Goal: Task Accomplishment & Management: Complete application form

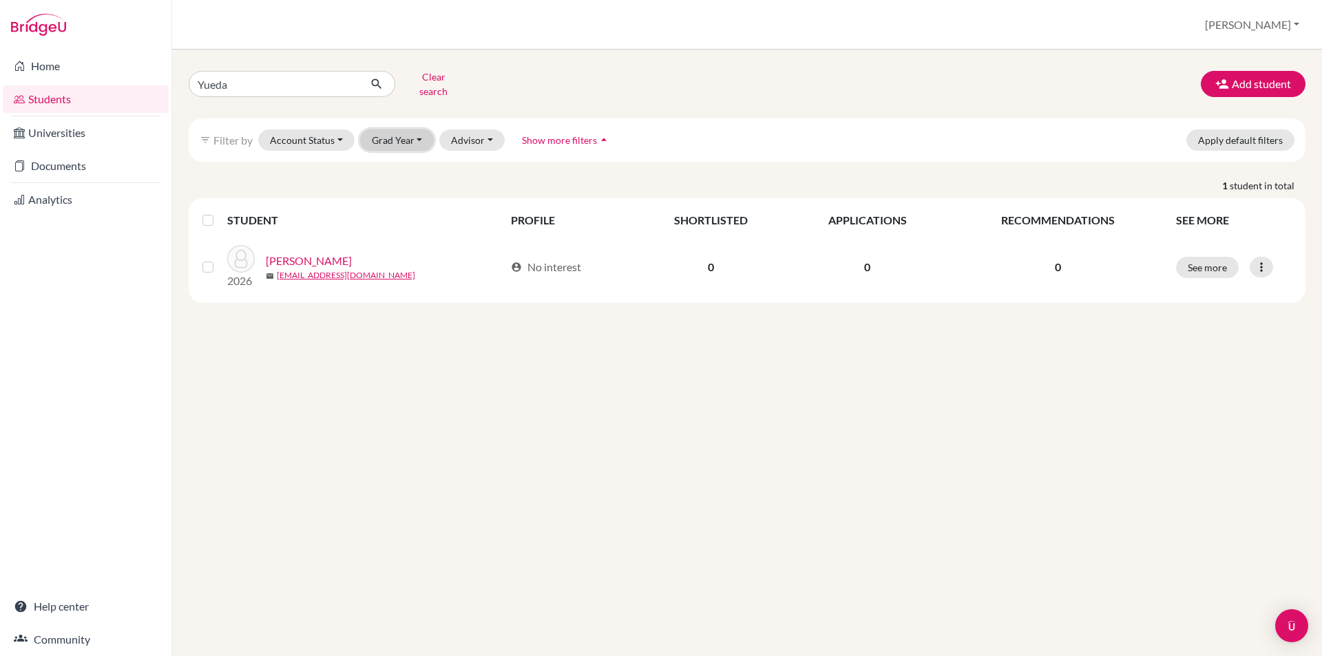
click at [403, 138] on button "Grad Year" at bounding box center [397, 139] width 74 height 21
click at [400, 205] on span "2026" at bounding box center [389, 213] width 25 height 17
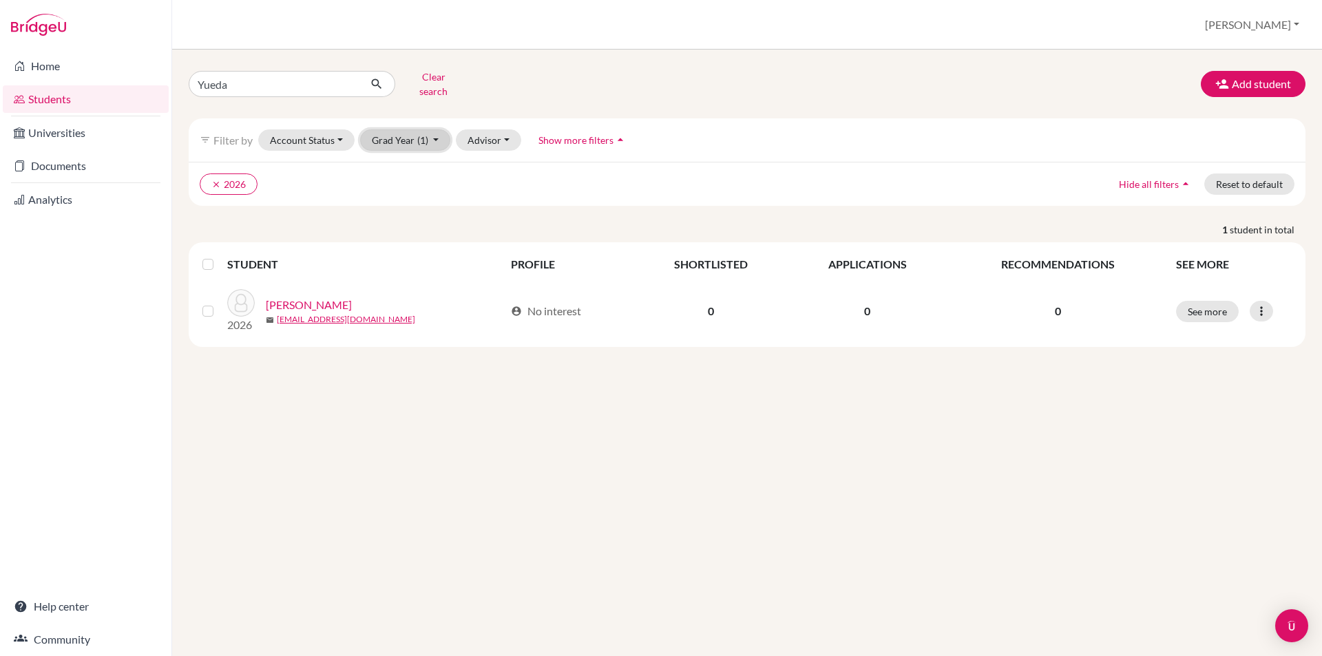
click at [433, 129] on button "Grad Year (1)" at bounding box center [405, 139] width 91 height 21
click at [407, 227] on div "2025" at bounding box center [401, 235] width 48 height 17
click at [430, 129] on button "Grad Year (2)" at bounding box center [405, 139] width 91 height 21
click at [415, 207] on icon "done" at bounding box center [419, 214] width 14 height 14
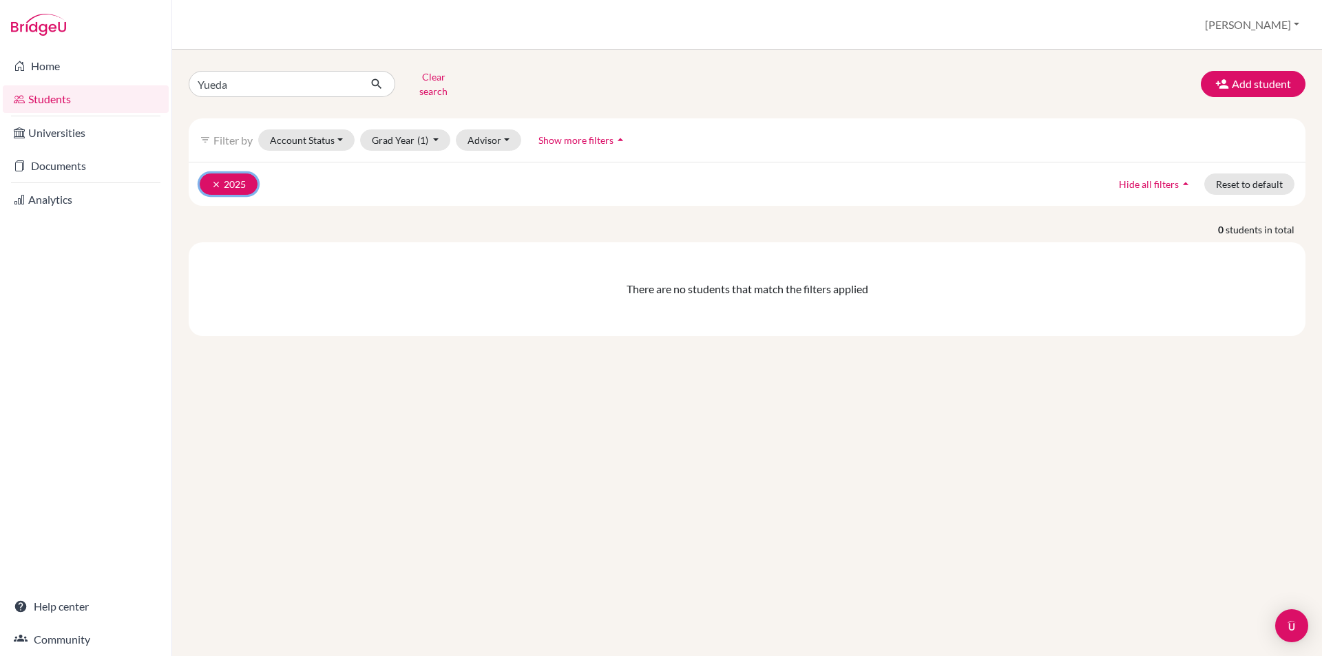
click at [210, 178] on button "clear 2025" at bounding box center [229, 184] width 58 height 21
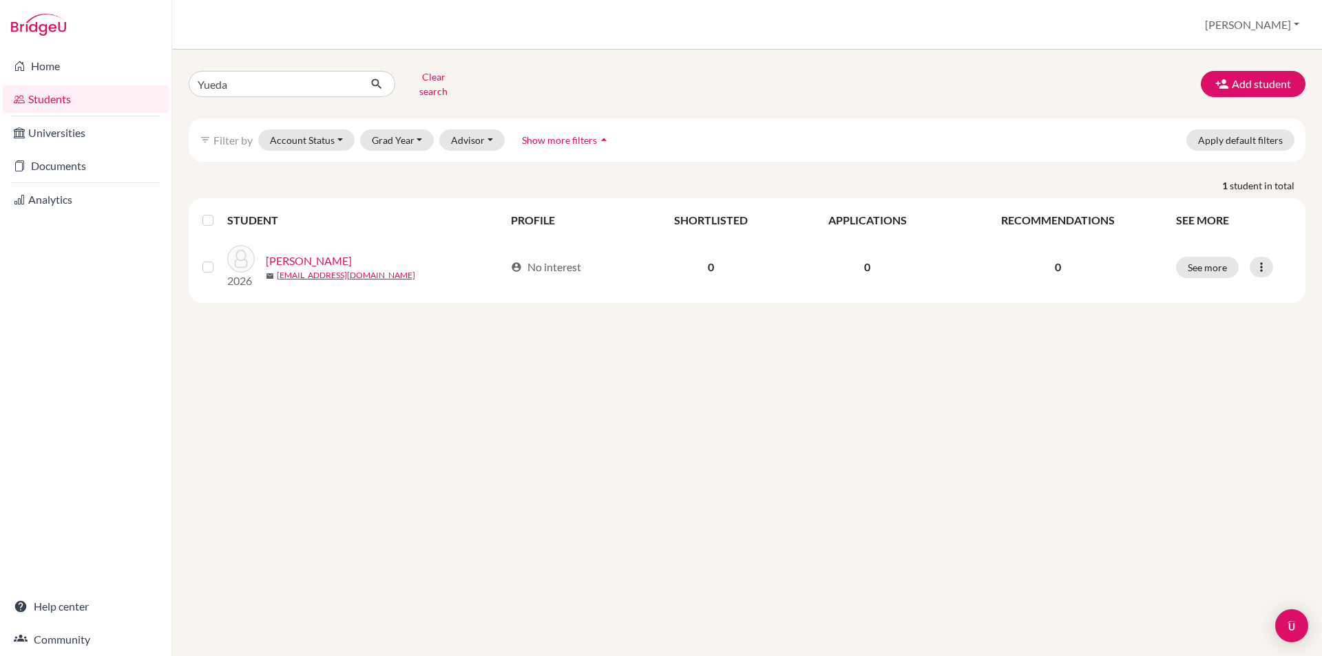
click at [587, 399] on div "Yueda Clear search Add student filter_list Filter by Account Status Active acco…" at bounding box center [747, 353] width 1150 height 607
click at [1248, 74] on button "Add student" at bounding box center [1253, 84] width 105 height 26
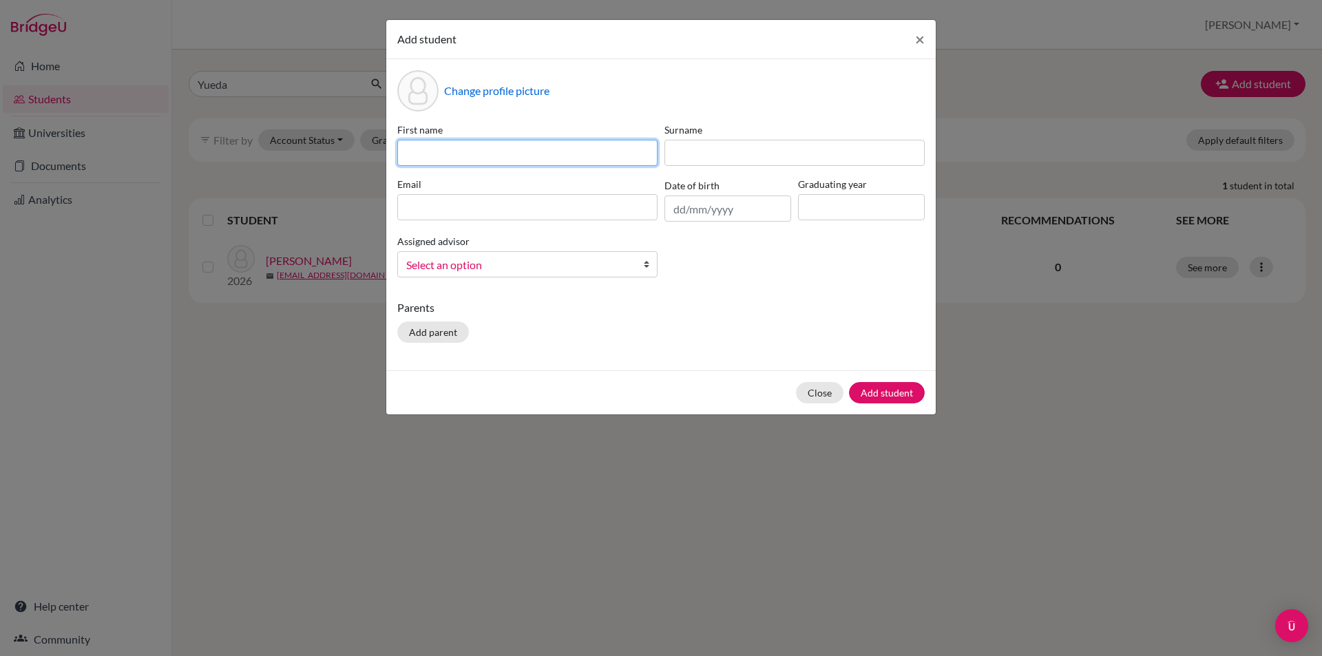
click at [430, 145] on input at bounding box center [527, 153] width 260 height 26
type input "h"
type input "[PERSON_NAME]"
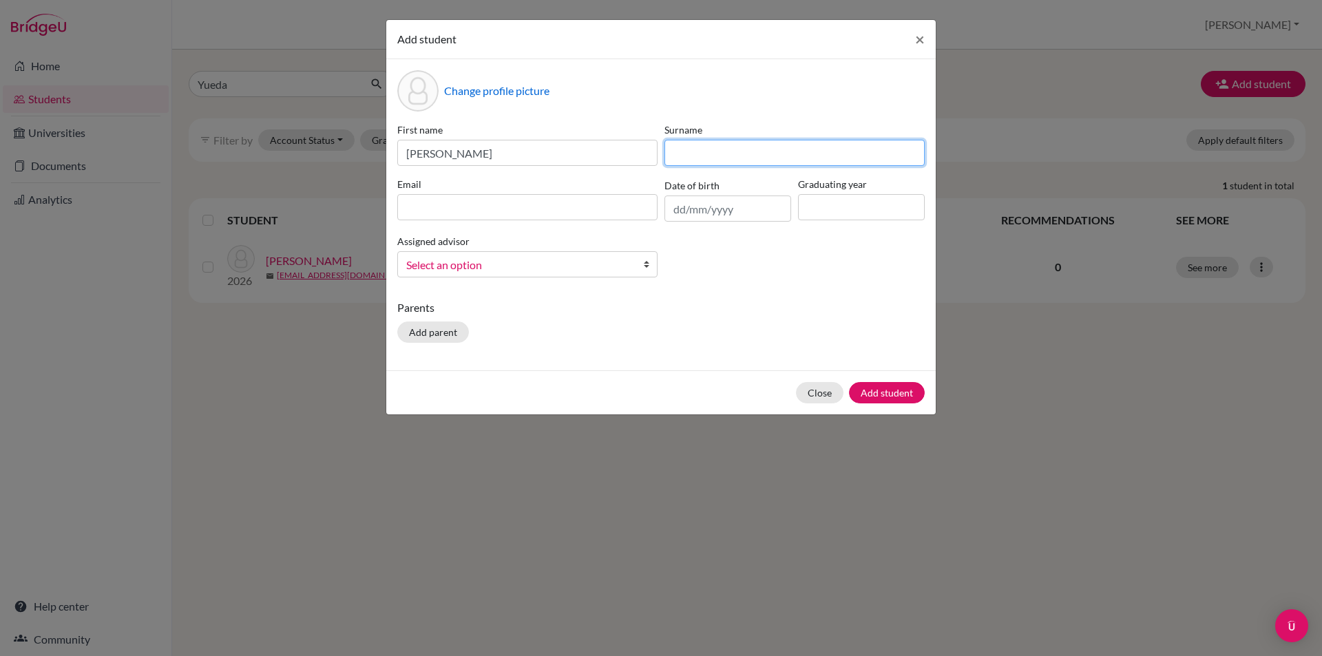
type input "z"
type input "[PERSON_NAME]"
click at [855, 211] on input at bounding box center [861, 207] width 127 height 26
click at [829, 207] on input at bounding box center [861, 207] width 127 height 26
click at [852, 283] on div "First name Hanqi Surname Zhang Email Date of birth Graduating year Assigned adv…" at bounding box center [661, 206] width 534 height 166
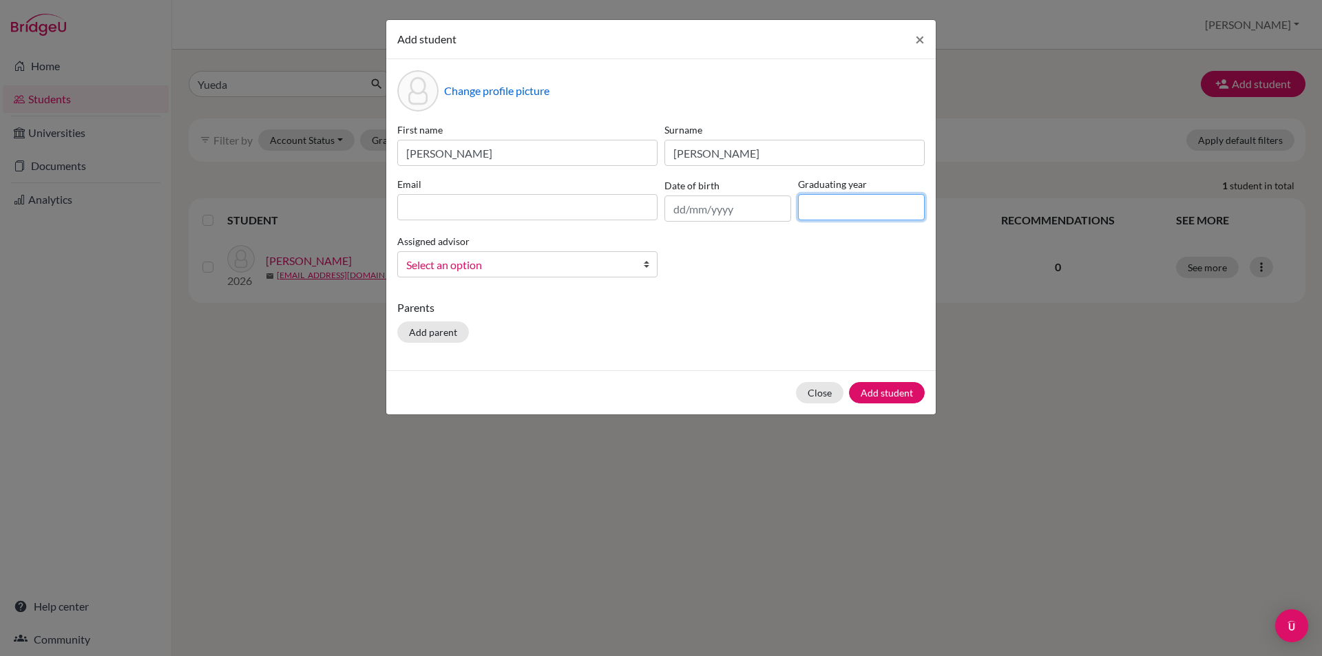
click at [838, 207] on input at bounding box center [861, 207] width 127 height 26
type input "2026"
drag, startPoint x: 823, startPoint y: 265, endPoint x: 613, endPoint y: 228, distance: 213.3
click at [821, 265] on div "First name Hanqi Surname Zhang Email Date of birth Graduating year 2026 Assigne…" at bounding box center [661, 206] width 534 height 166
click at [549, 211] on input at bounding box center [527, 207] width 260 height 26
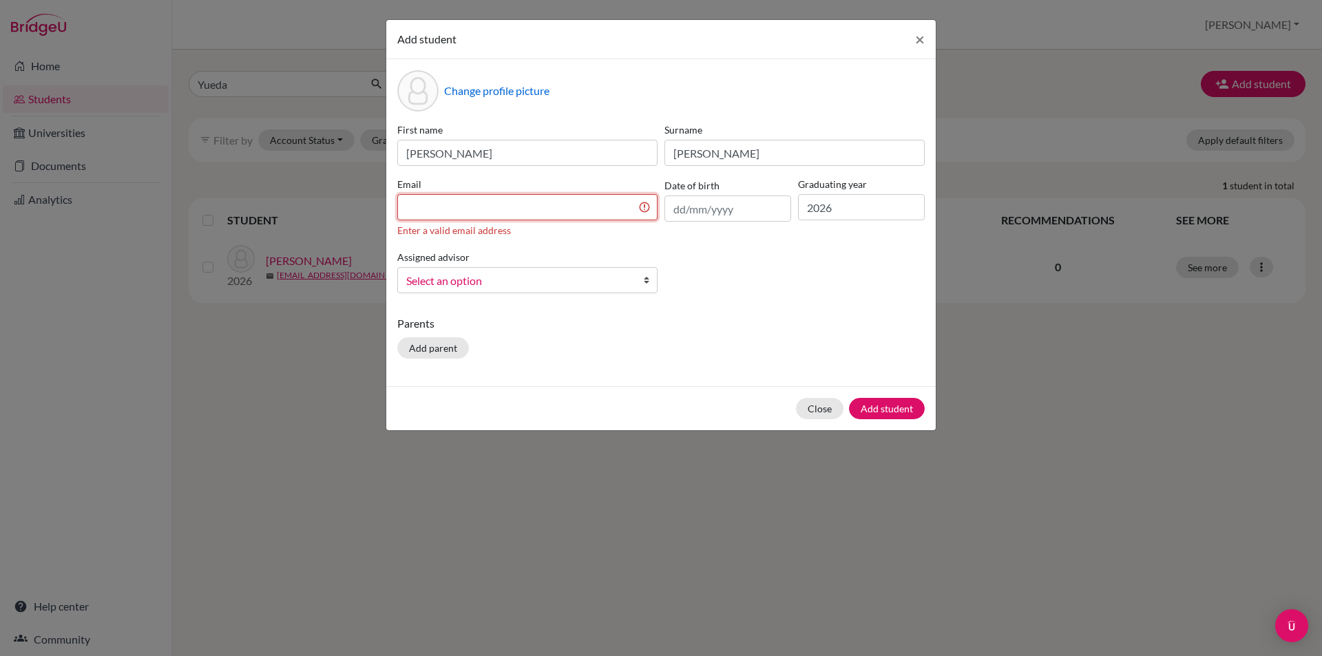
click at [461, 209] on input at bounding box center [527, 207] width 260 height 26
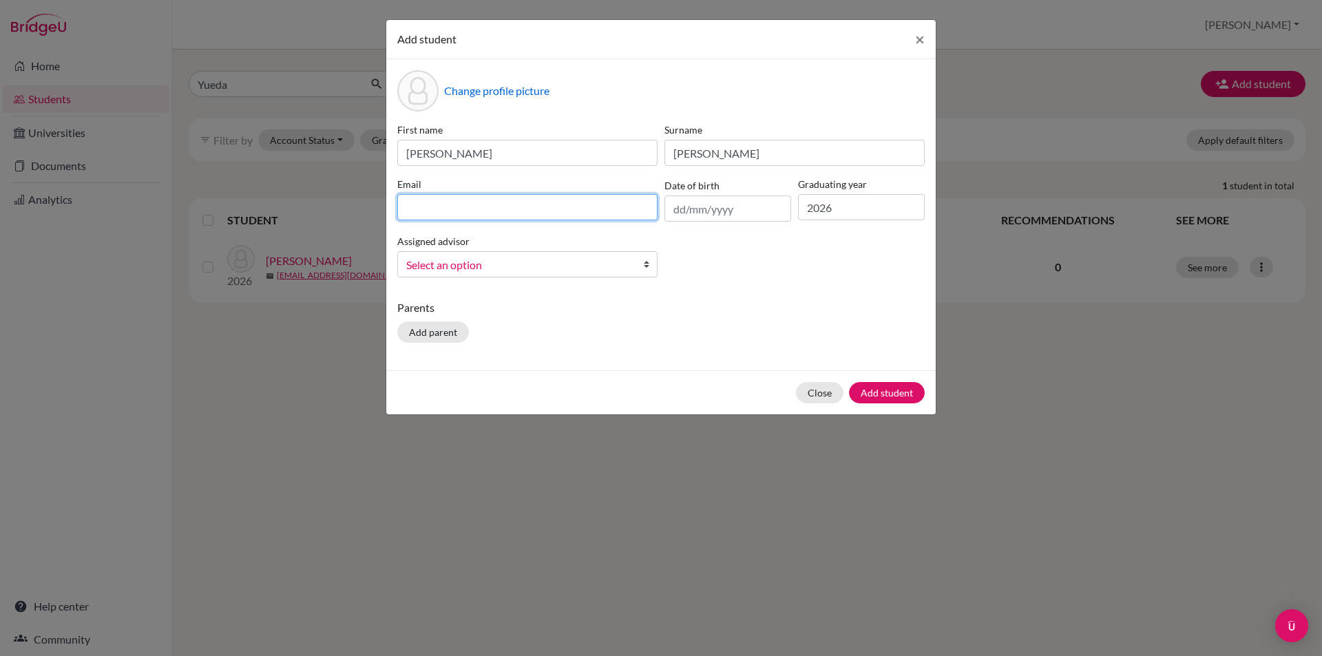
paste input "[EMAIL_ADDRESS][DOMAIN_NAME]"
type input "[EMAIL_ADDRESS][DOMAIN_NAME]"
click at [723, 317] on div "Parents Add parent" at bounding box center [660, 324] width 527 height 49
click at [647, 262] on b at bounding box center [650, 264] width 14 height 25
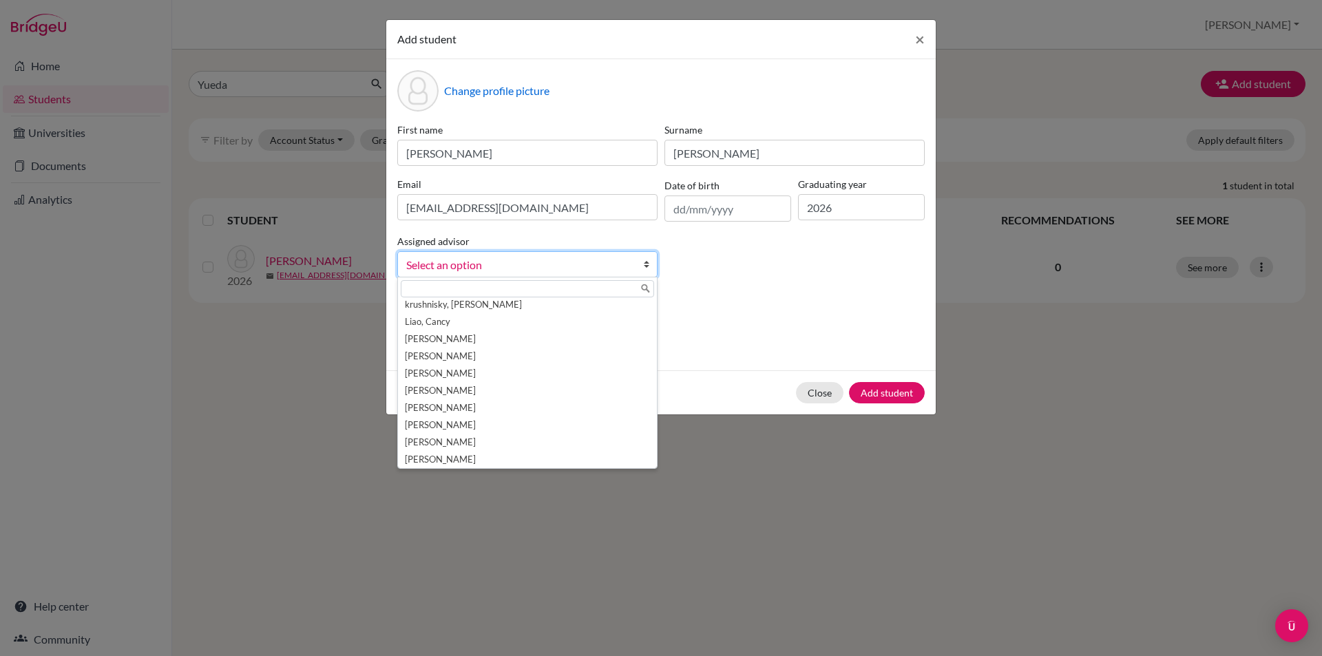
scroll to position [145, 0]
click at [497, 460] on li "[PERSON_NAME]" at bounding box center [527, 456] width 253 height 17
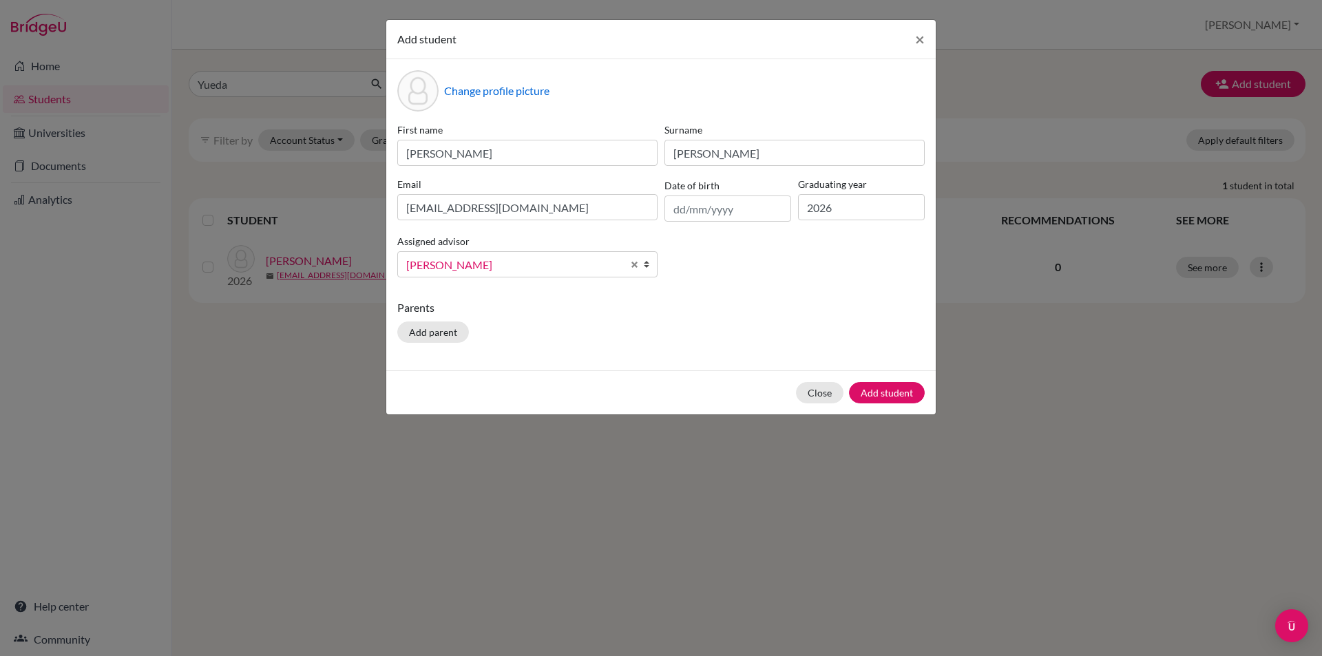
click at [694, 335] on div "Parents Add parent" at bounding box center [660, 324] width 527 height 49
click at [676, 213] on input "text" at bounding box center [727, 209] width 127 height 26
click at [737, 263] on div "First name Hanqi Surname Zhang Email catherinezhang13190216612@gmail.com Date o…" at bounding box center [661, 206] width 534 height 166
click at [698, 207] on input "text" at bounding box center [727, 209] width 127 height 26
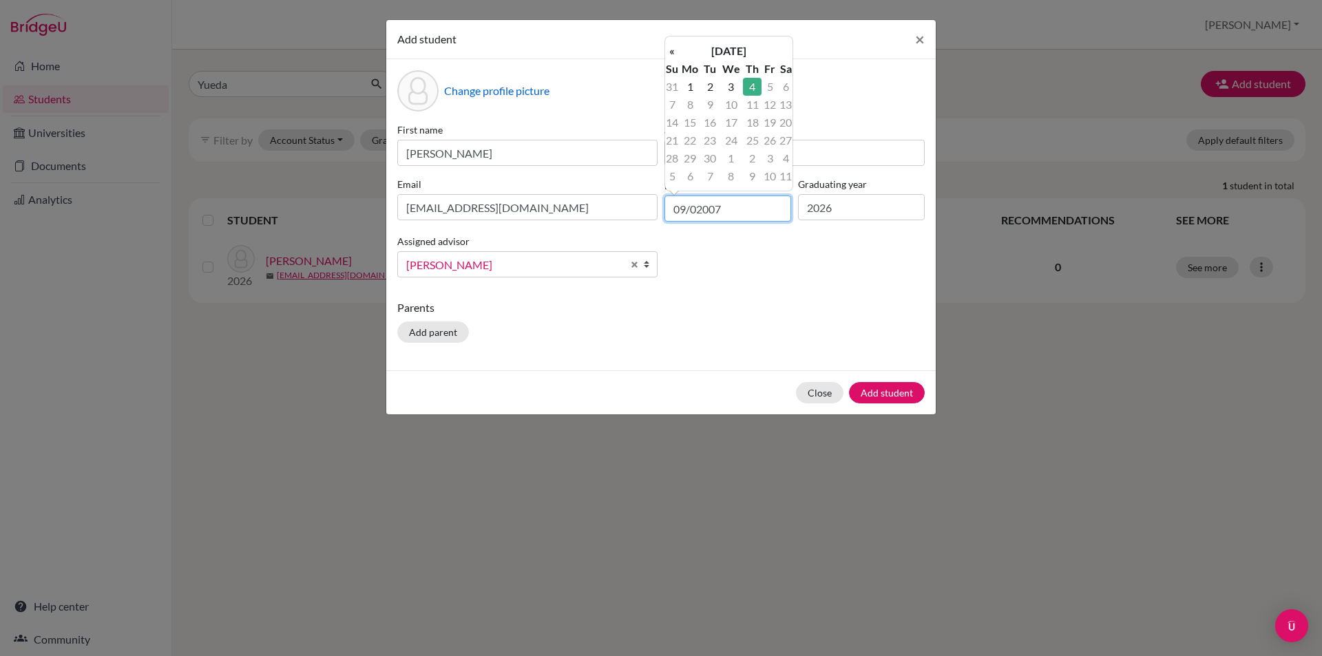
click at [695, 208] on input "09/02007" at bounding box center [727, 209] width 127 height 26
type input "09/09/2007"
click at [779, 269] on div "First name Hanqi Surname Zhang Email catherinezhang13190216612@gmail.com Date o…" at bounding box center [661, 206] width 534 height 166
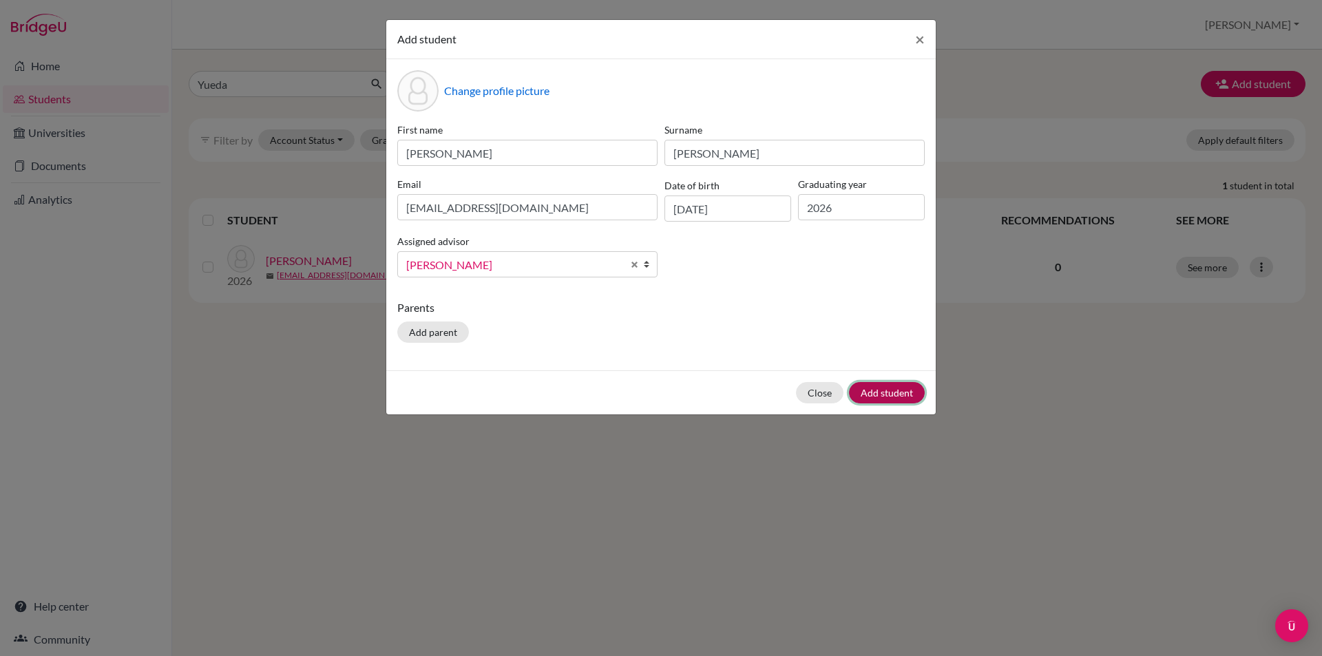
click at [892, 391] on button "Add student" at bounding box center [887, 392] width 76 height 21
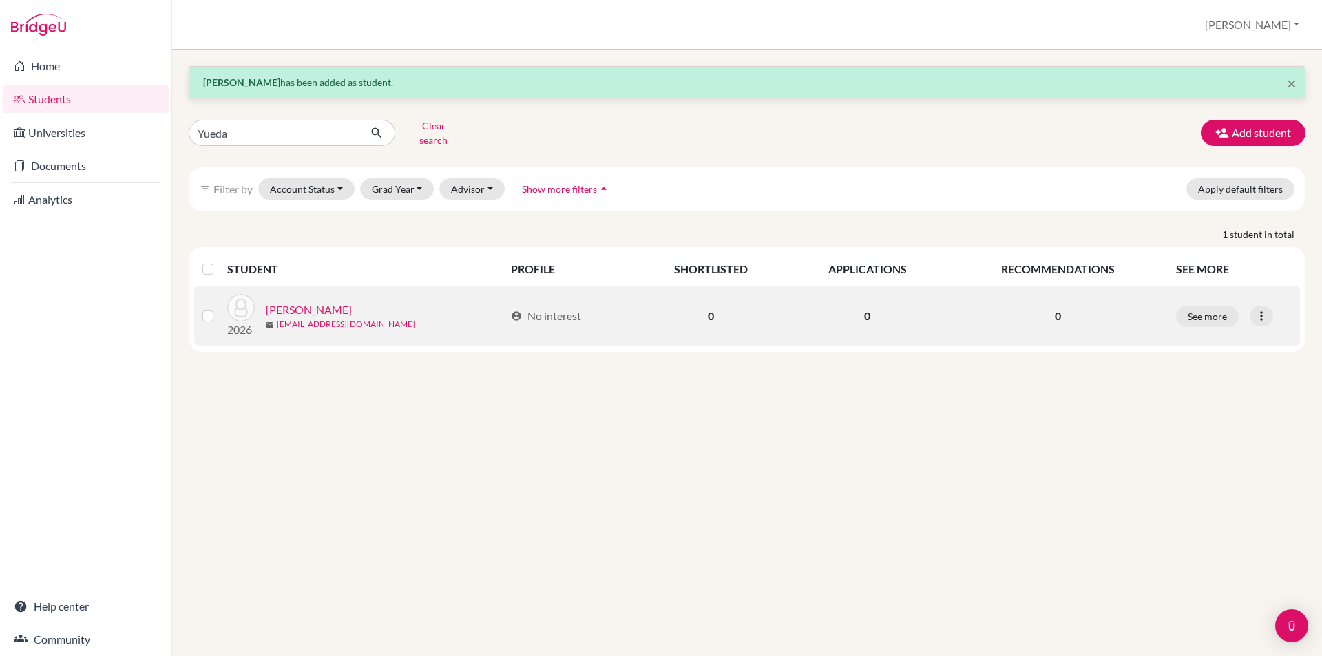
click at [302, 302] on link "[PERSON_NAME]" at bounding box center [309, 310] width 86 height 17
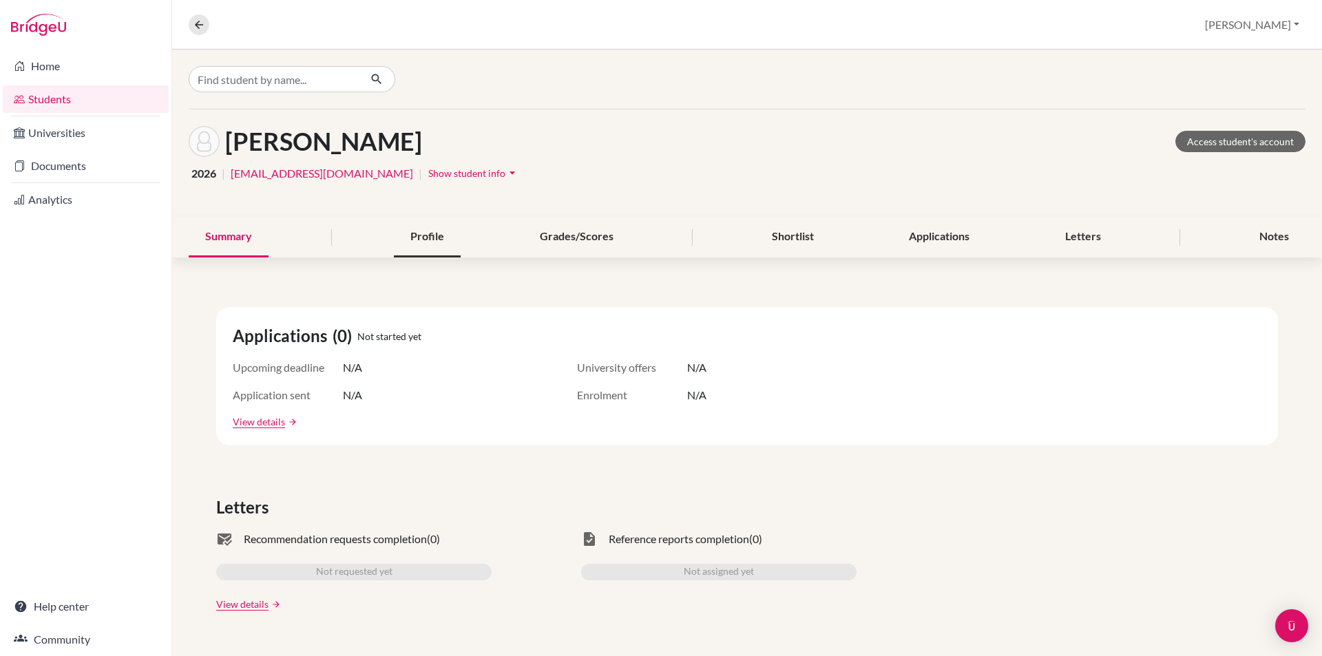
click at [415, 235] on div "Profile" at bounding box center [427, 237] width 67 height 41
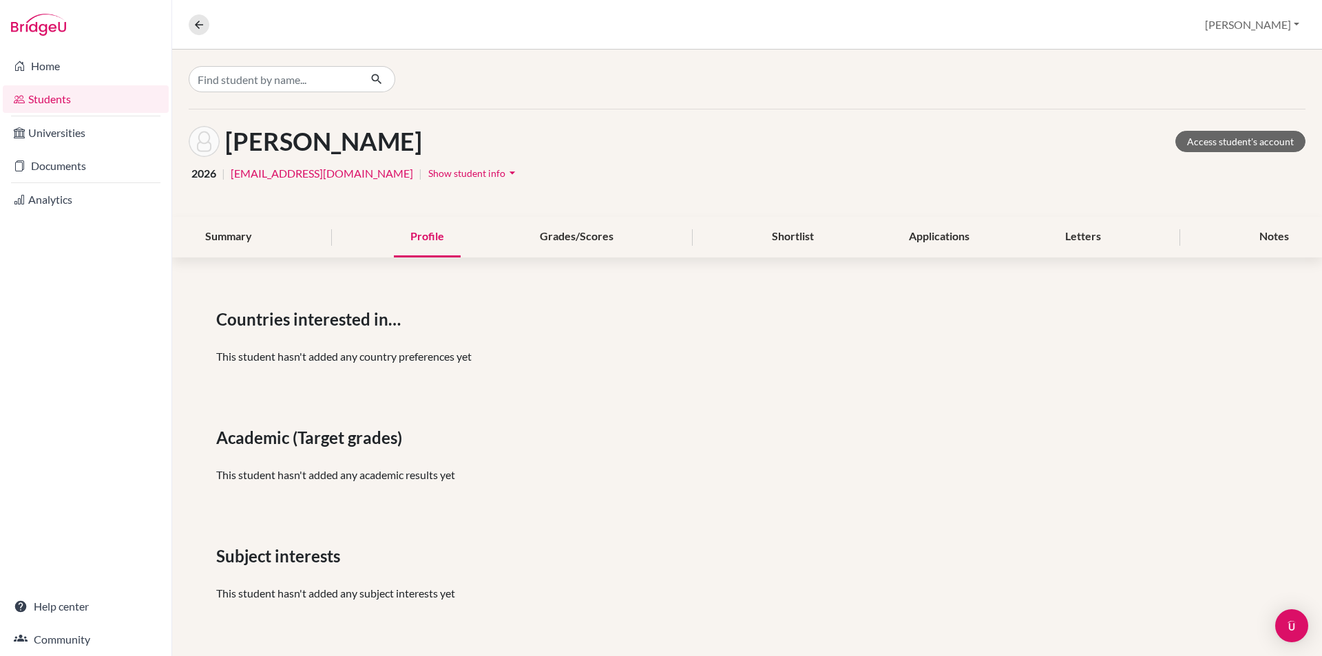
click at [505, 176] on icon "arrow_drop_down" at bounding box center [512, 173] width 14 height 14
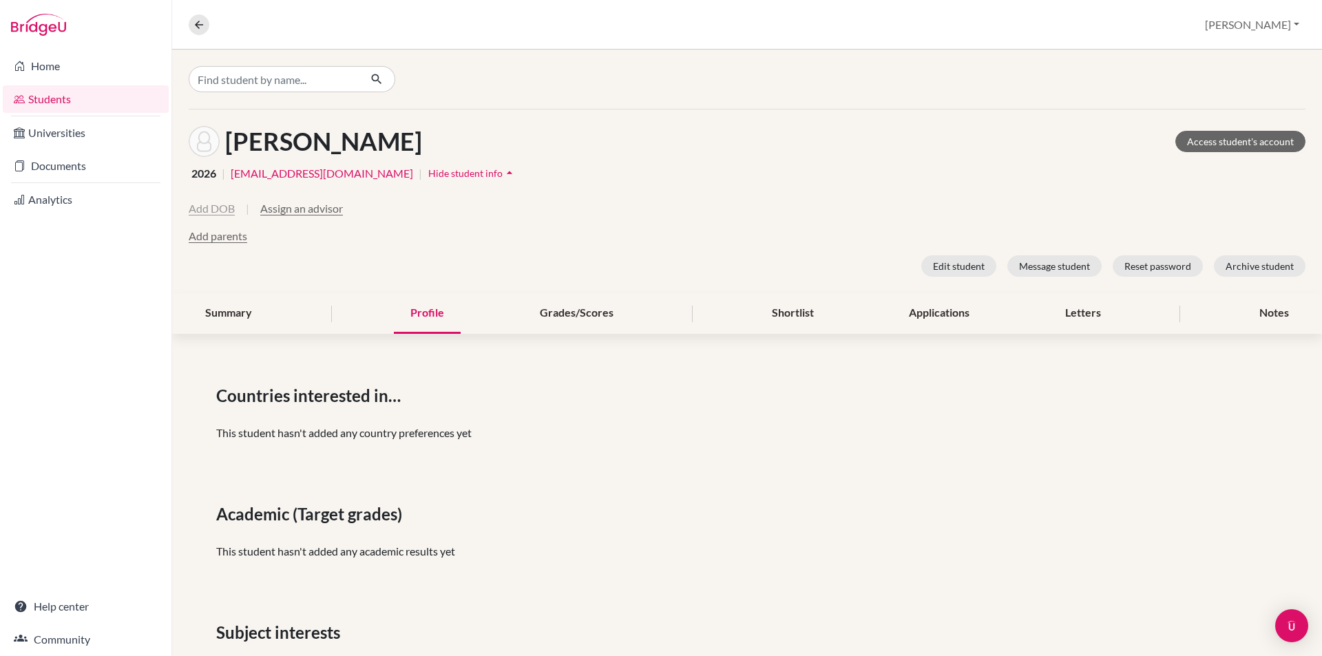
click at [219, 210] on button "Add DOB" at bounding box center [212, 208] width 46 height 17
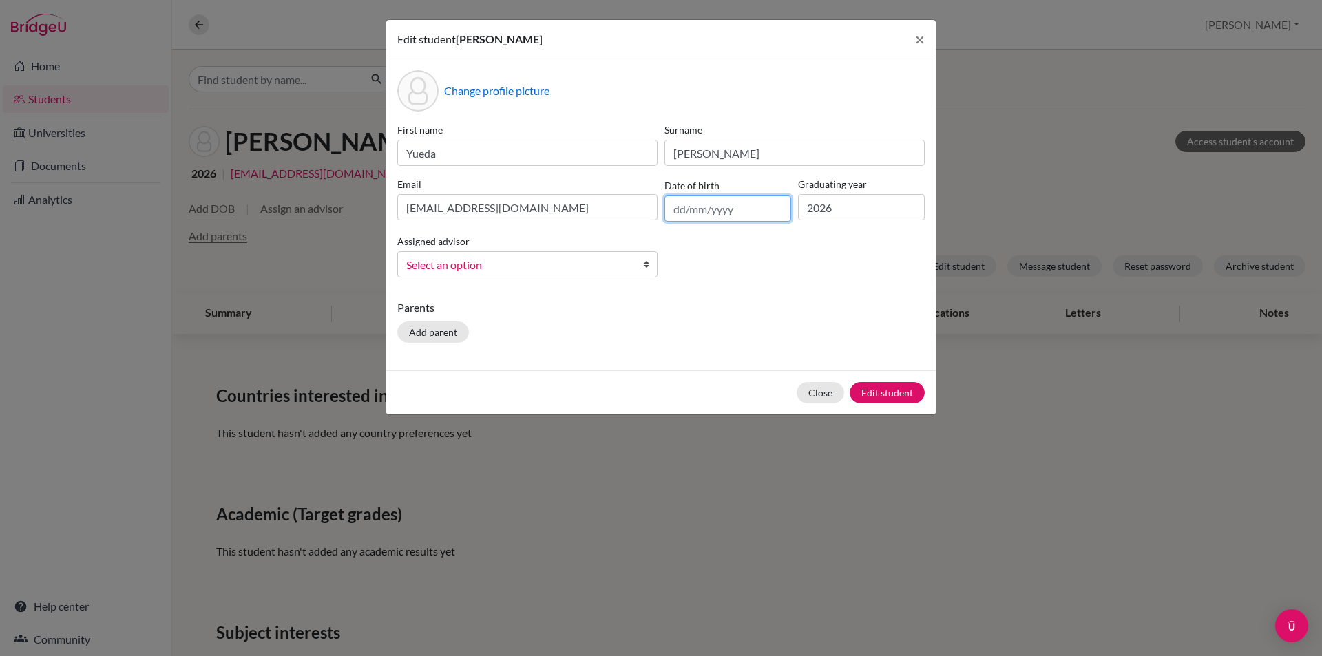
click at [700, 202] on input "text" at bounding box center [727, 209] width 127 height 26
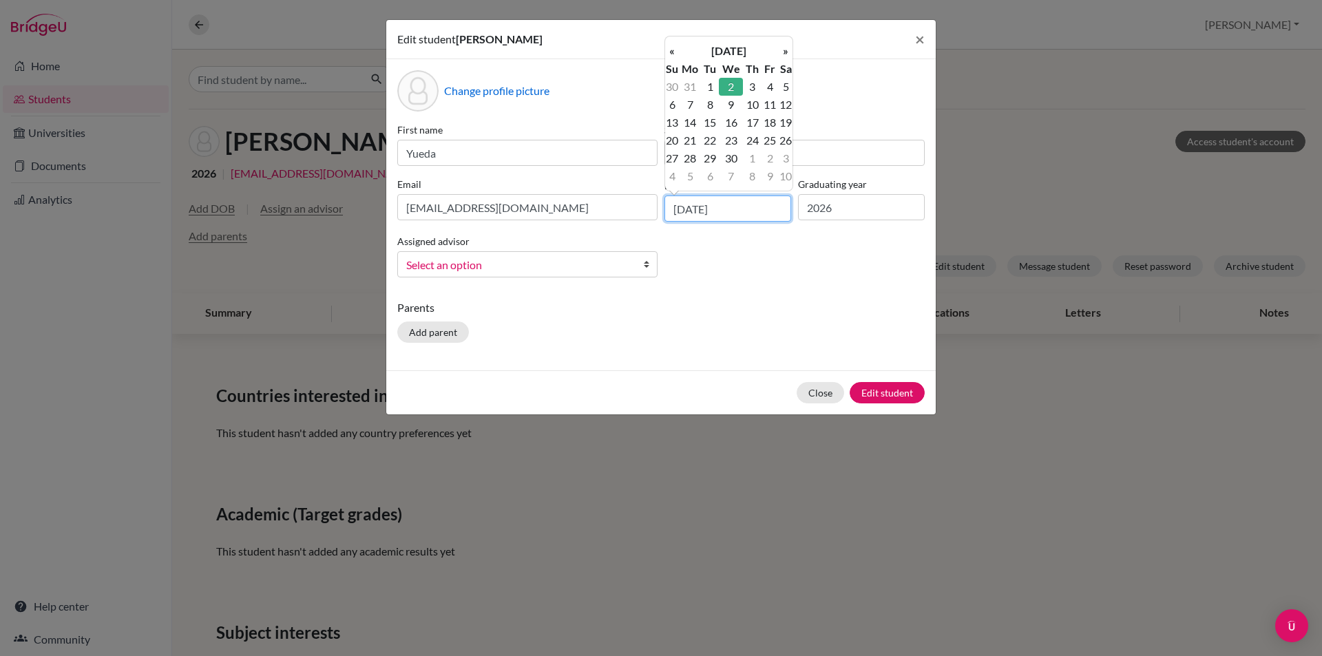
type input "02/04/2008"
click at [838, 291] on div "Change profile picture First name Yueda Surname Zhou Email offsetwithap@gmail.c…" at bounding box center [661, 214] width 550 height 311
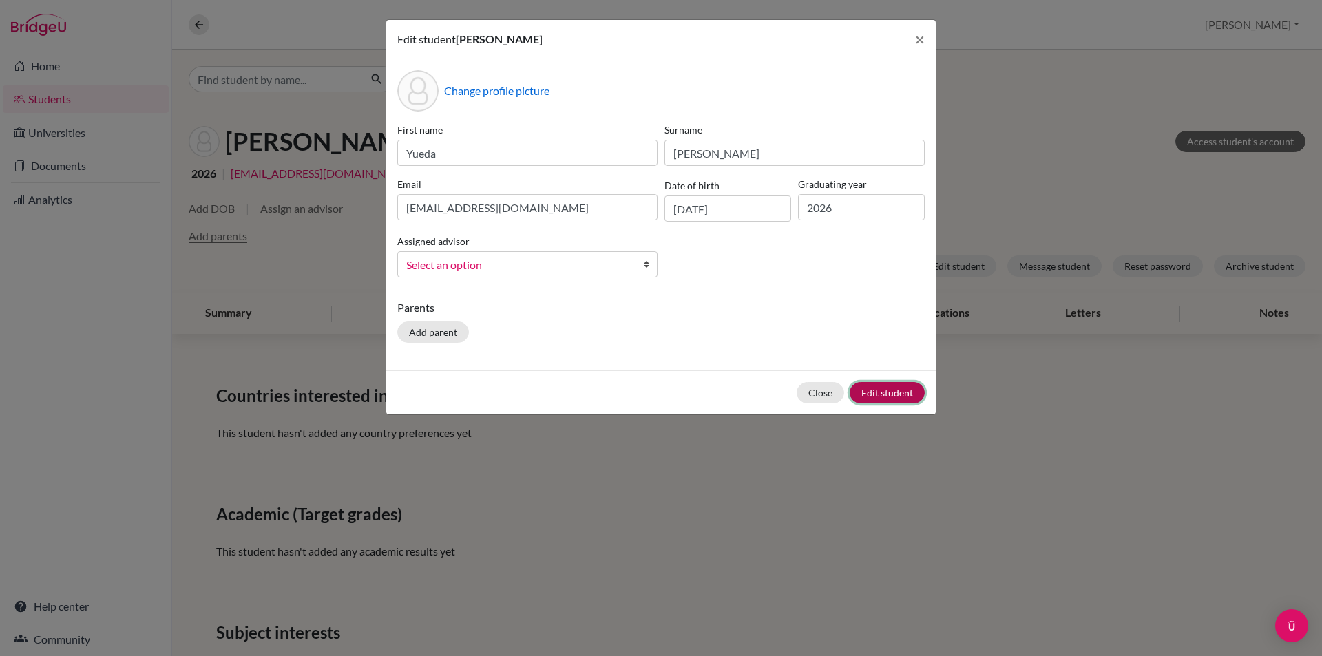
click at [877, 395] on button "Edit student" at bounding box center [887, 392] width 75 height 21
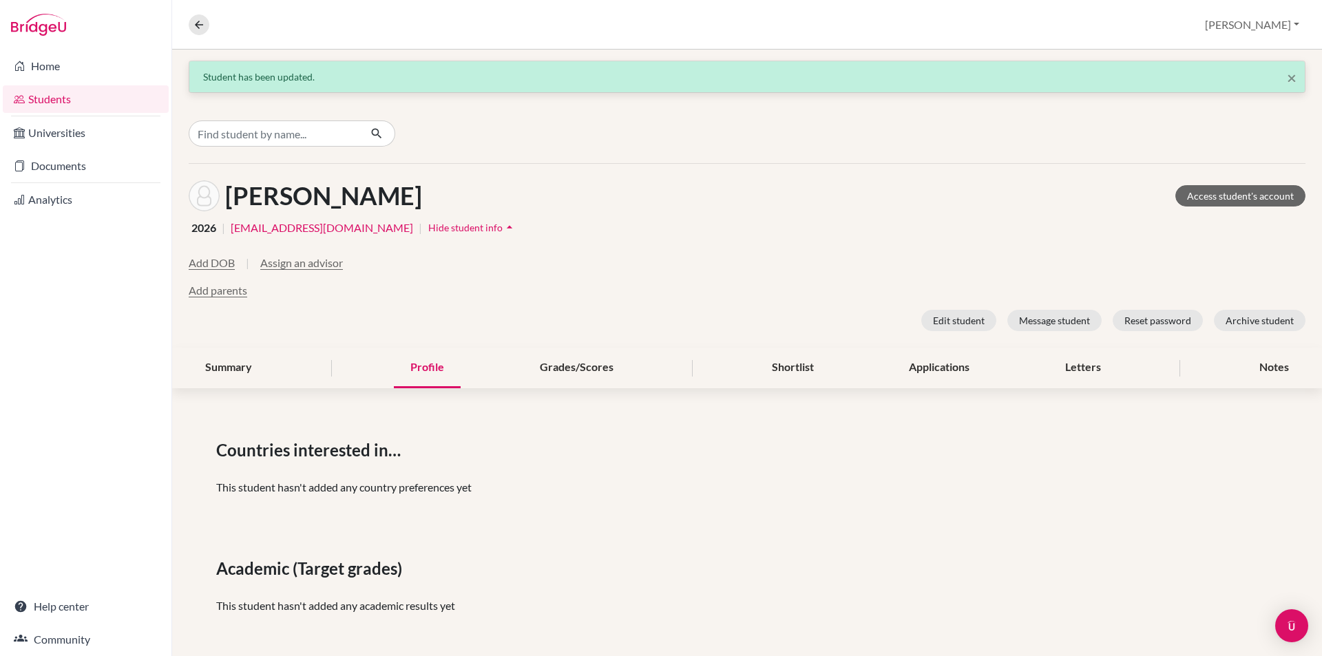
click at [98, 96] on link "Students" at bounding box center [86, 99] width 166 height 28
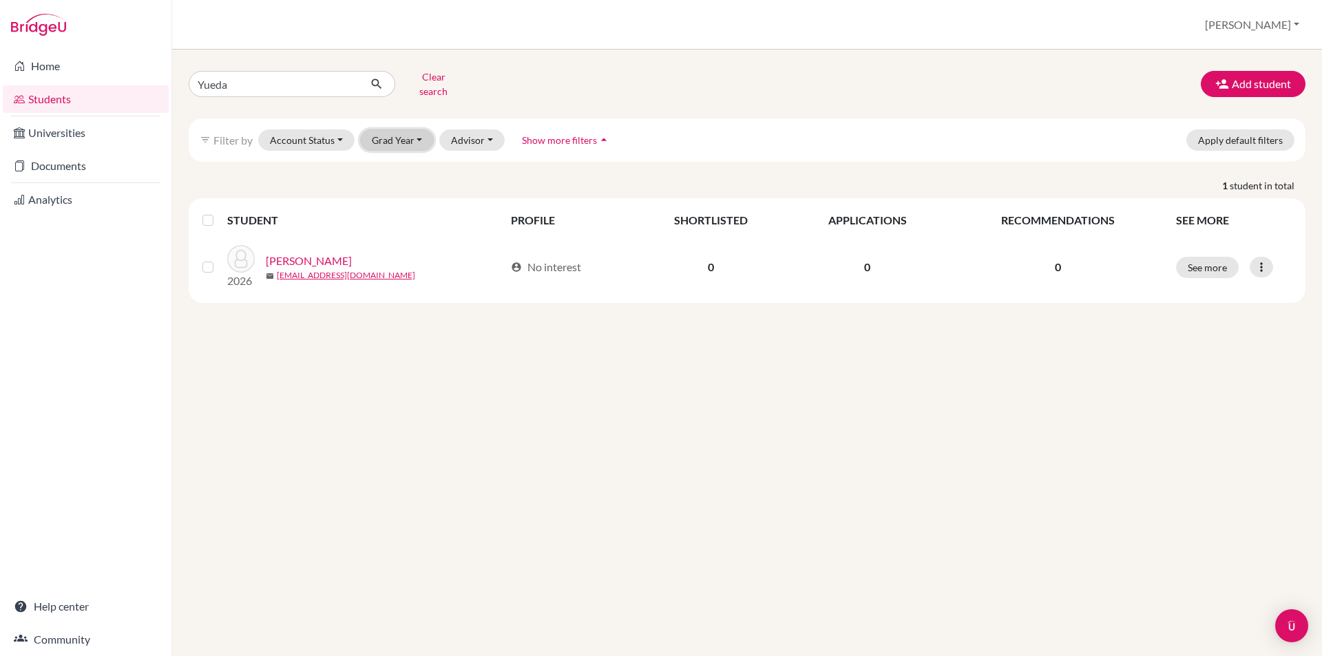
click at [419, 134] on button "Grad Year" at bounding box center [397, 139] width 74 height 21
click at [388, 205] on span "2026" at bounding box center [389, 213] width 25 height 17
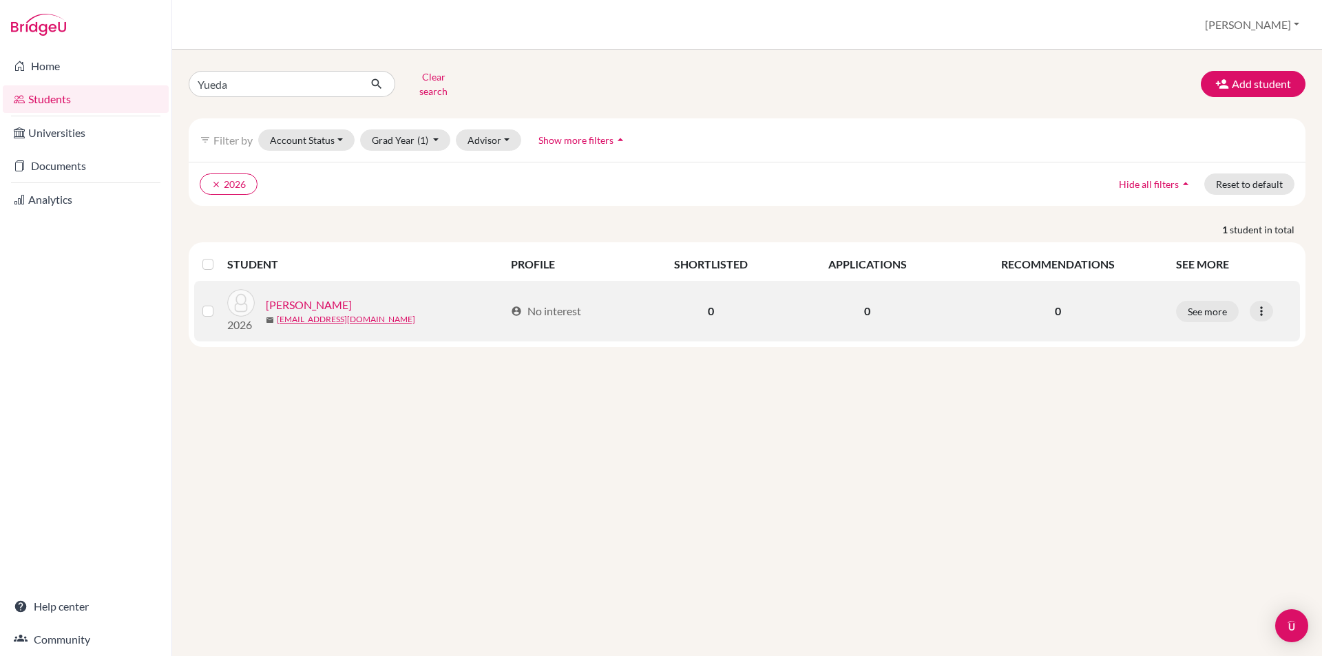
click at [552, 303] on div "account_circle No interest" at bounding box center [546, 311] width 70 height 17
click at [1271, 301] on div at bounding box center [1261, 311] width 23 height 21
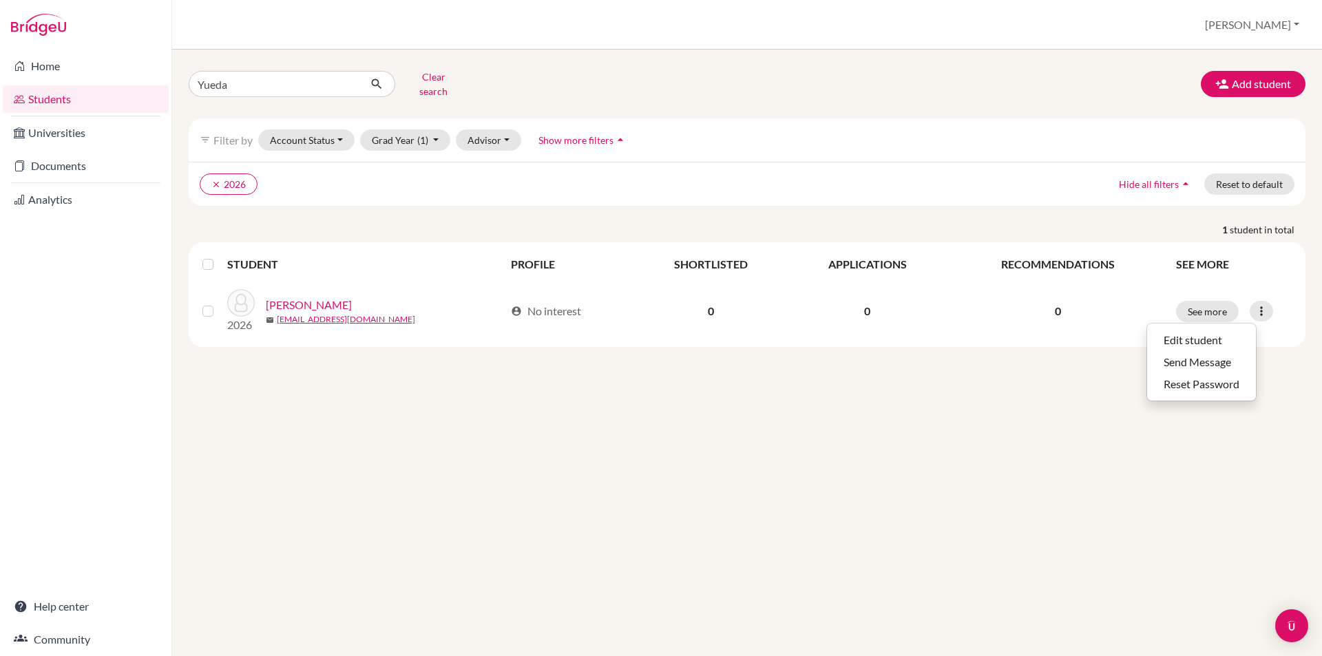
click at [776, 389] on div "Yueda Clear search Add student filter_list Filter by Account Status Active acco…" at bounding box center [747, 353] width 1150 height 607
click at [240, 225] on p "1 student in total" at bounding box center [747, 229] width 1138 height 14
click at [238, 77] on input "Yueda" at bounding box center [274, 84] width 171 height 26
click at [344, 79] on input "Yueda" at bounding box center [274, 84] width 171 height 26
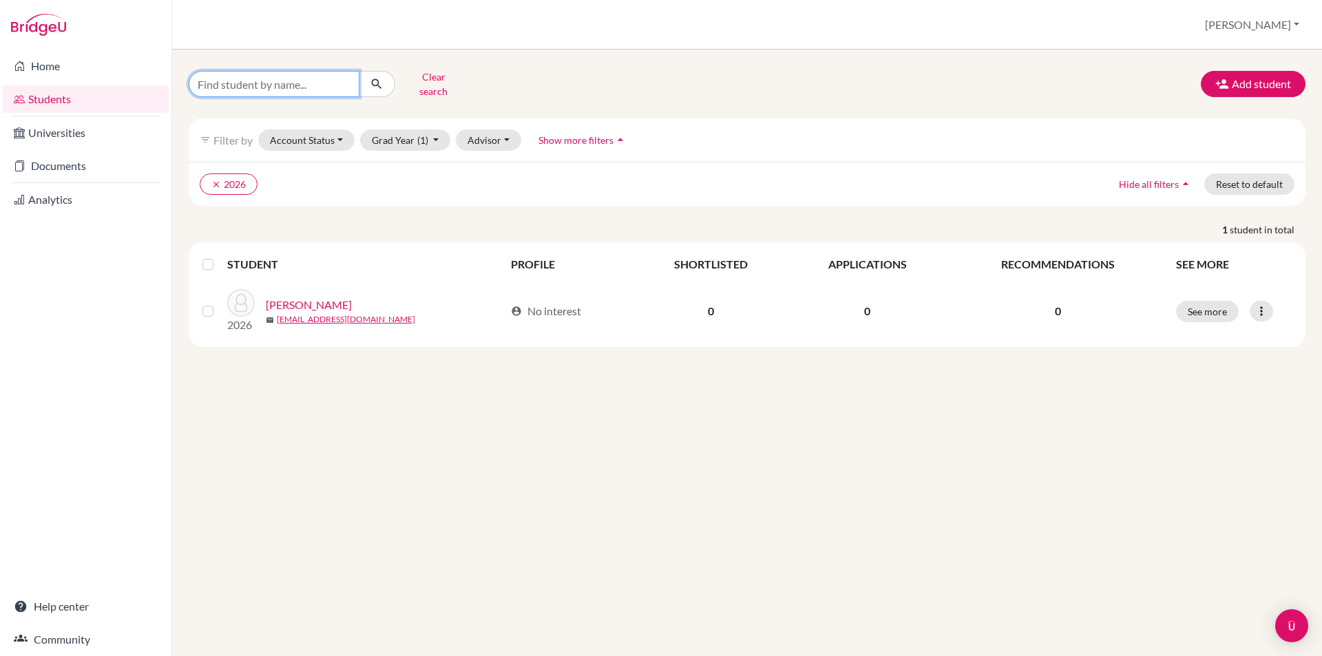
click at [282, 77] on input "Find student by name..." at bounding box center [274, 84] width 171 height 26
type input "[PERSON_NAME]"
click at [421, 78] on button "Clear search" at bounding box center [433, 84] width 76 height 36
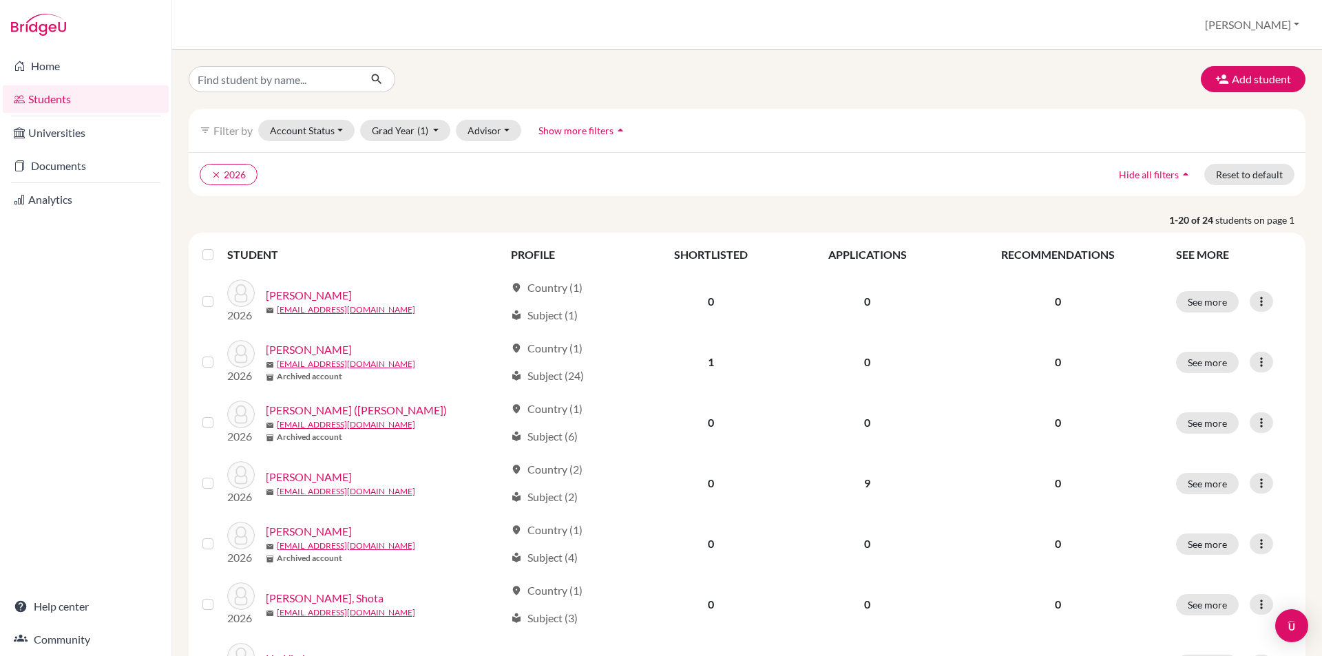
click at [791, 121] on div "filter_list Filter by Account Status Active accounts Archived accounts Register…" at bounding box center [747, 130] width 1117 height 43
click at [343, 134] on button "Account Status" at bounding box center [306, 130] width 96 height 21
click at [813, 118] on div "filter_list Filter by Account Status Active accounts Archived accounts Register…" at bounding box center [747, 130] width 1117 height 43
click at [432, 130] on button "Grad Year (1)" at bounding box center [405, 130] width 91 height 21
click at [606, 169] on ul "clear 2026" at bounding box center [610, 174] width 821 height 21
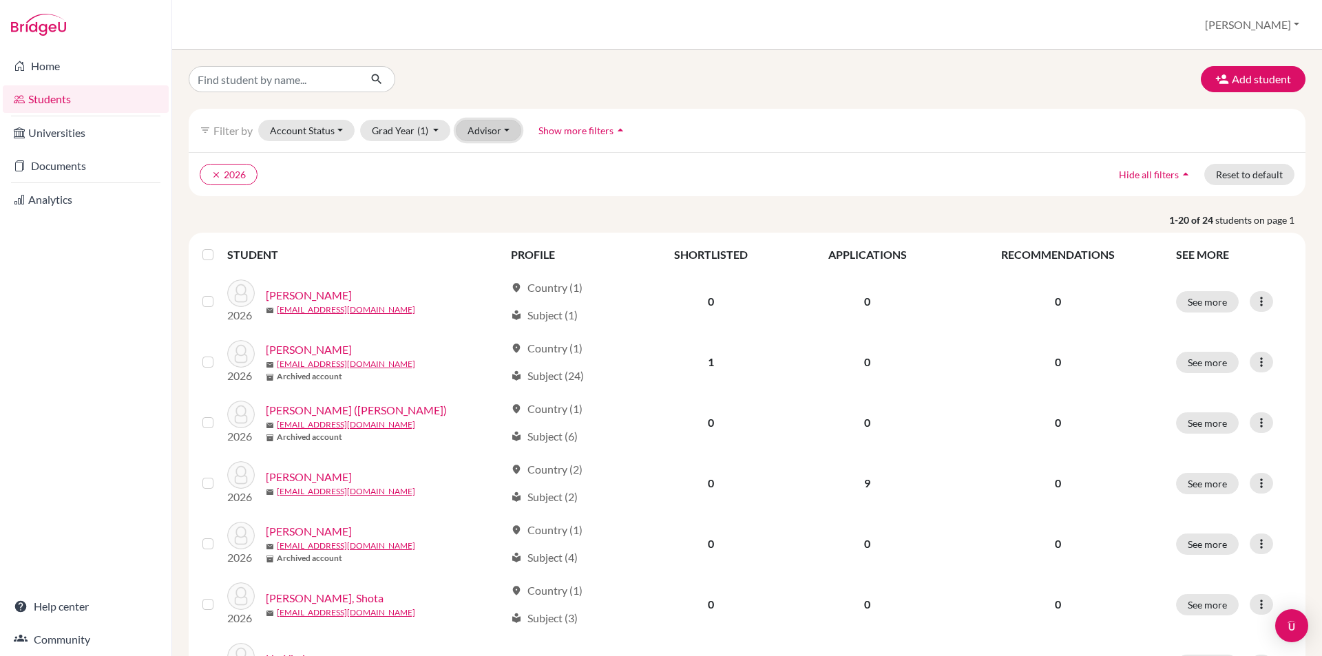
click at [503, 127] on button "Advisor" at bounding box center [488, 130] width 65 height 21
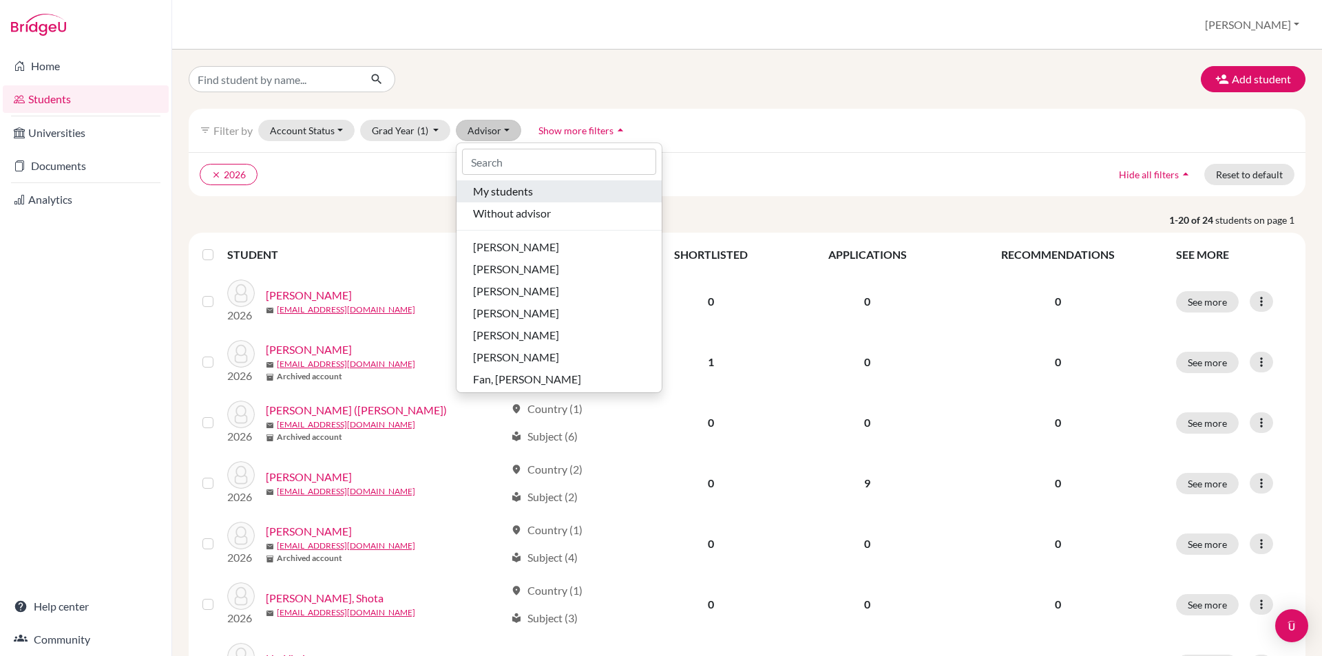
click at [514, 190] on span "My students" at bounding box center [503, 191] width 60 height 17
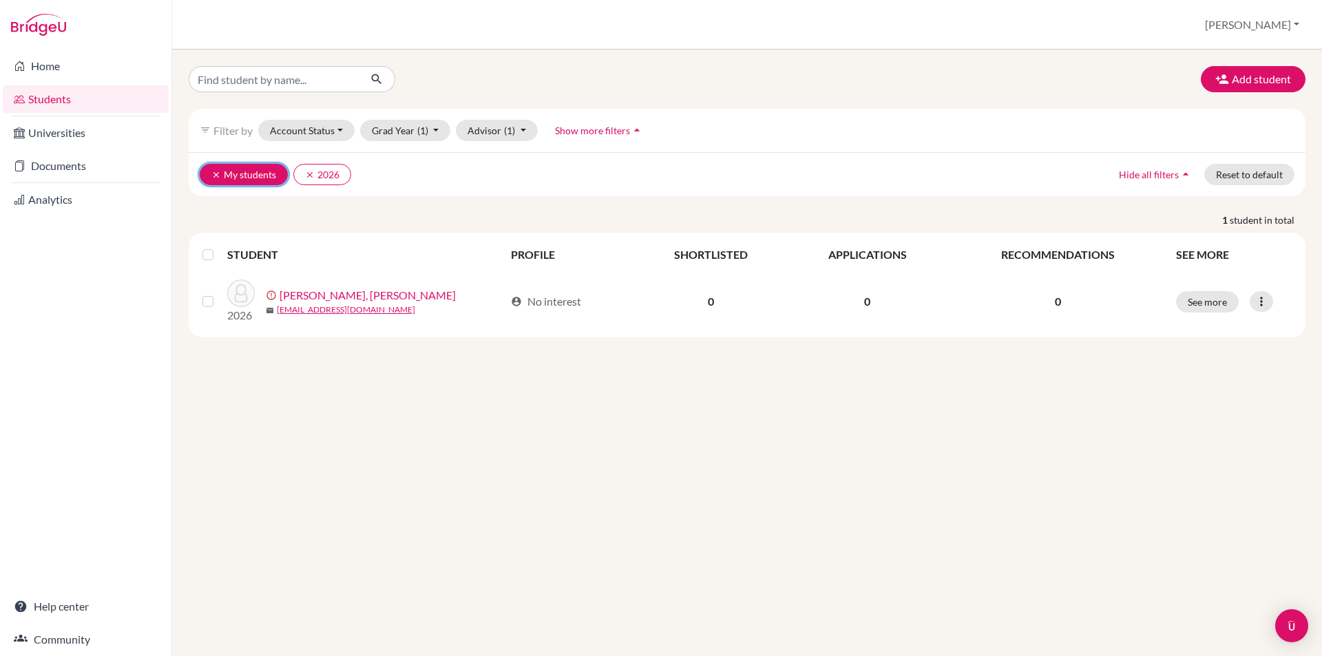
click at [243, 178] on button "clear My students" at bounding box center [244, 174] width 88 height 21
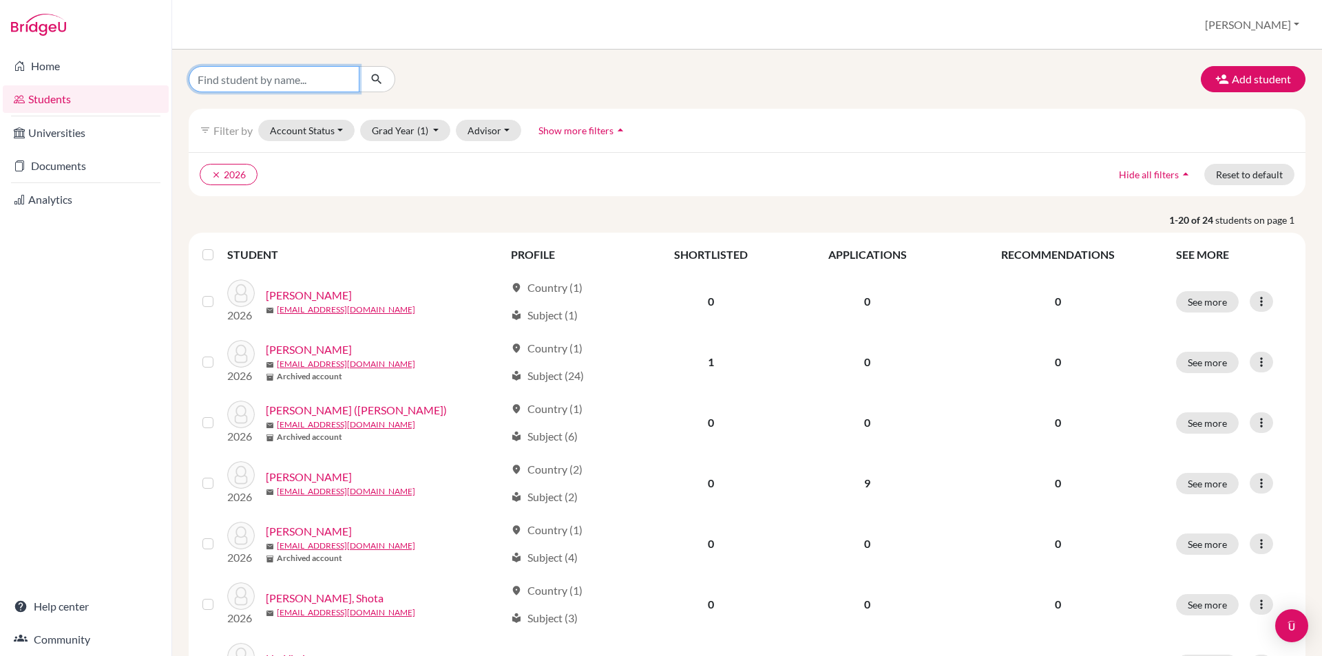
click at [291, 77] on input "Find student by name..." at bounding box center [274, 79] width 171 height 26
type input "Yueda"
click at [376, 80] on icon "submit" at bounding box center [377, 79] width 14 height 14
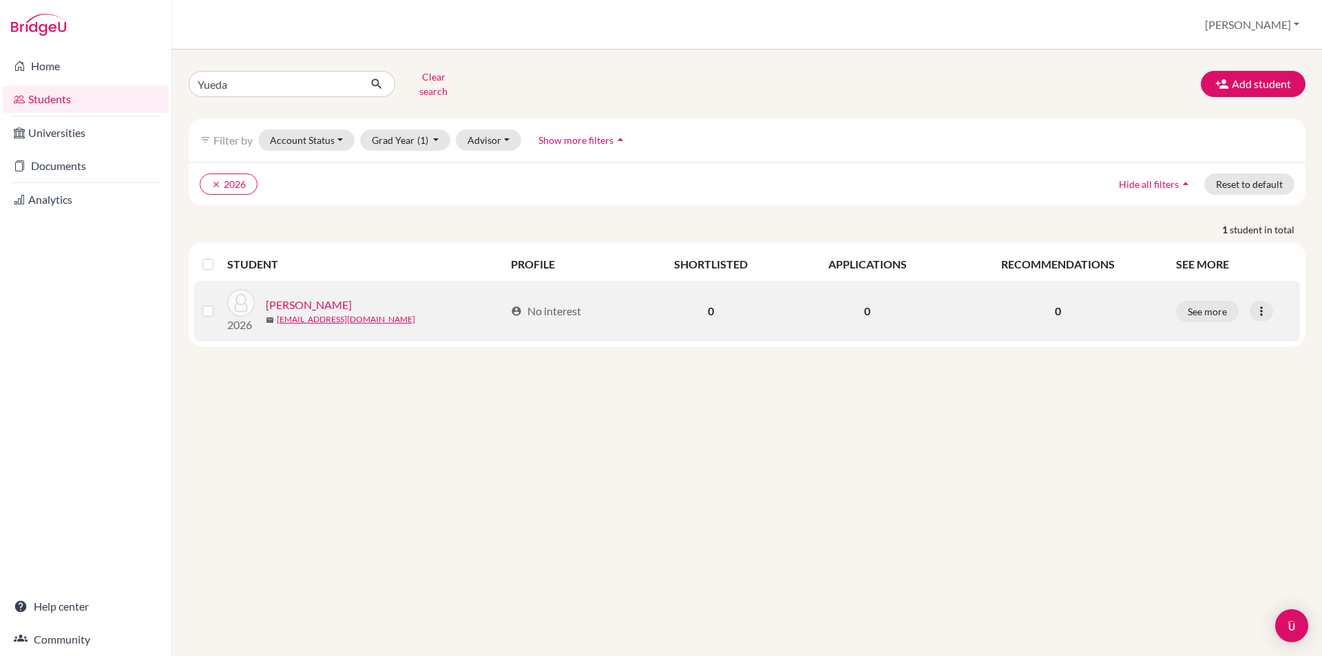
click at [305, 297] on link "[PERSON_NAME]" at bounding box center [309, 305] width 86 height 17
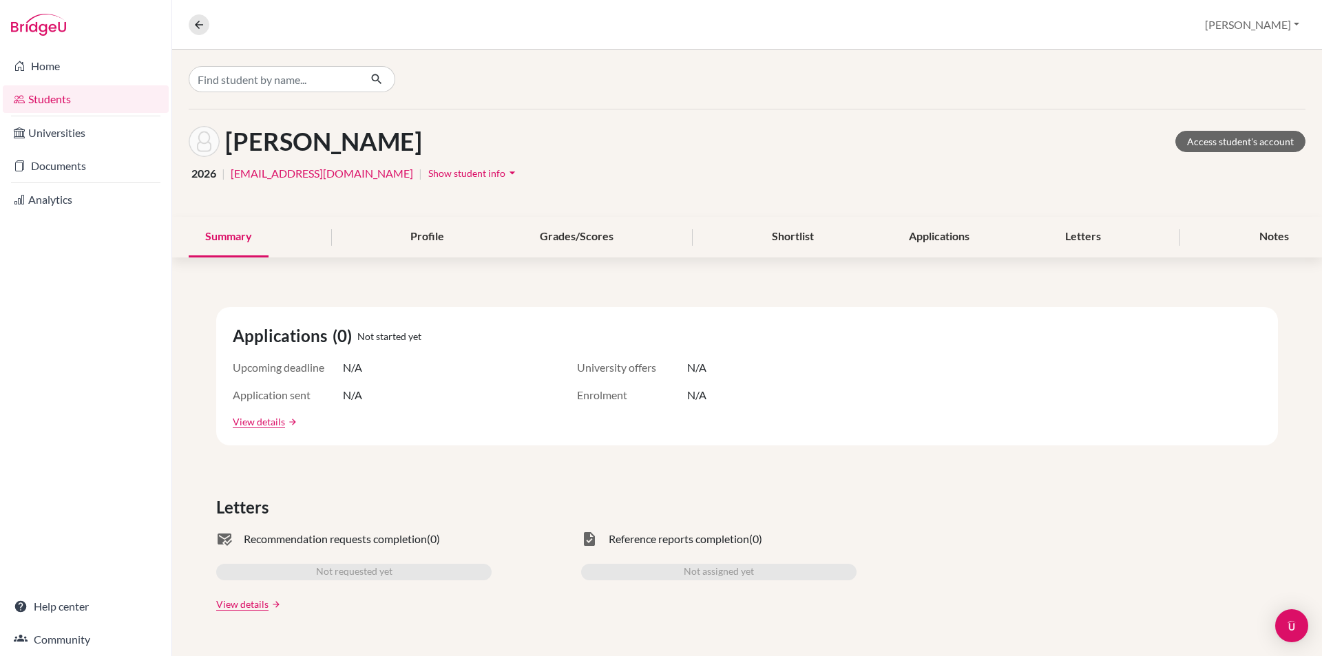
click at [505, 170] on icon "arrow_drop_down" at bounding box center [512, 173] width 14 height 14
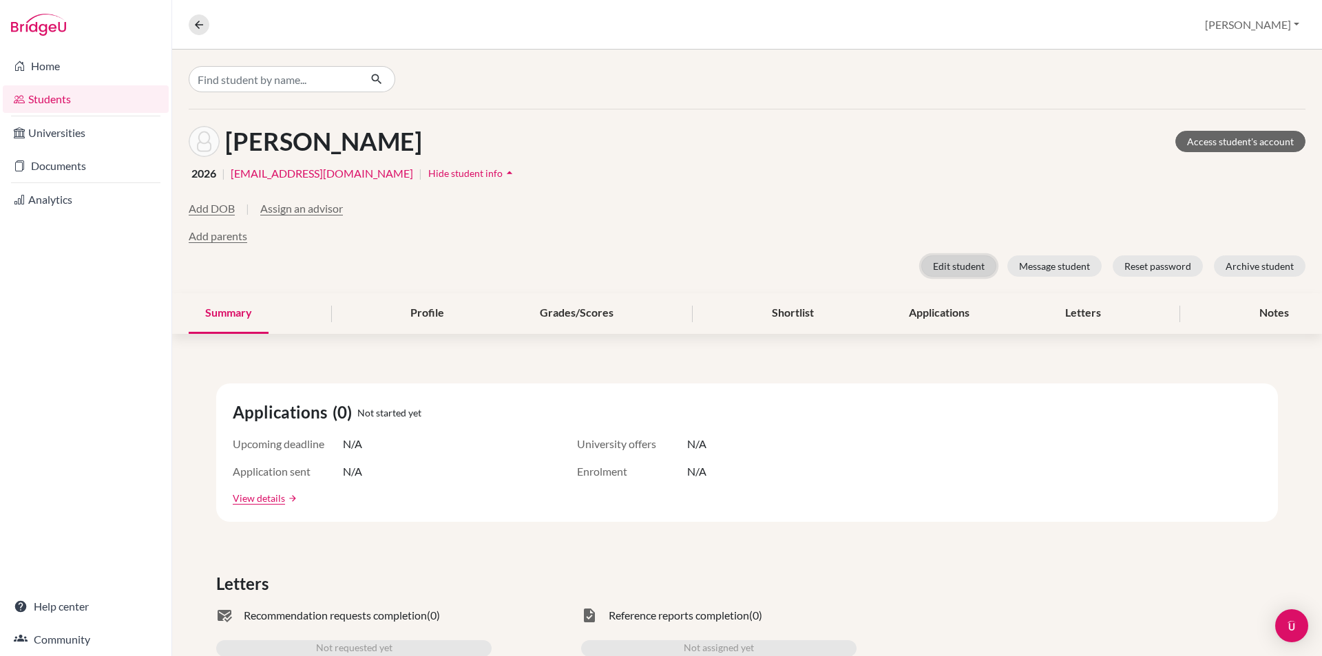
click at [956, 261] on button "Edit student" at bounding box center [958, 265] width 75 height 21
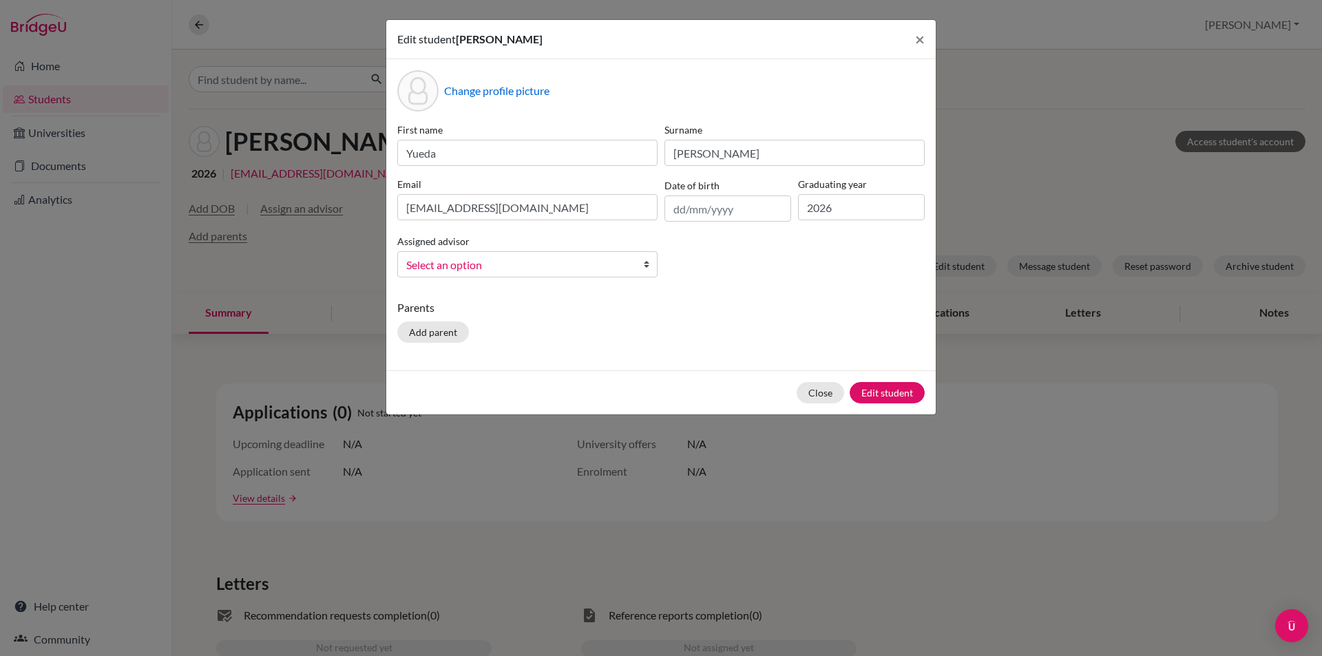
click at [901, 275] on div "First name Yueda Surname Zhou Email offsetwithap@gmail.com Date of birth Gradua…" at bounding box center [661, 206] width 534 height 166
click at [805, 205] on input "2026" at bounding box center [861, 207] width 127 height 26
drag, startPoint x: 863, startPoint y: 217, endPoint x: 797, endPoint y: 215, distance: 65.4
click at [797, 215] on div "Graduating year 2026" at bounding box center [862, 199] width 134 height 45
click at [786, 269] on div "First name Yueda Surname Zhou Email offsetwithap@gmail.com Date of birth Gradua…" at bounding box center [661, 206] width 534 height 166
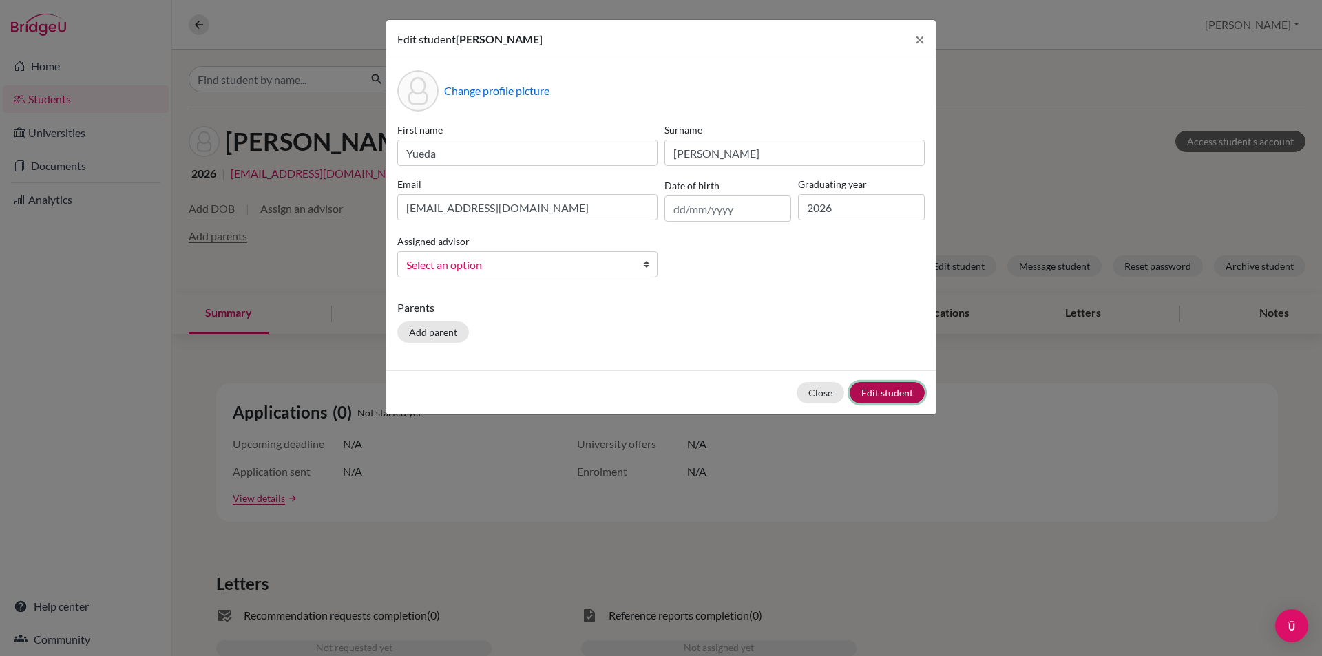
click at [890, 391] on button "Edit student" at bounding box center [887, 392] width 75 height 21
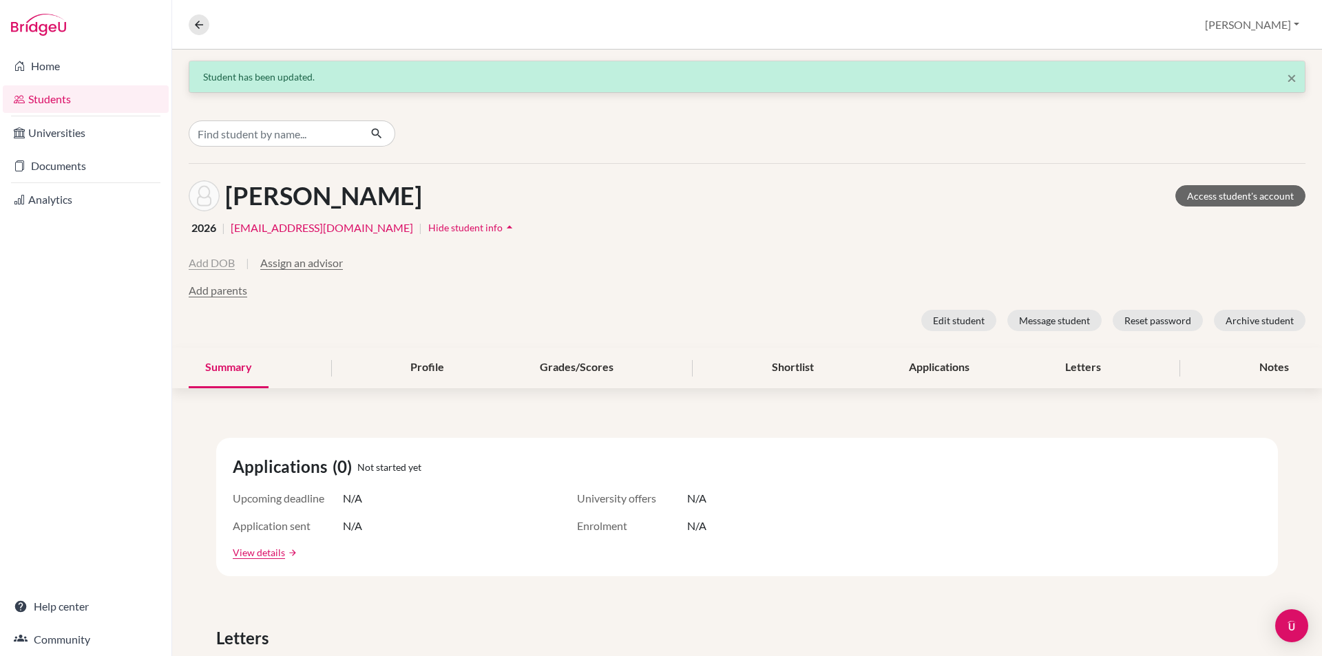
click at [230, 265] on button "Add DOB" at bounding box center [212, 263] width 46 height 17
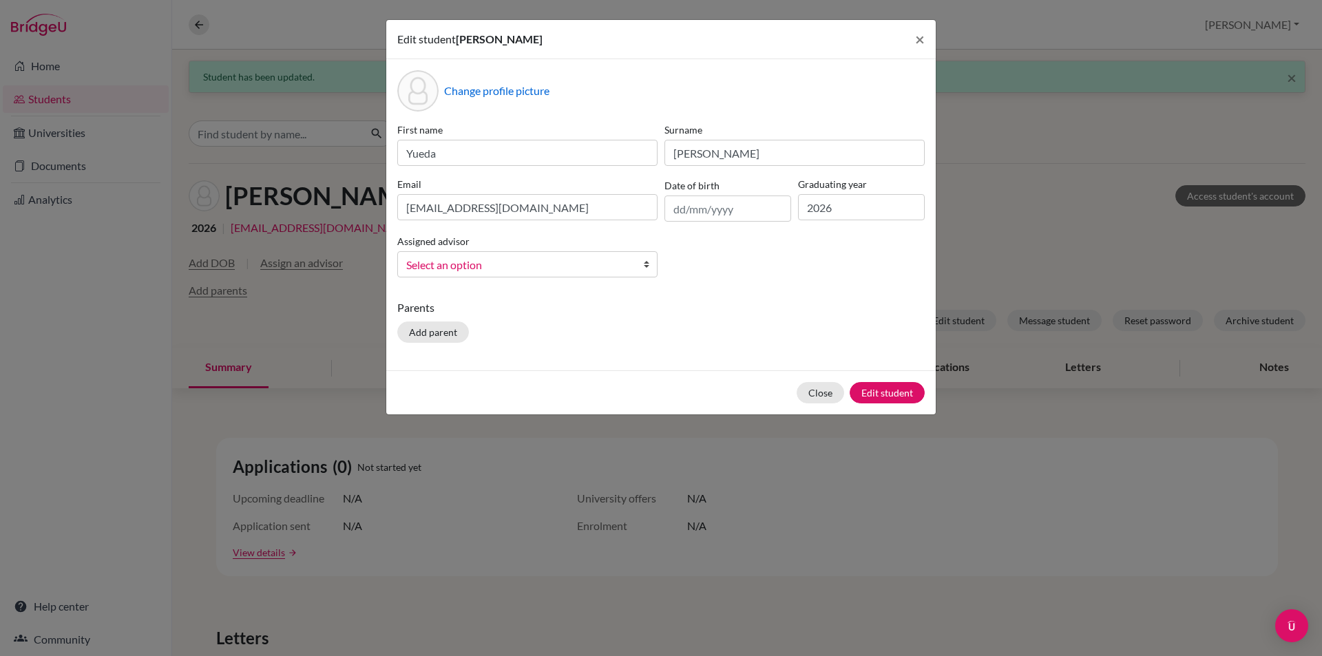
click at [647, 264] on b at bounding box center [650, 264] width 14 height 25
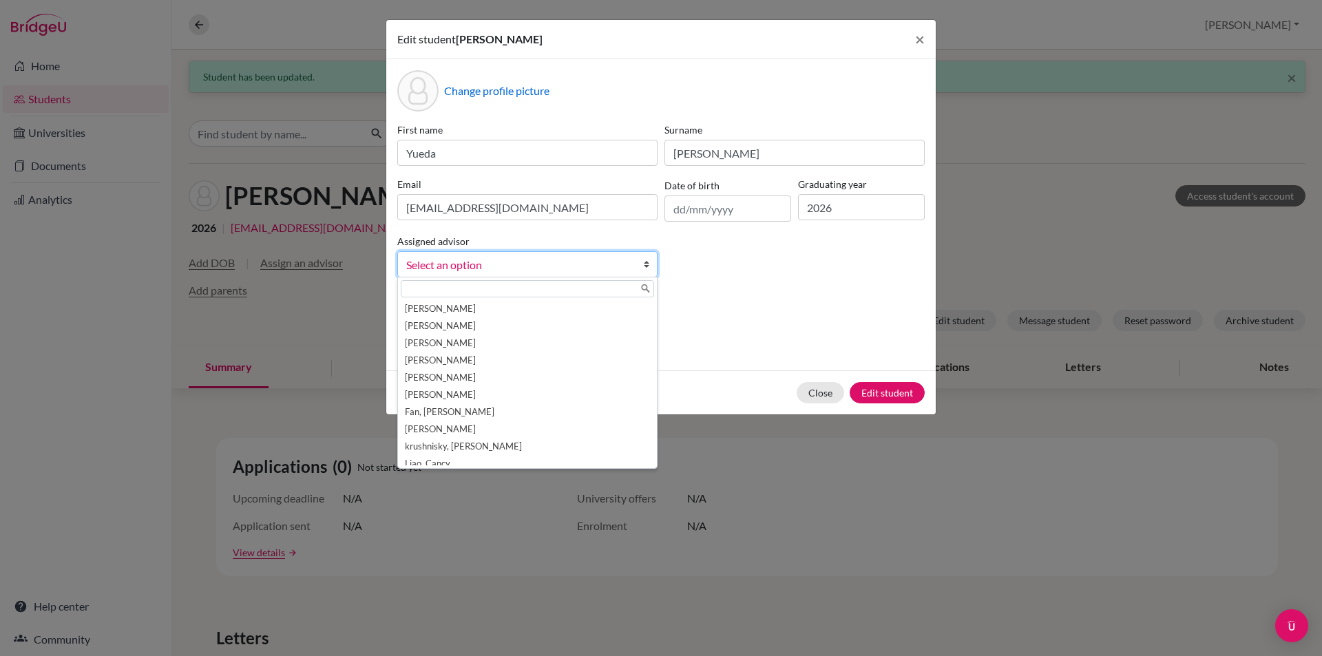
scroll to position [145, 0]
click at [430, 457] on li "[PERSON_NAME]" at bounding box center [527, 456] width 253 height 17
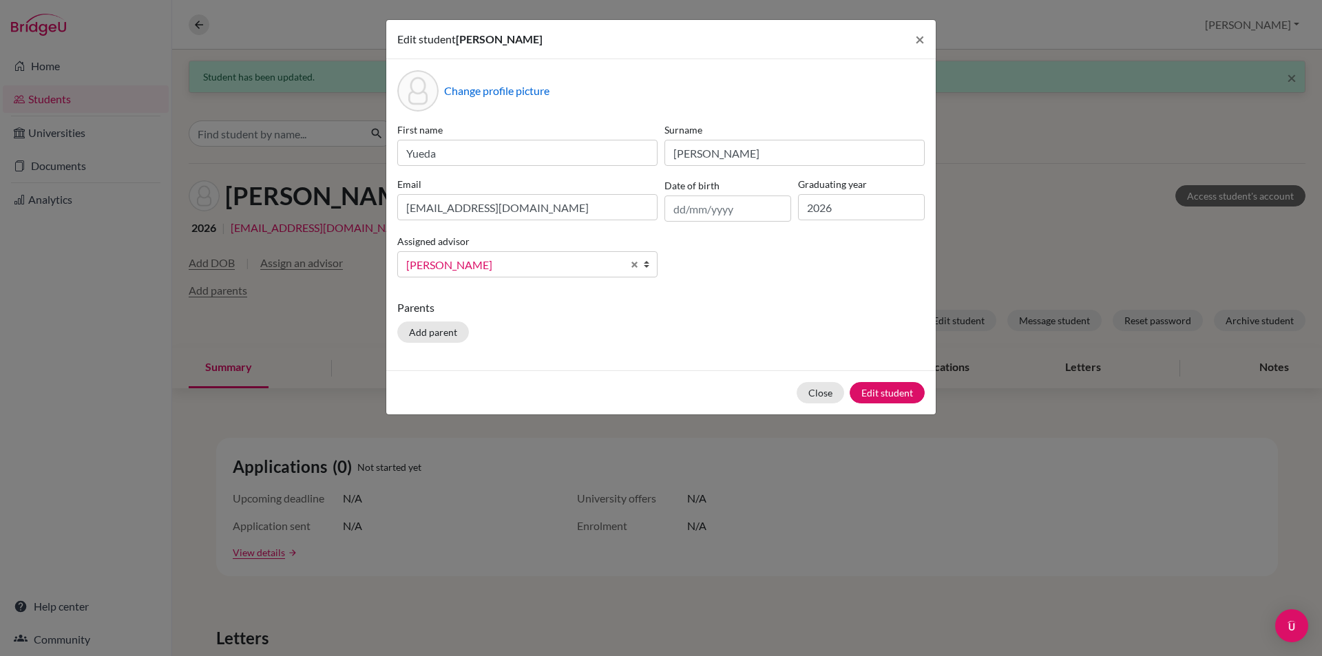
click at [692, 305] on p "Parents" at bounding box center [660, 308] width 527 height 17
click at [709, 209] on input "text" at bounding box center [727, 209] width 127 height 26
type input "02/04/2008"
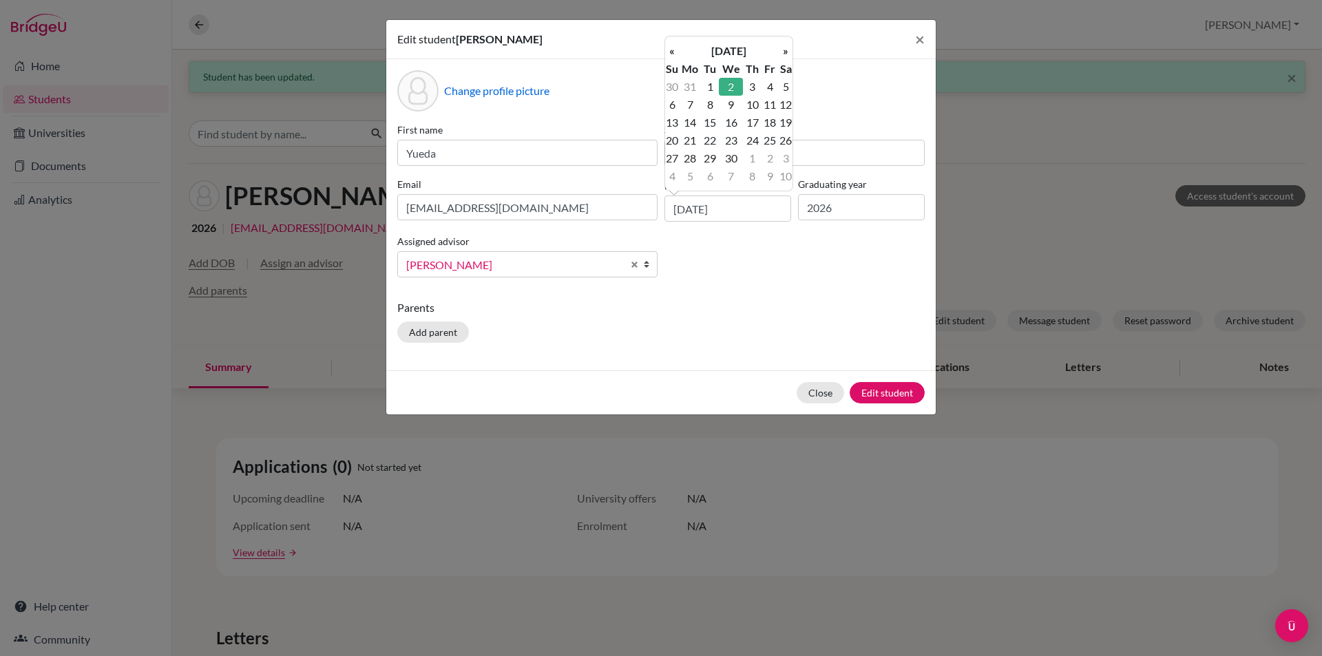
click at [806, 320] on div "Parents Add parent" at bounding box center [660, 324] width 527 height 49
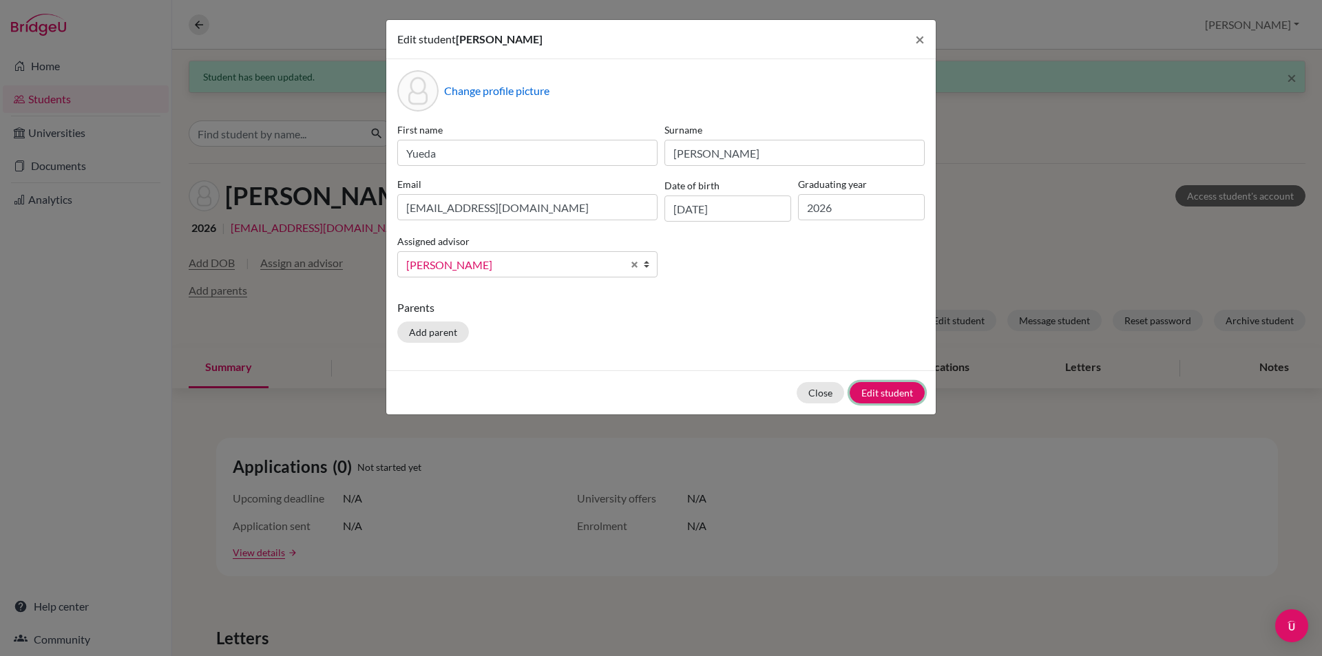
click at [883, 390] on button "Edit student" at bounding box center [887, 392] width 75 height 21
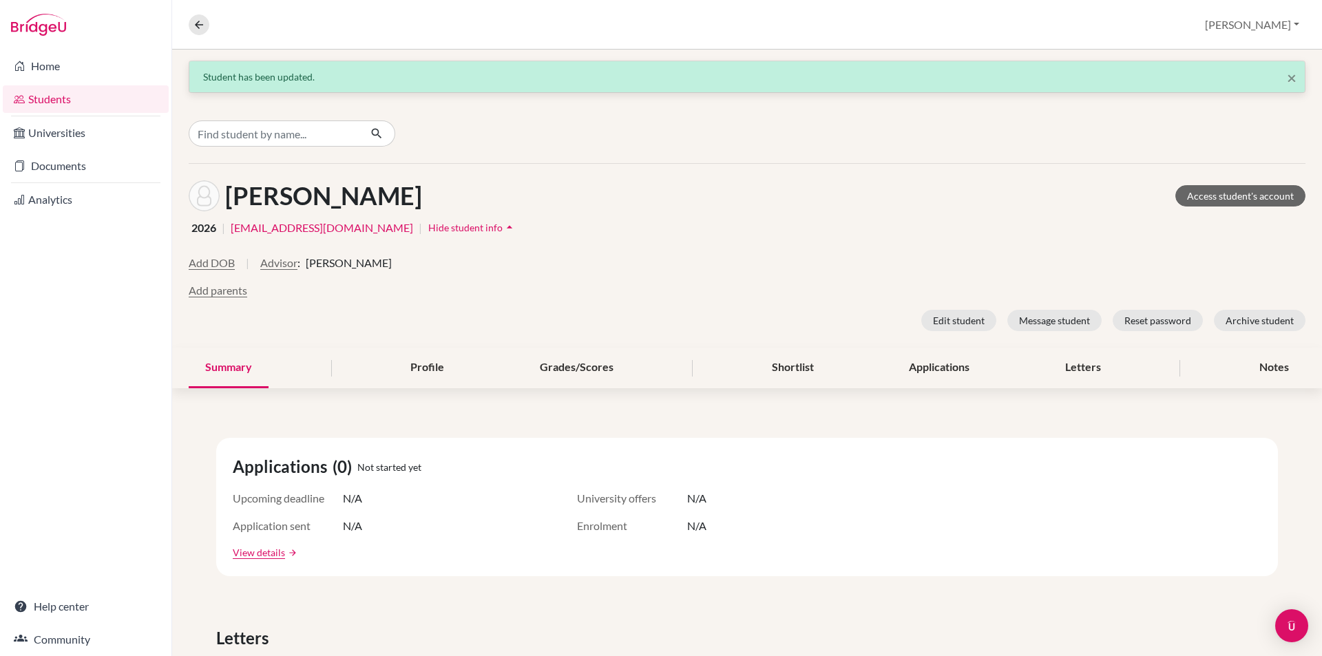
click at [56, 98] on link "Students" at bounding box center [86, 99] width 166 height 28
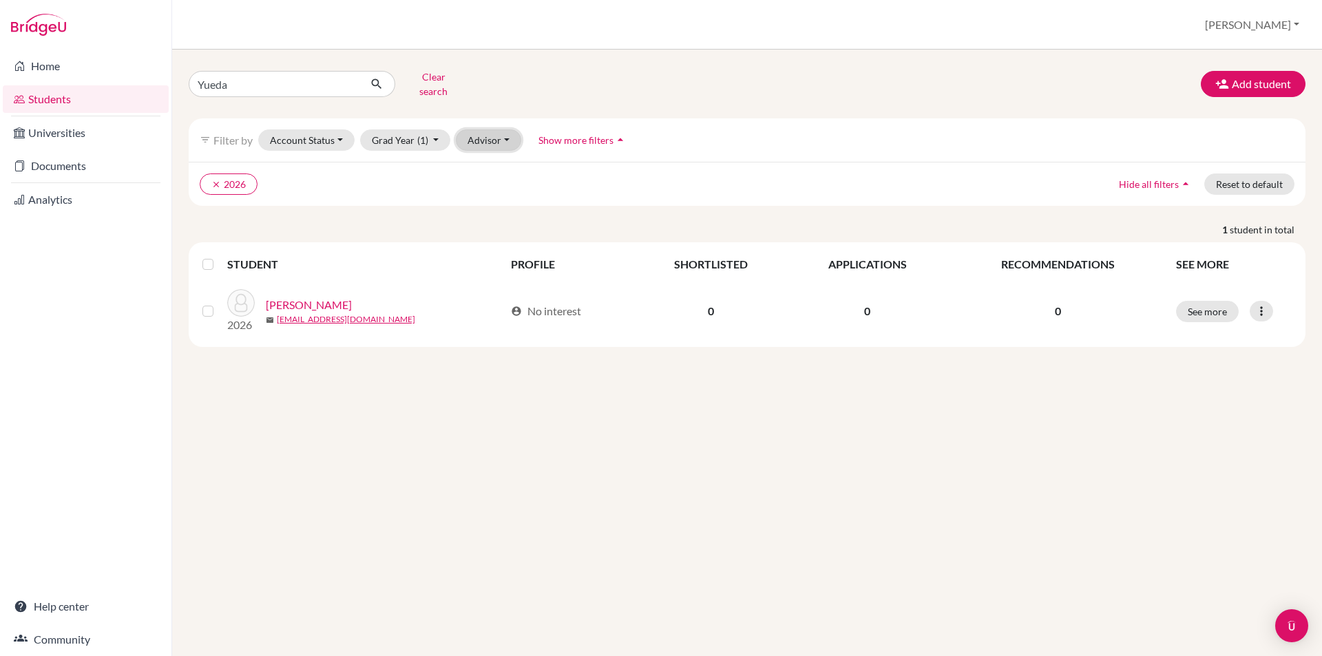
click at [497, 129] on button "Advisor" at bounding box center [488, 139] width 65 height 21
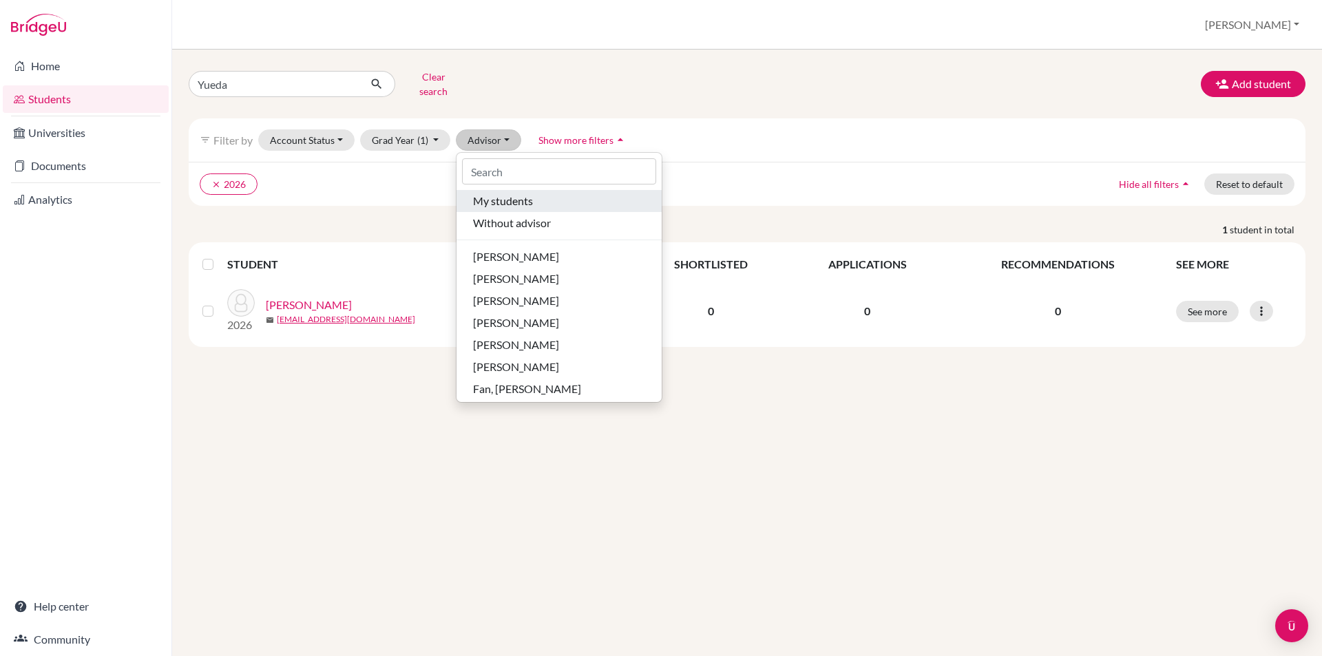
click at [519, 195] on span "My students" at bounding box center [503, 201] width 60 height 17
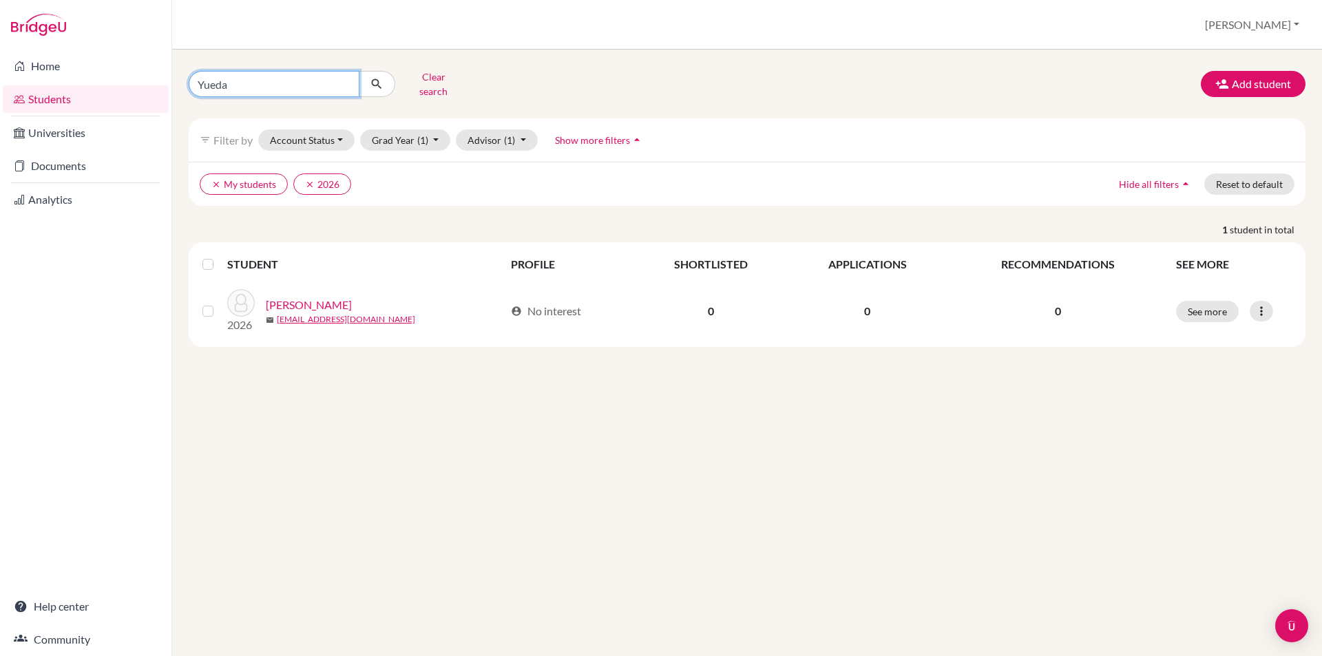
drag, startPoint x: 320, startPoint y: 82, endPoint x: -215, endPoint y: 59, distance: 535.6
click at [0, 59] on html "Home Students Universities Documents Analytics Help center Community Students o…" at bounding box center [661, 328] width 1322 height 656
click at [444, 79] on button "Clear search" at bounding box center [433, 84] width 76 height 36
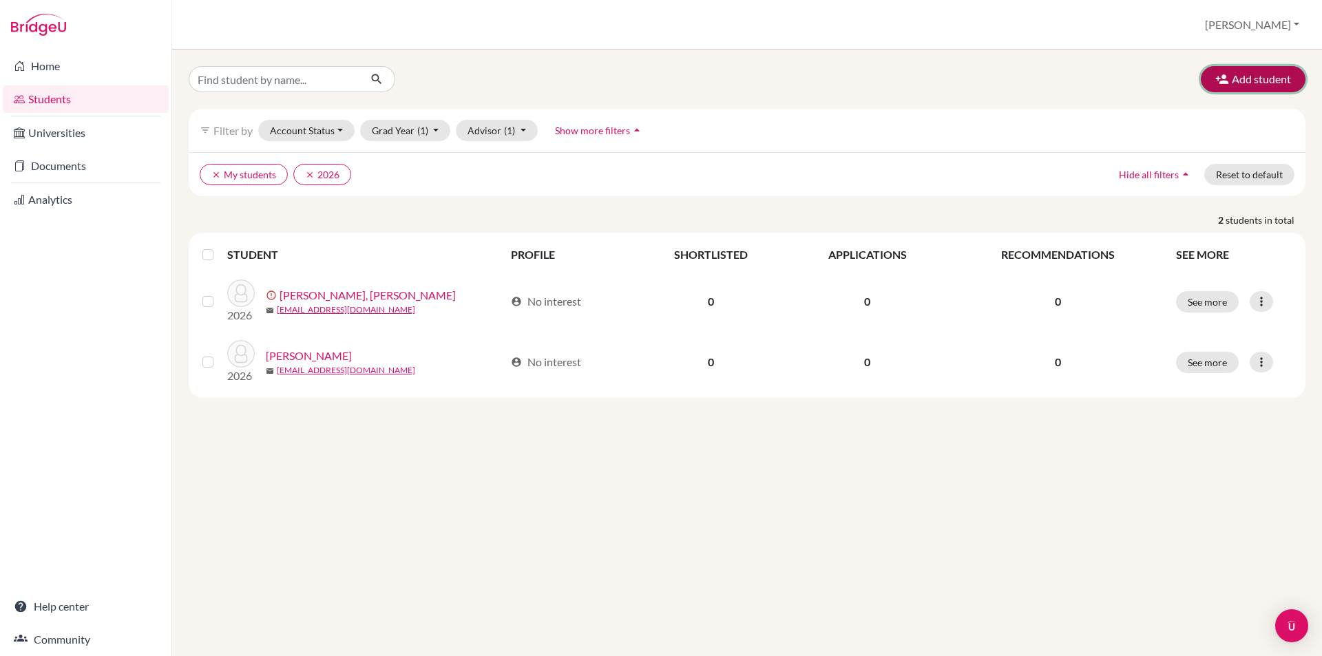
click at [1284, 78] on button "Add student" at bounding box center [1253, 79] width 105 height 26
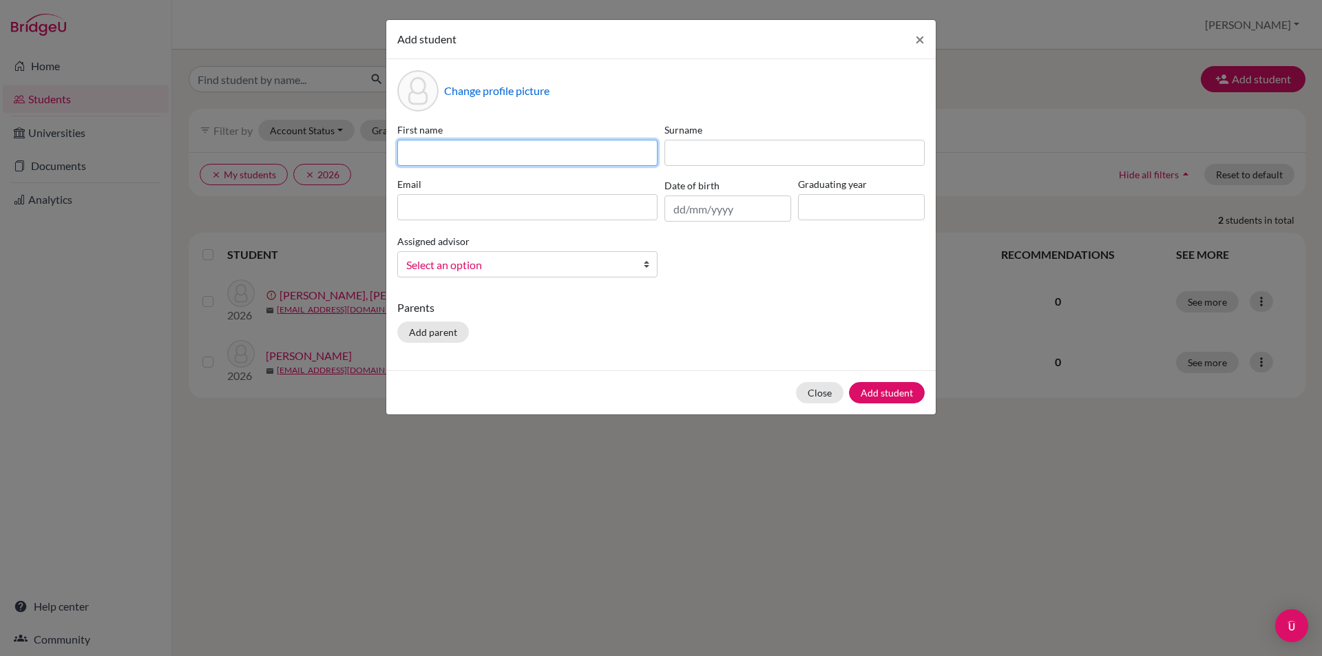
click at [547, 157] on input at bounding box center [527, 153] width 260 height 26
type input "Puyifei"
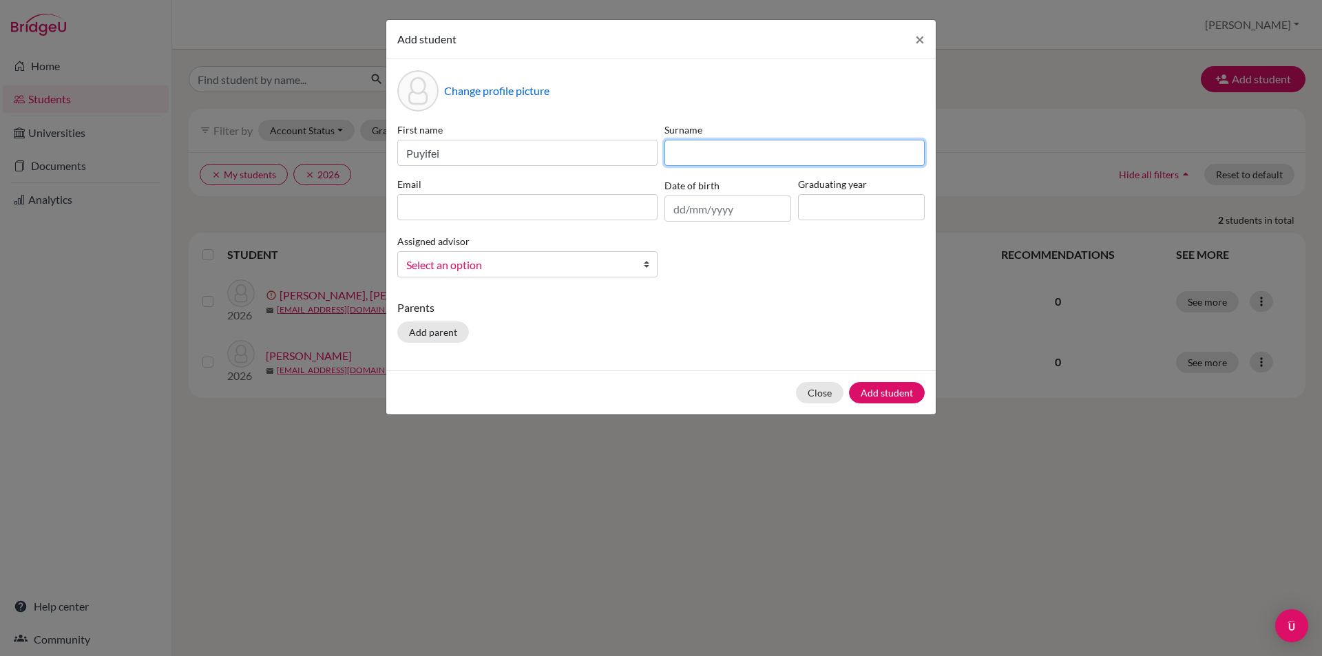
click at [755, 149] on input at bounding box center [794, 153] width 260 height 26
type input "[PERSON_NAME]"
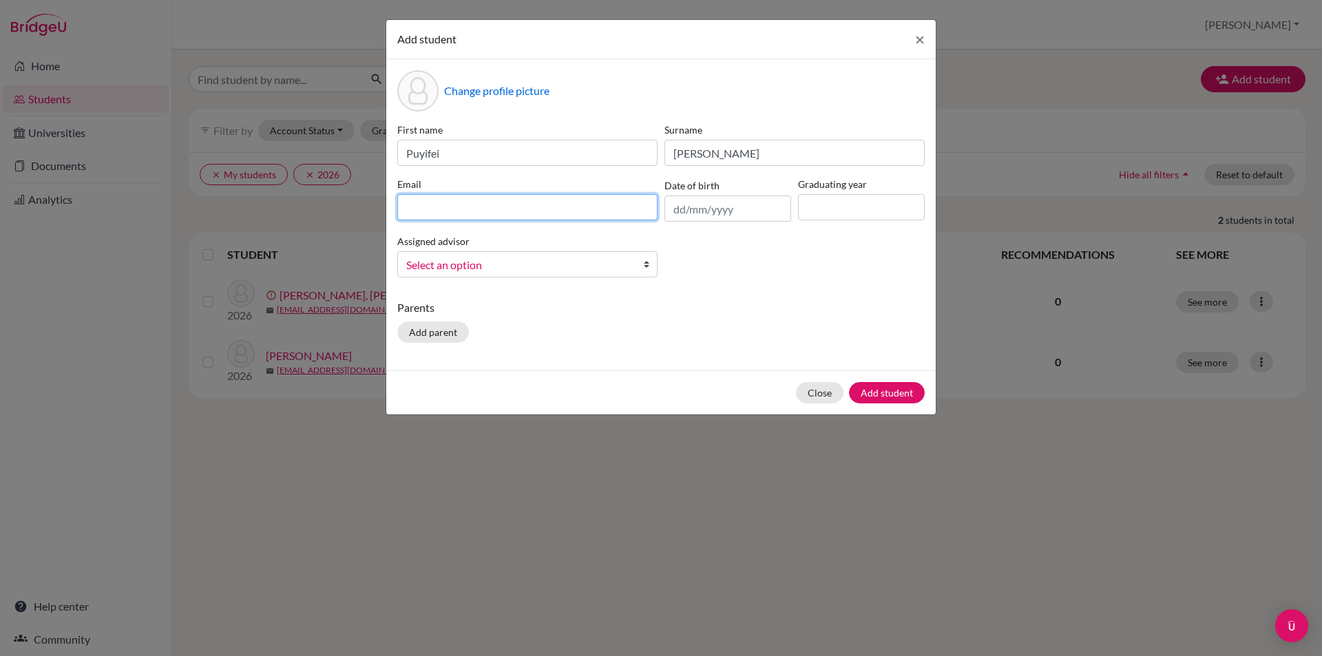
click at [531, 213] on input at bounding box center [527, 207] width 260 height 26
click at [480, 206] on input at bounding box center [527, 207] width 260 height 26
paste input "[EMAIL_ADDRESS][DOMAIN_NAME]"
type input "[EMAIL_ADDRESS][DOMAIN_NAME]"
drag, startPoint x: 806, startPoint y: 244, endPoint x: 799, endPoint y: 238, distance: 8.8
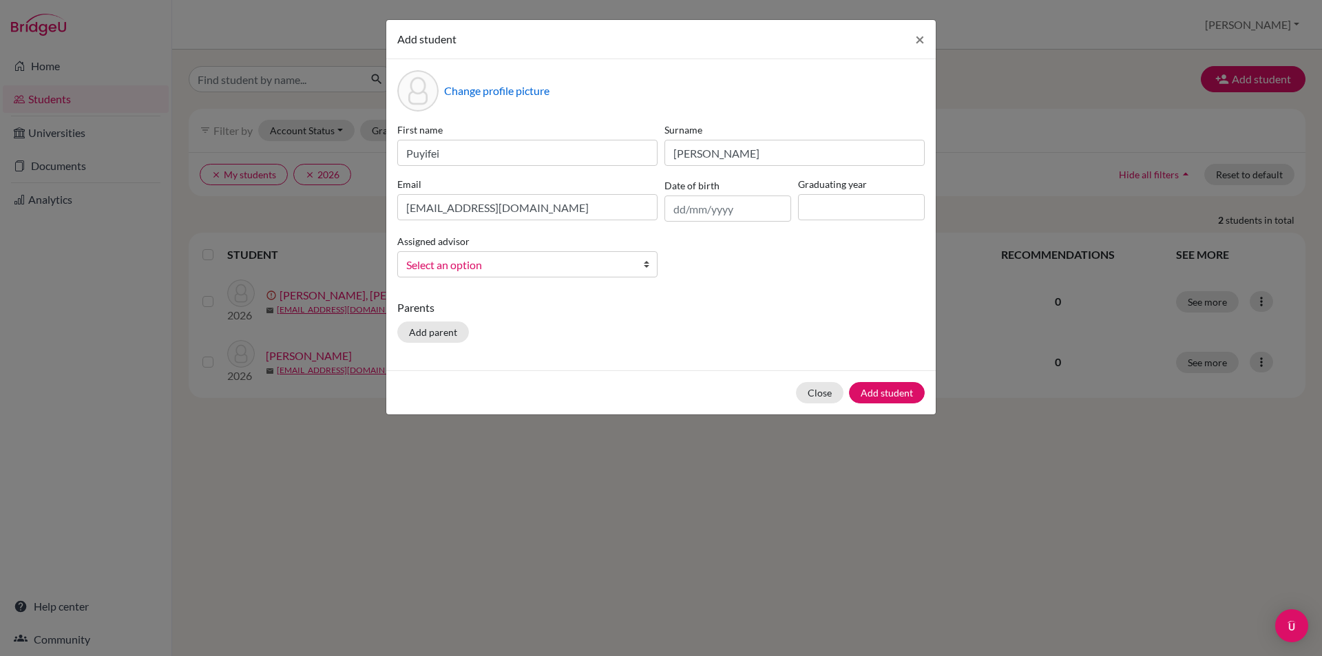
click at [806, 244] on div "First name Puyifei Surname [PERSON_NAME] Email [EMAIL_ADDRESS][DOMAIN_NAME] Dat…" at bounding box center [661, 206] width 534 height 166
click at [738, 209] on input "text" at bounding box center [727, 209] width 127 height 26
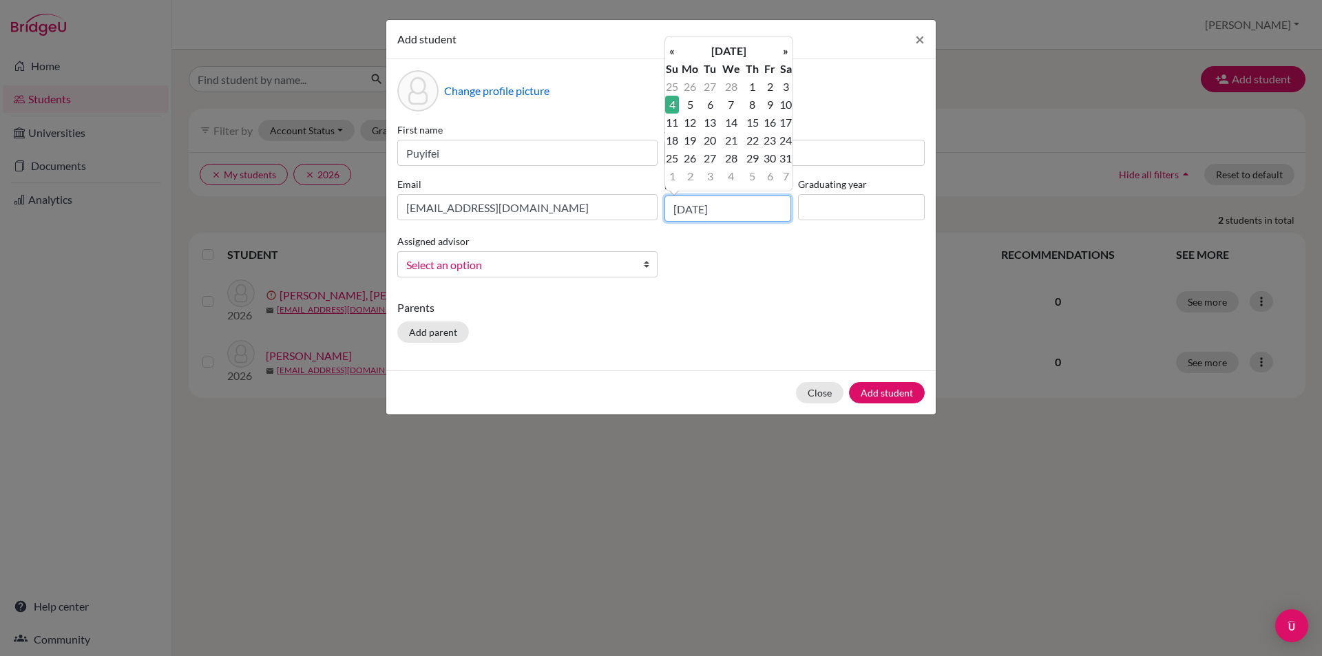
type input "[DATE]"
click at [764, 302] on p "Parents" at bounding box center [660, 308] width 527 height 17
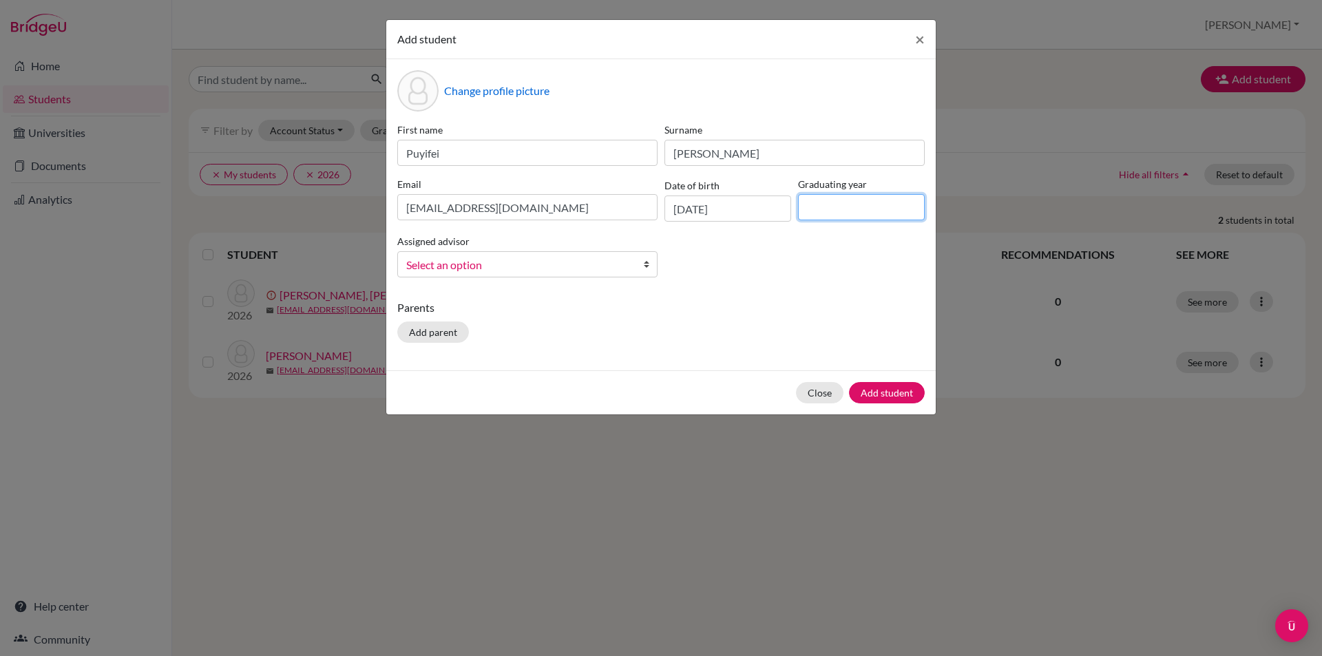
click at [846, 209] on input at bounding box center [861, 207] width 127 height 26
type input "2026"
click at [739, 248] on div "First name Puyifei Surname [PERSON_NAME] Email [EMAIL_ADDRESS][DOMAIN_NAME] Dat…" at bounding box center [661, 206] width 534 height 166
click at [645, 268] on b at bounding box center [650, 264] width 14 height 25
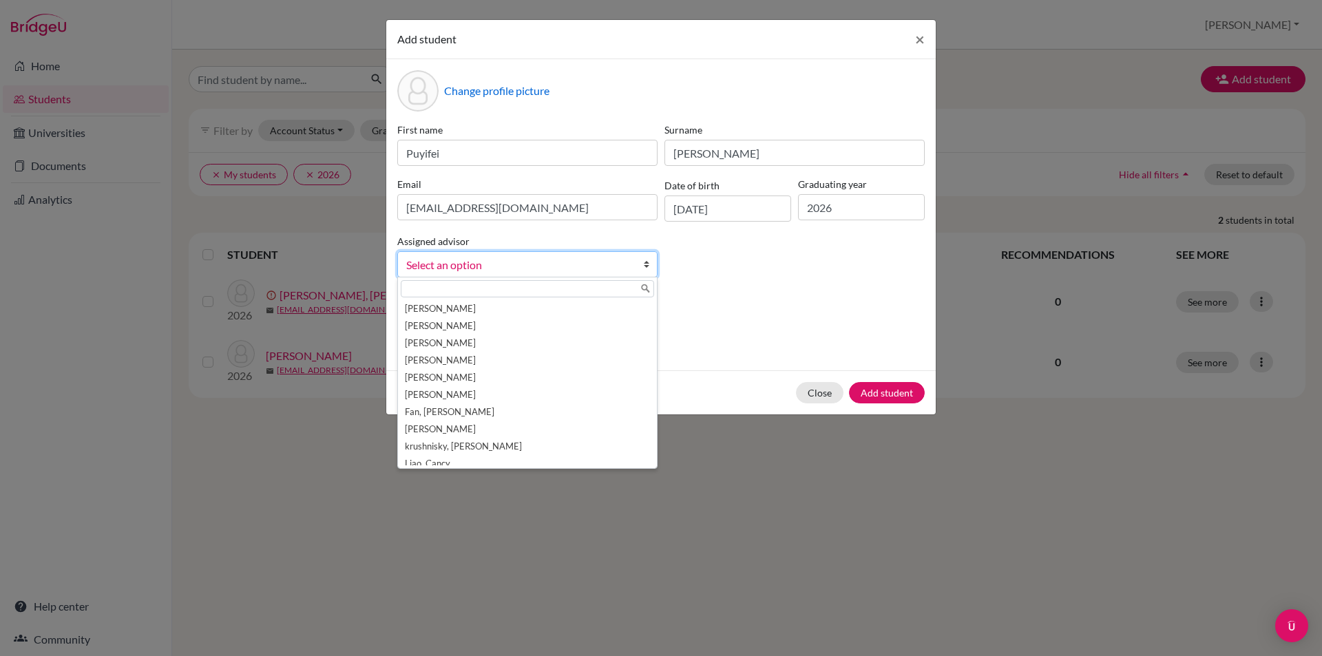
scroll to position [145, 0]
click at [412, 455] on li "[PERSON_NAME]" at bounding box center [527, 456] width 253 height 17
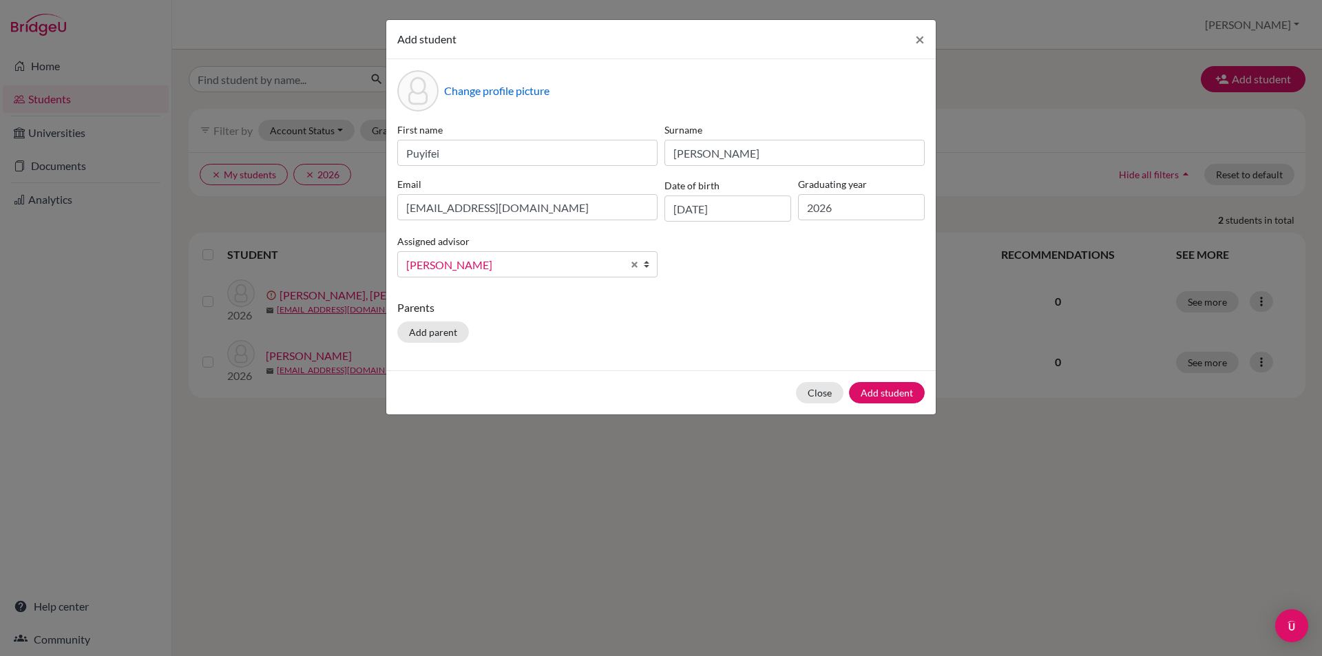
click at [761, 325] on div "Parents Add parent" at bounding box center [660, 324] width 527 height 49
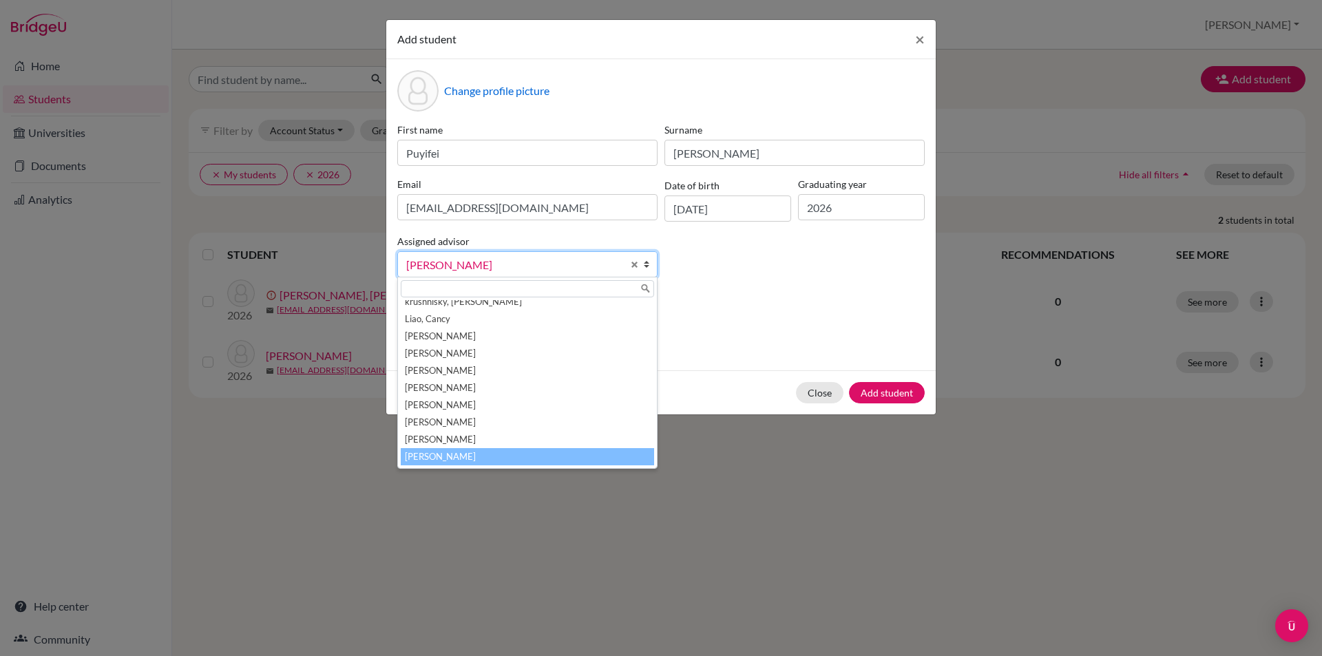
click at [641, 266] on link "[PERSON_NAME]" at bounding box center [527, 264] width 260 height 26
click at [779, 332] on div "Parents Add parent" at bounding box center [660, 324] width 527 height 49
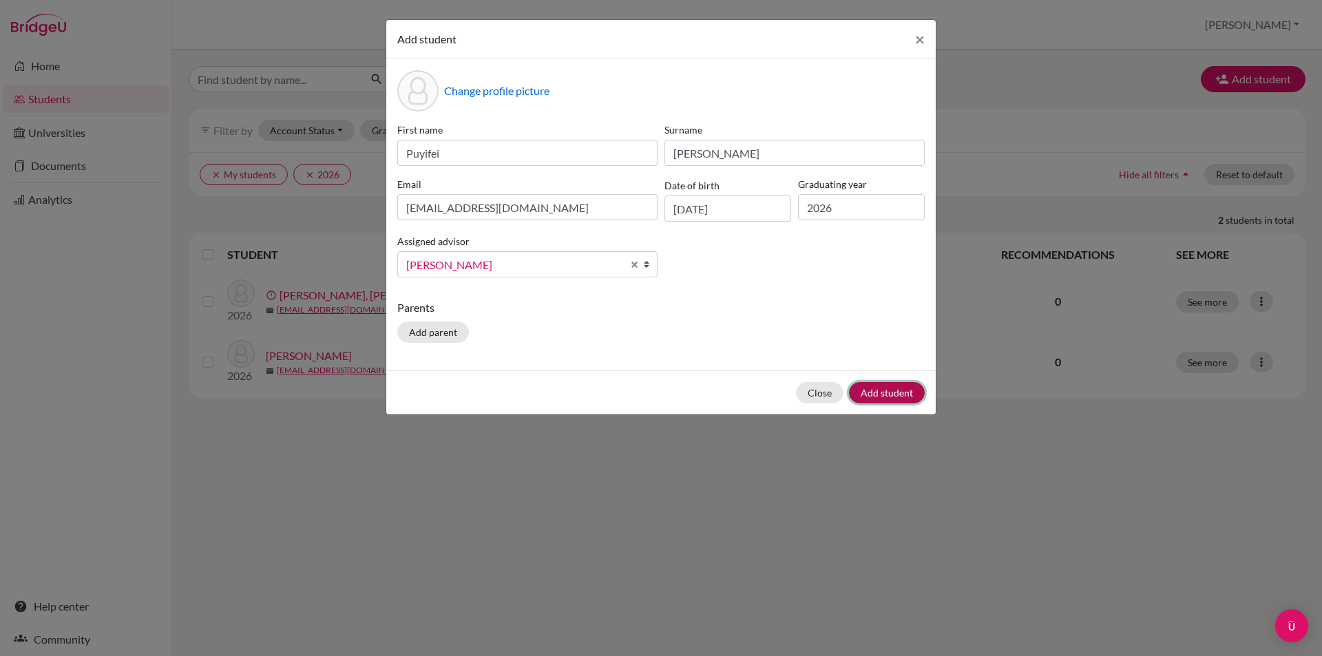
click at [897, 387] on button "Add student" at bounding box center [887, 392] width 76 height 21
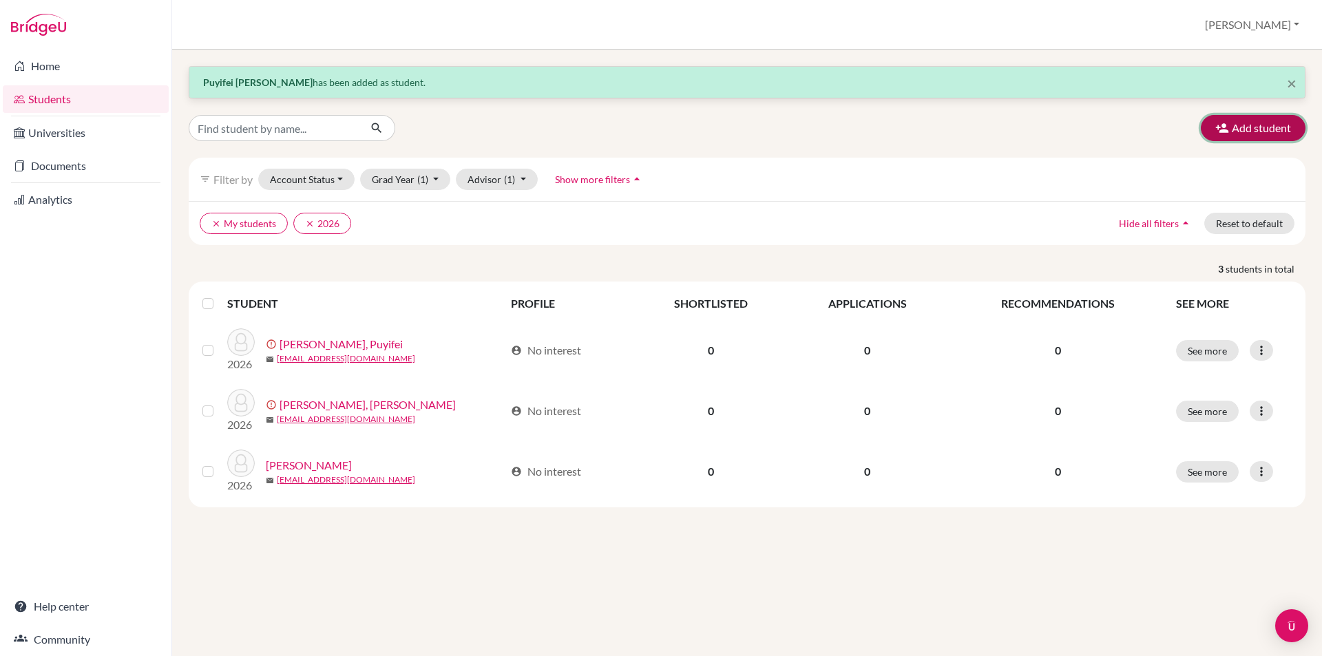
click at [1250, 127] on button "Add student" at bounding box center [1253, 128] width 105 height 26
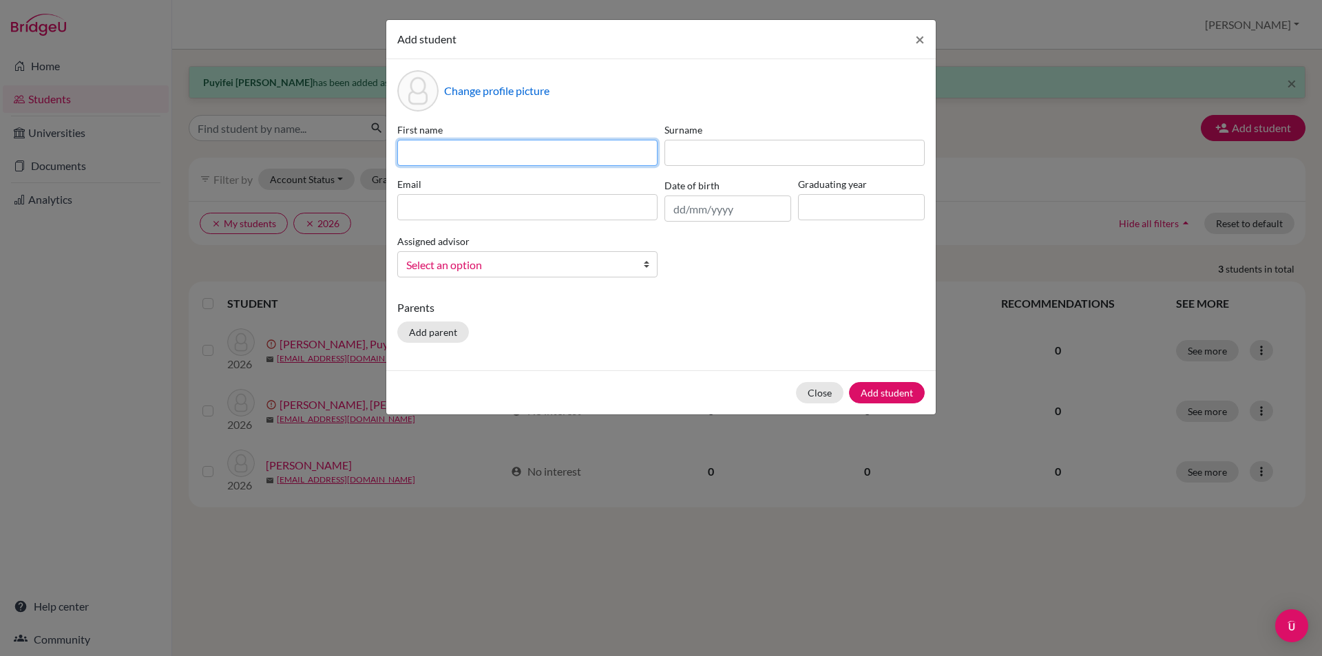
click at [521, 156] on input at bounding box center [527, 153] width 260 height 26
type input "Hongru"
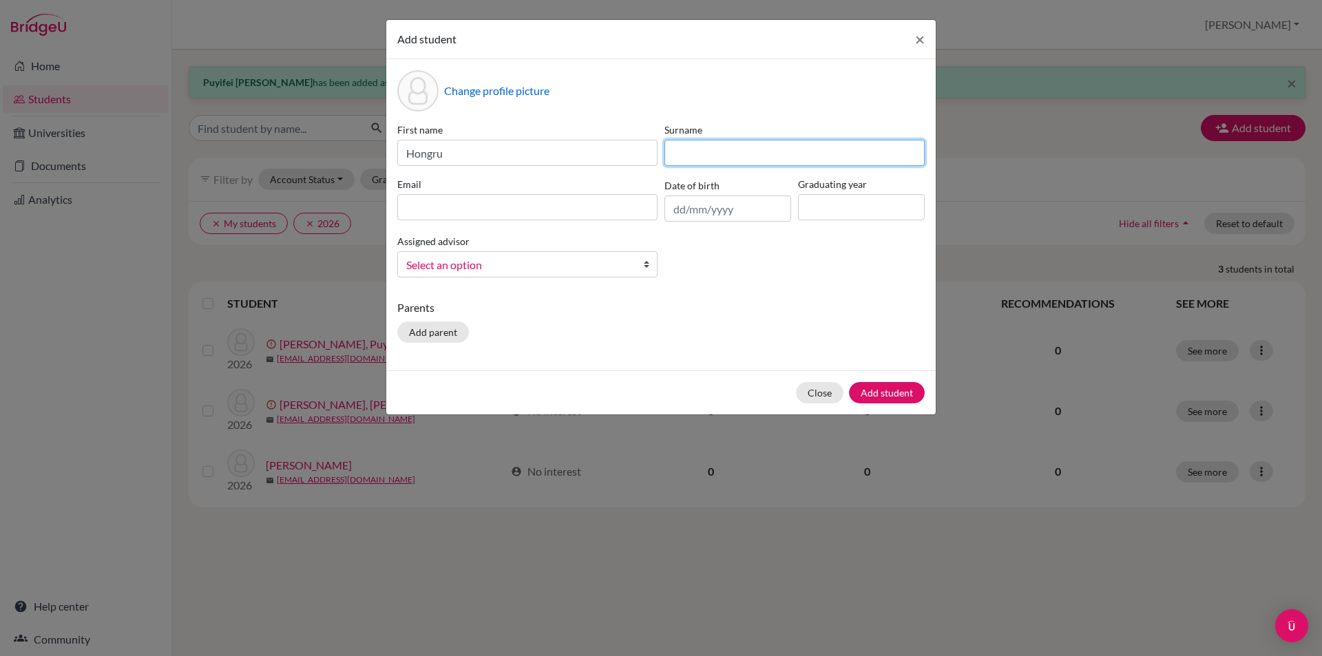
click at [729, 155] on input at bounding box center [794, 153] width 260 height 26
type input "[PERSON_NAME]"
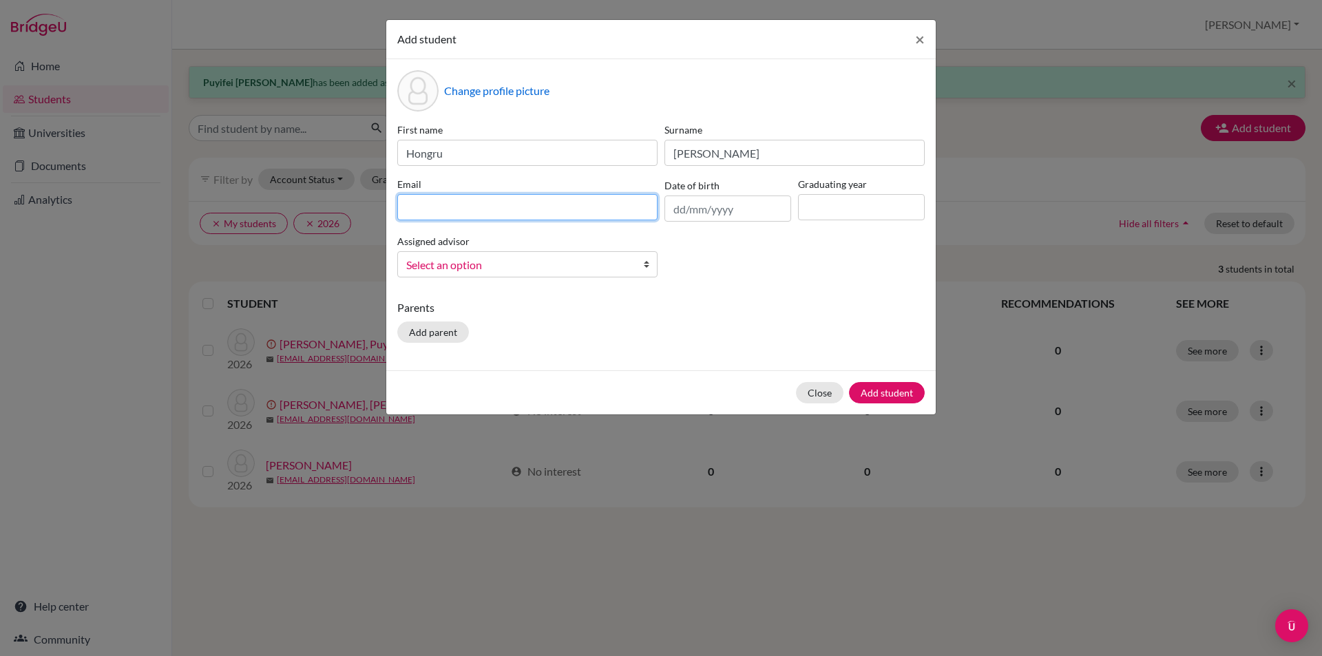
click at [516, 203] on input at bounding box center [527, 207] width 260 height 26
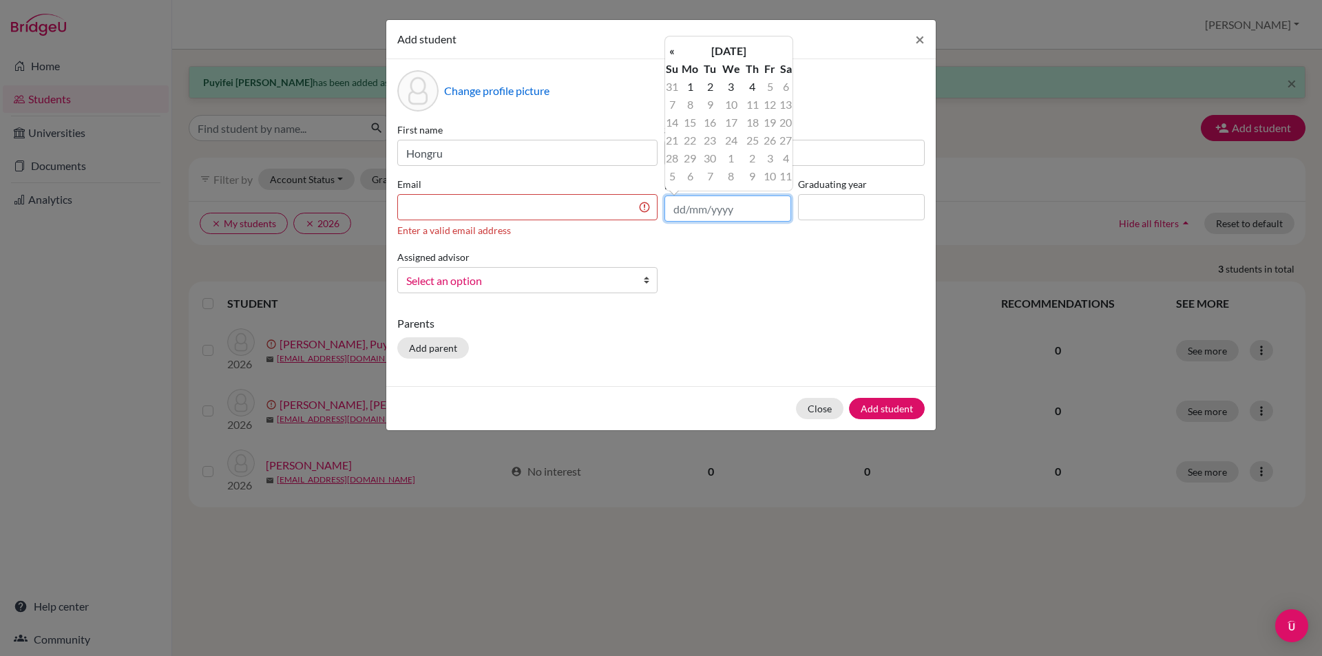
click at [738, 208] on input "text" at bounding box center [727, 209] width 127 height 26
type input "[DATE]"
click at [835, 271] on div "First name Hongru Surname [PERSON_NAME] Email Enter a valid email address Date …" at bounding box center [661, 214] width 534 height 182
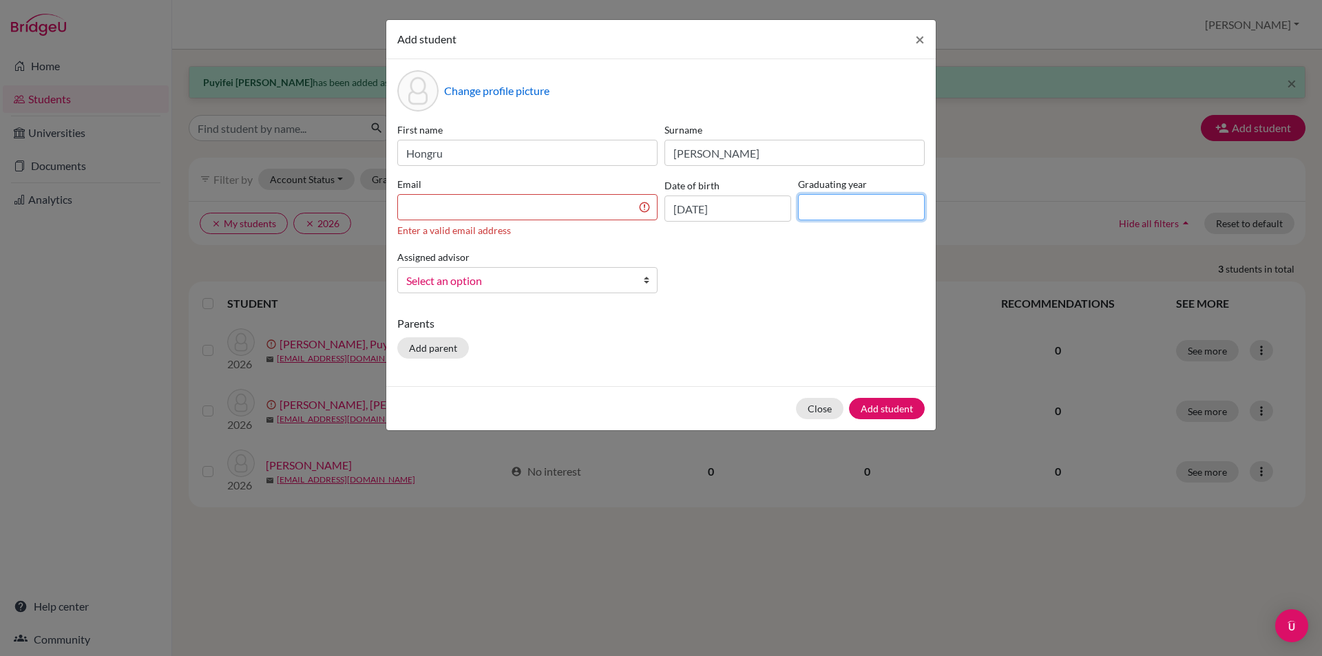
click at [837, 209] on input at bounding box center [861, 207] width 127 height 26
type input "2027"
click at [815, 287] on div "First name Hongru Surname [PERSON_NAME] Email Enter a valid email address Date …" at bounding box center [661, 214] width 534 height 182
click at [463, 201] on input at bounding box center [527, 207] width 260 height 26
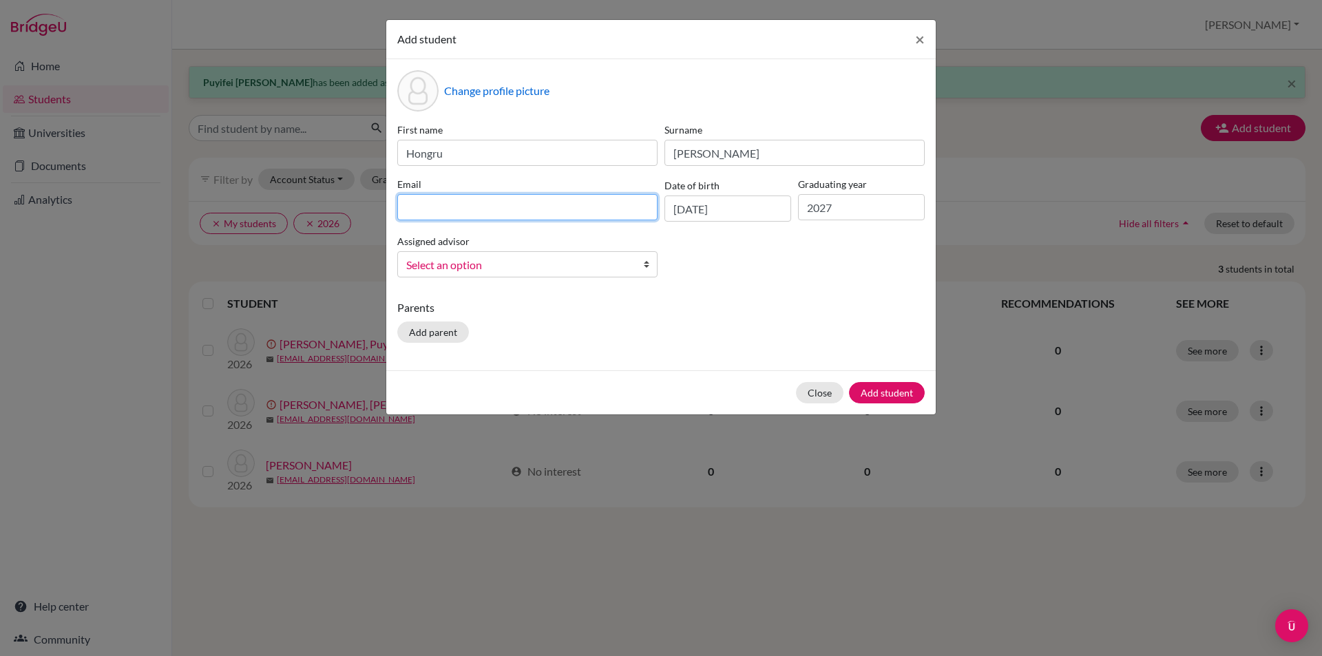
paste input "[EMAIL_ADDRESS][DOMAIN_NAME]"
type input "[EMAIL_ADDRESS][DOMAIN_NAME]"
click at [815, 272] on div "First name Hongru Surname [PERSON_NAME] [EMAIL_ADDRESS][DOMAIN_NAME] Date of bi…" at bounding box center [661, 206] width 534 height 166
click at [650, 263] on b at bounding box center [650, 264] width 14 height 25
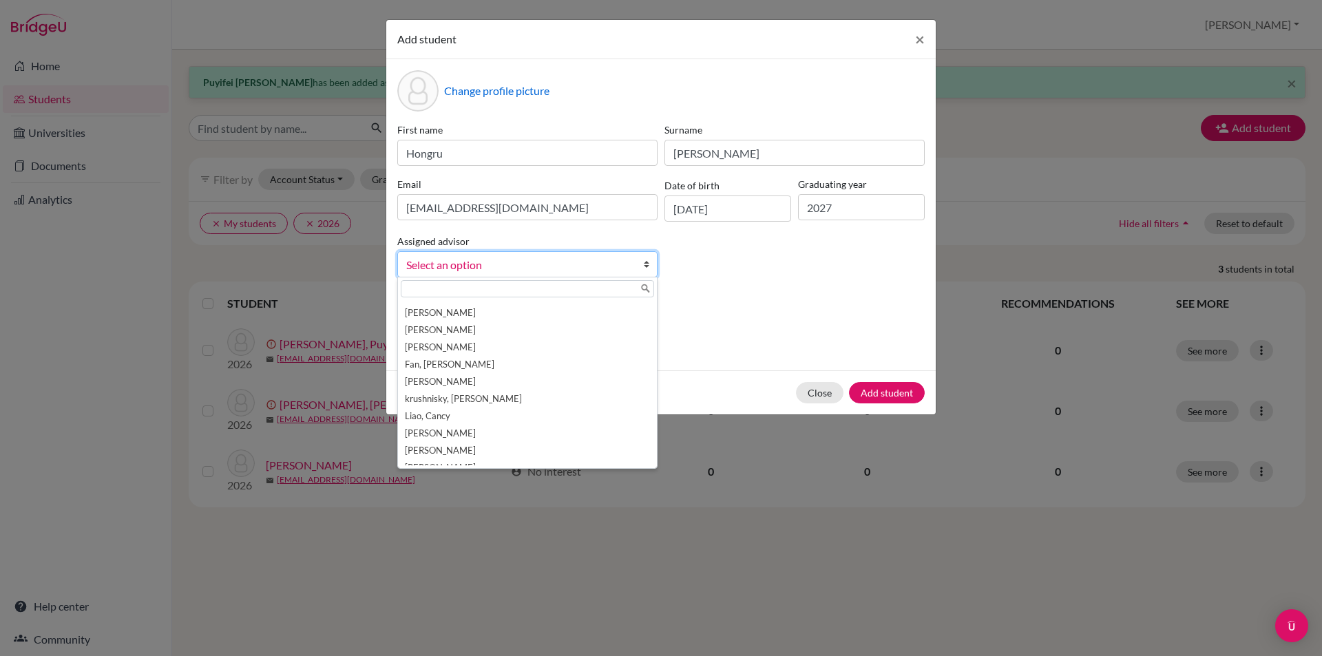
scroll to position [145, 0]
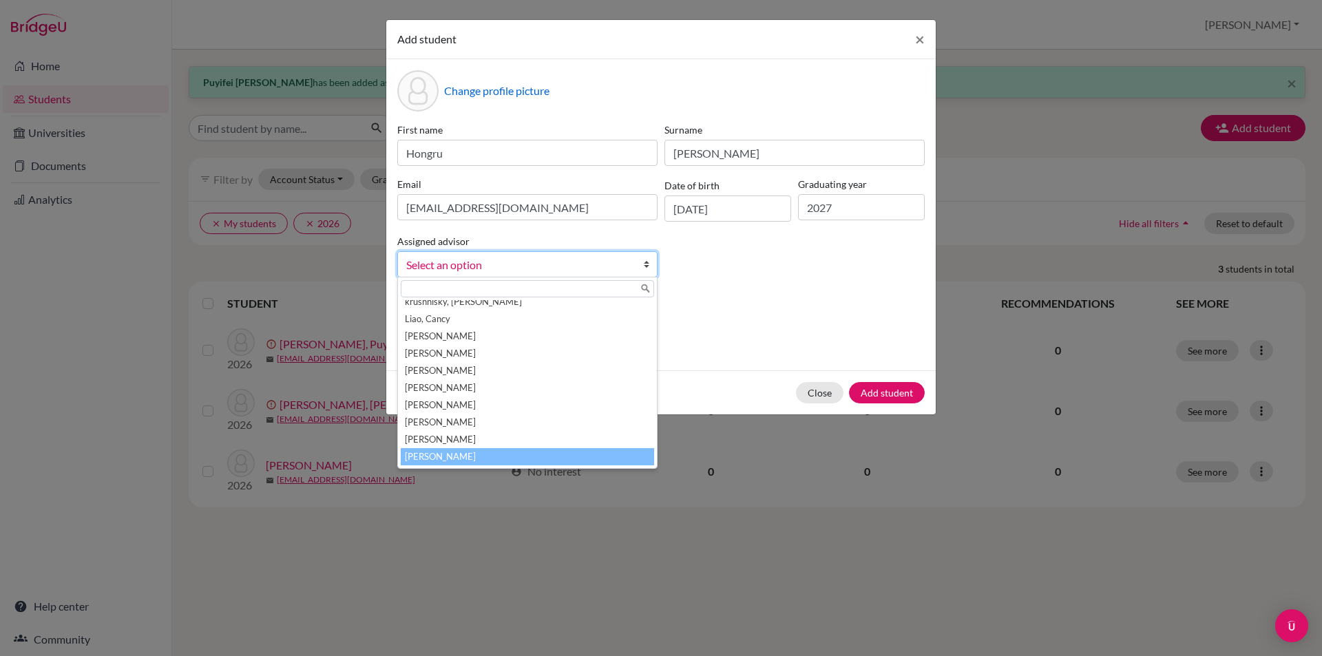
click at [453, 457] on li "[PERSON_NAME]" at bounding box center [527, 456] width 253 height 17
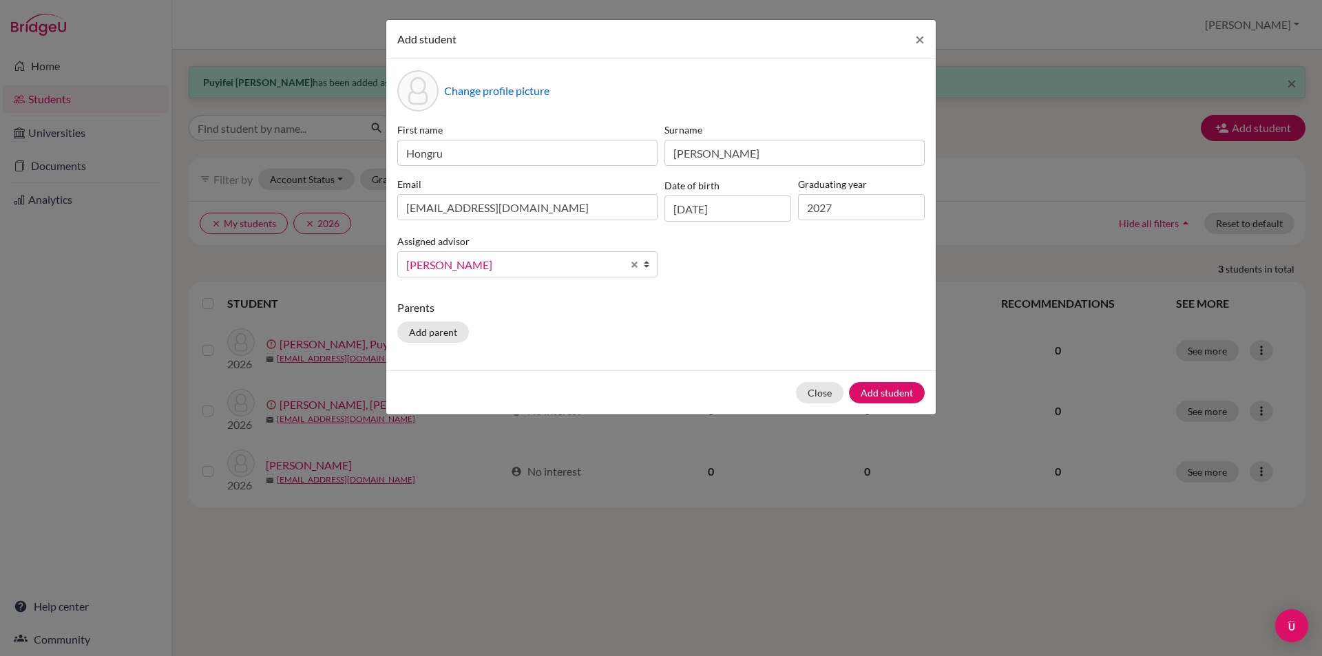
click at [726, 319] on div "Parents Add parent" at bounding box center [660, 324] width 527 height 49
click at [887, 390] on button "Add student" at bounding box center [887, 392] width 76 height 21
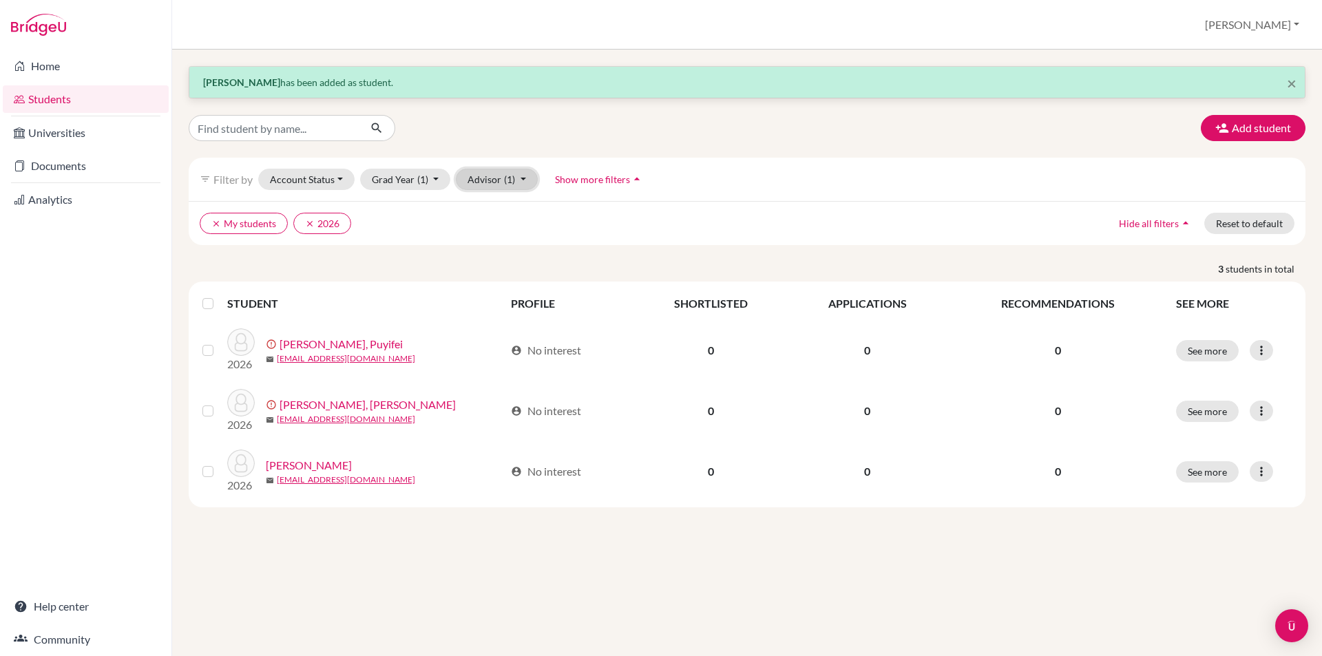
click at [510, 174] on span "(1)" at bounding box center [509, 180] width 11 height 12
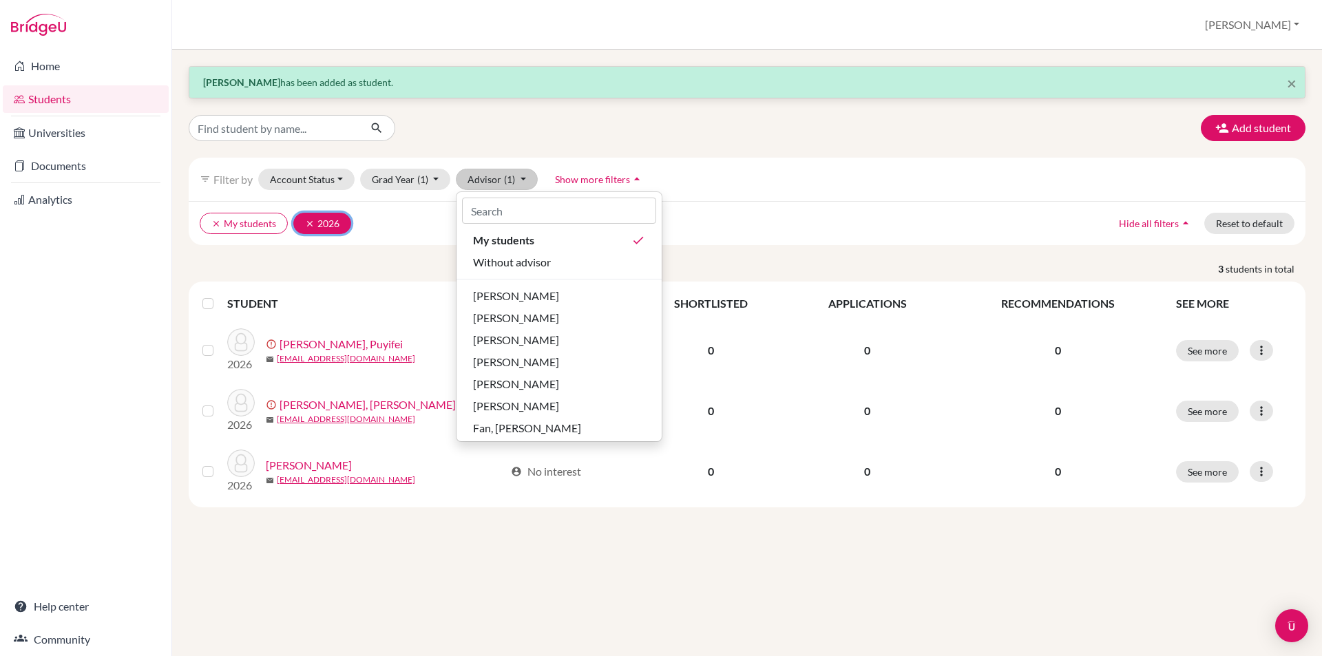
click at [308, 221] on icon "clear" at bounding box center [310, 224] width 10 height 10
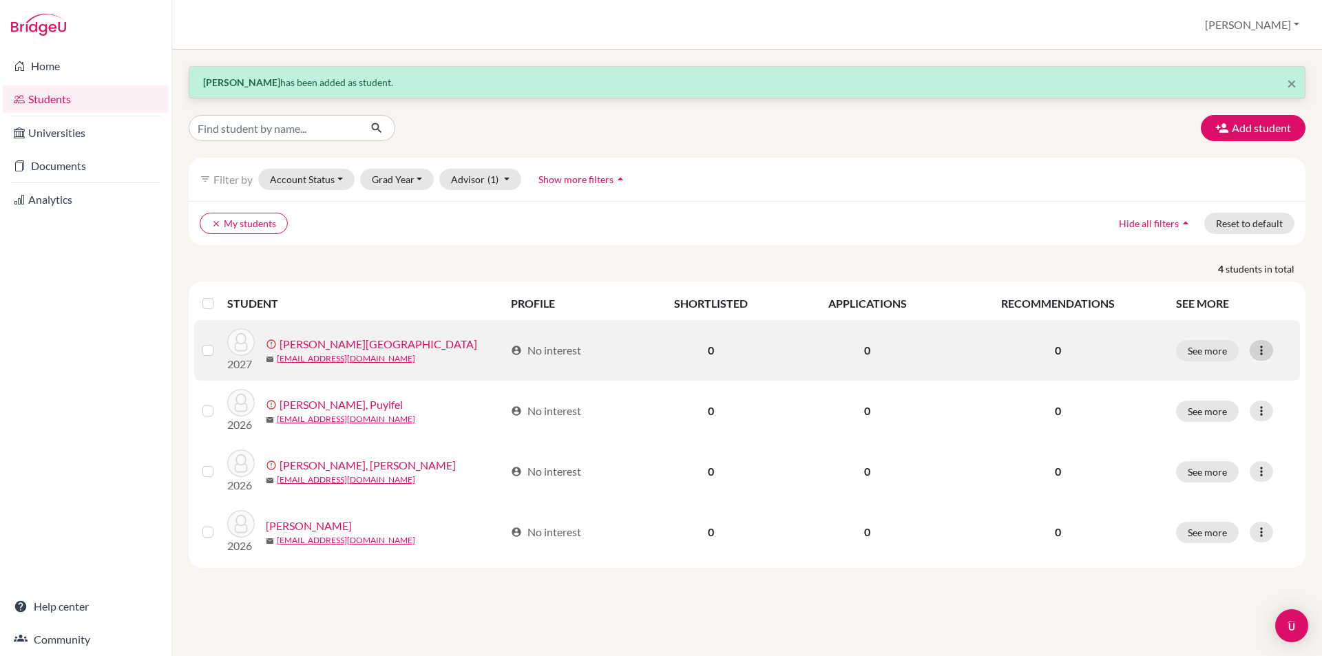
click at [1258, 351] on icon at bounding box center [1262, 351] width 14 height 14
click at [1196, 406] on button "Send Message" at bounding box center [1209, 401] width 125 height 22
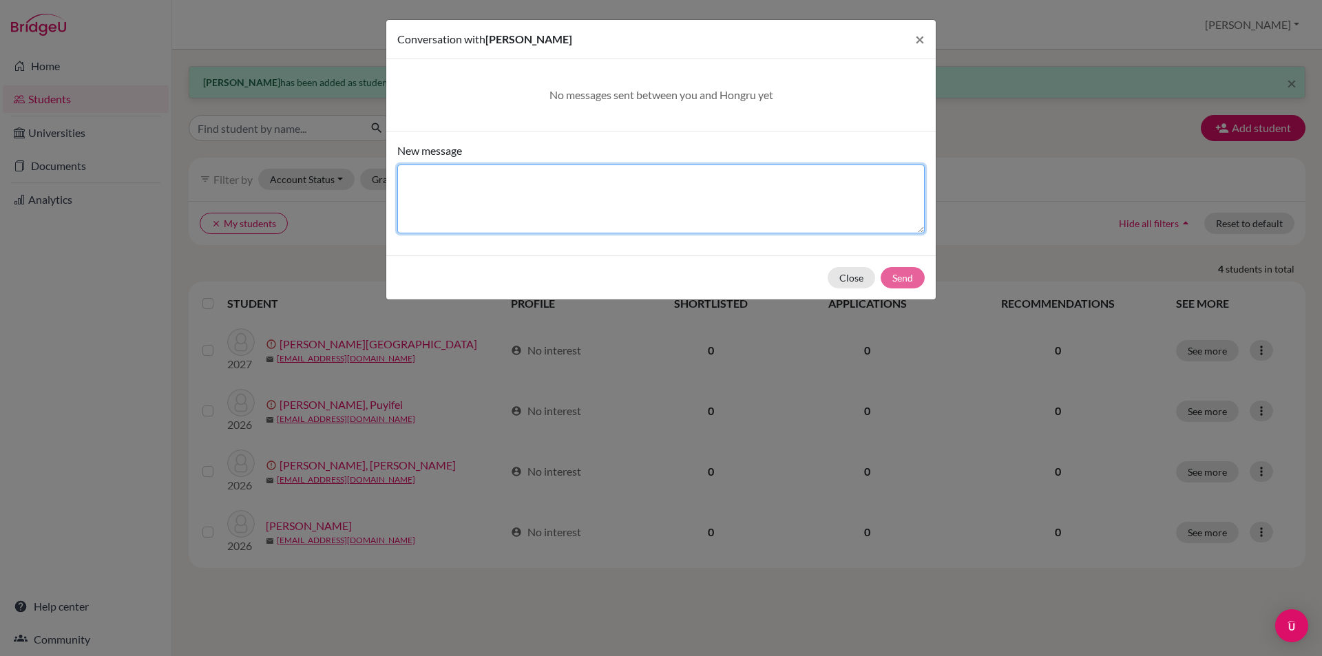
click at [555, 220] on textarea "New message" at bounding box center [660, 199] width 527 height 69
type textarea "P"
drag, startPoint x: 752, startPoint y: 209, endPoint x: 173, endPoint y: 90, distance: 591.2
click at [173, 90] on div "Conversation with [PERSON_NAME] × No messages sent between you and Hongru yet N…" at bounding box center [661, 328] width 1322 height 656
type textarea "Hi, Please get yourself registered on BridgeU. Thanks."
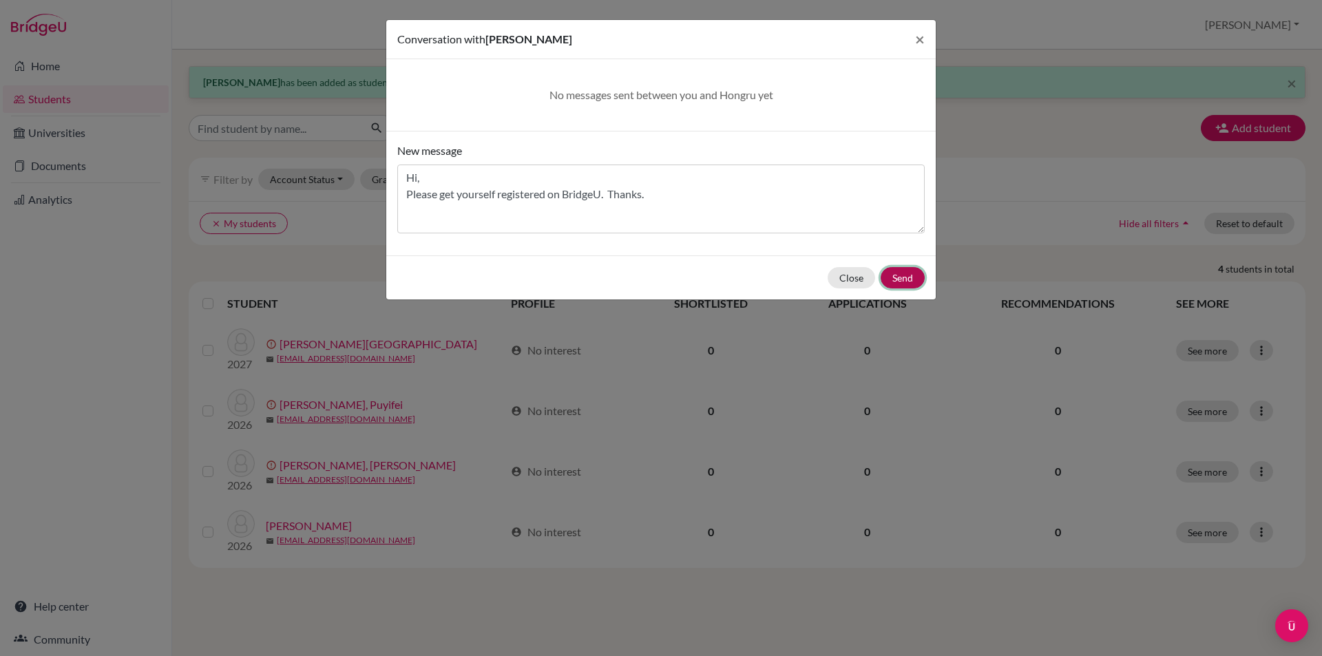
click at [914, 280] on button "Send" at bounding box center [903, 277] width 44 height 21
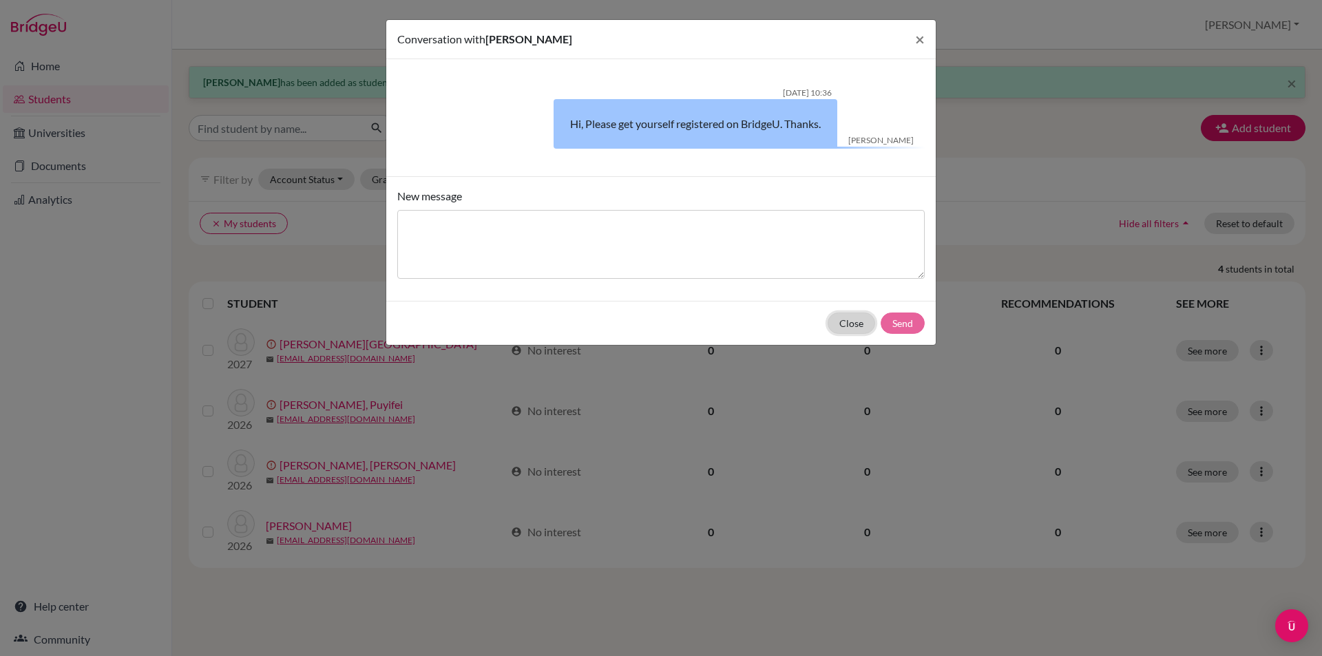
click at [844, 324] on button "Close" at bounding box center [852, 323] width 48 height 21
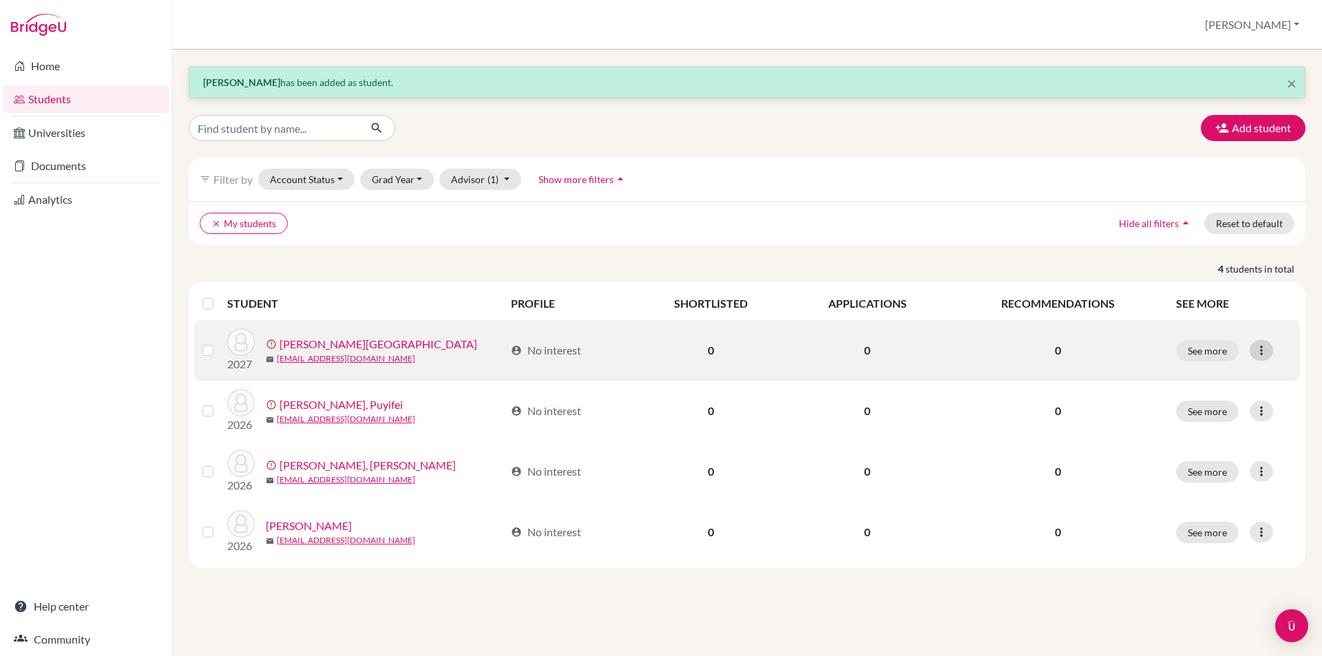
click at [1264, 350] on icon at bounding box center [1262, 351] width 14 height 14
click at [1225, 428] on button "Resend invite email" at bounding box center [1209, 423] width 125 height 22
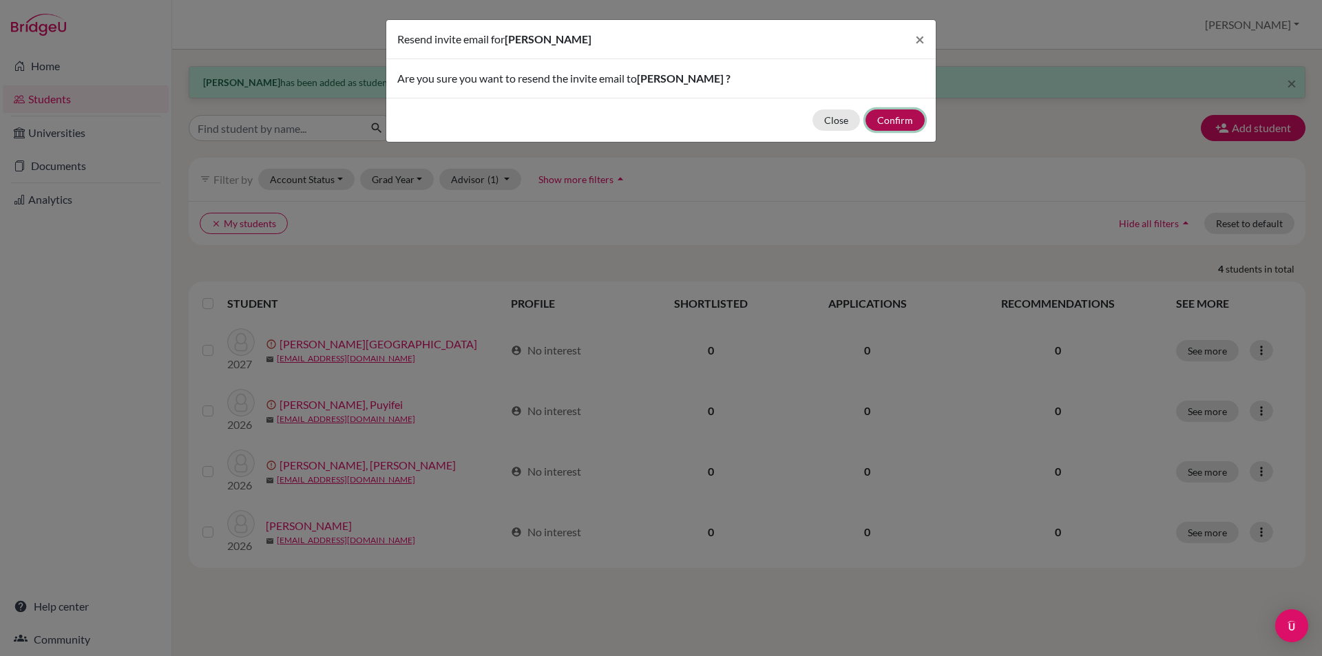
click at [906, 120] on button "Confirm" at bounding box center [895, 119] width 59 height 21
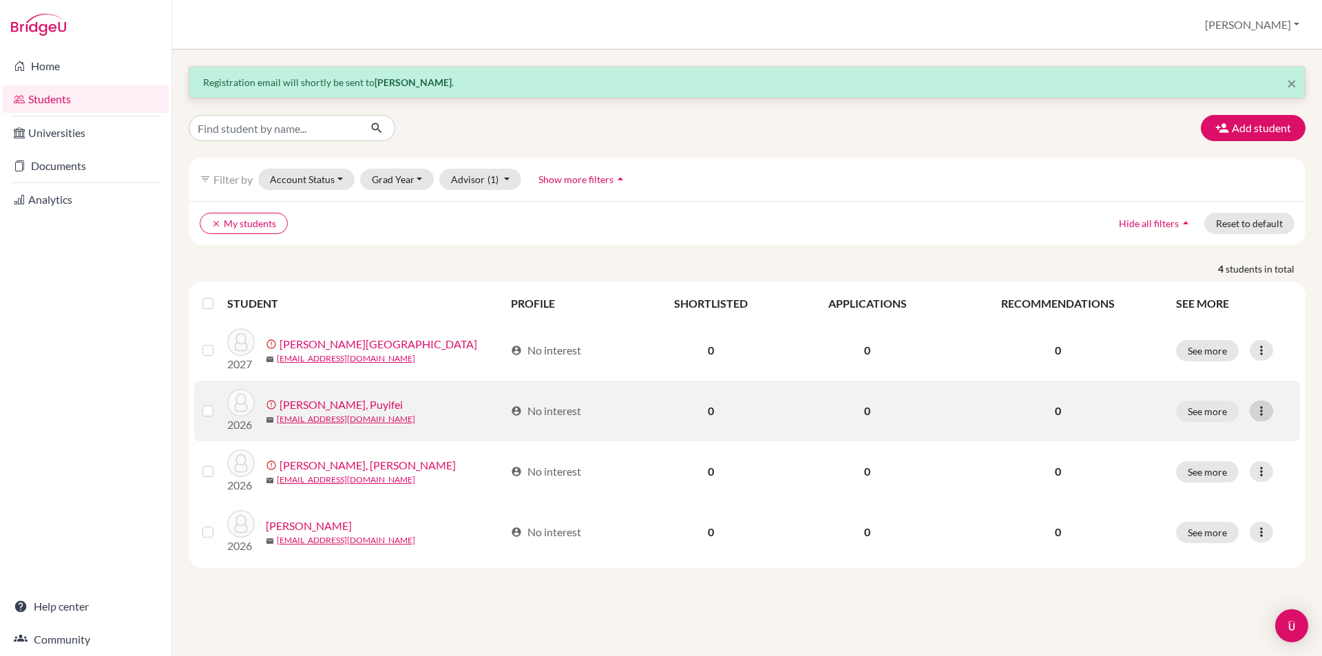
click at [1257, 406] on icon at bounding box center [1262, 411] width 14 height 14
click at [1255, 484] on button "Resend invite email" at bounding box center [1209, 484] width 125 height 22
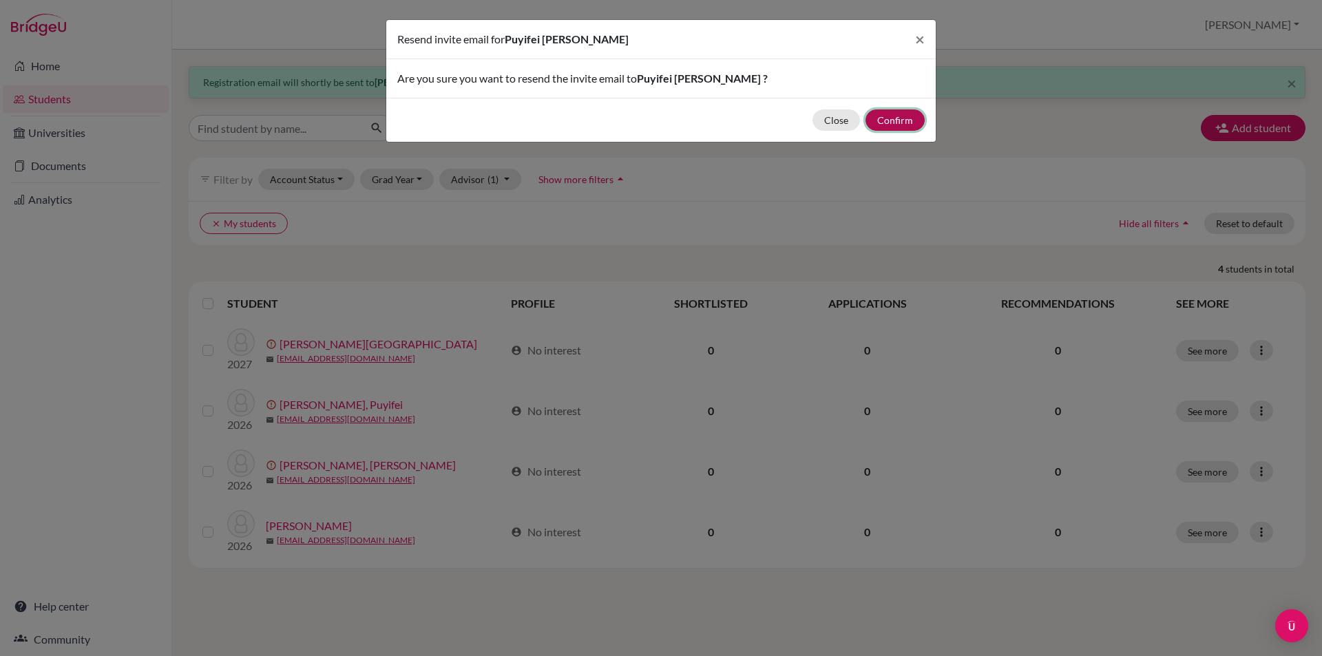
click at [886, 119] on button "Confirm" at bounding box center [895, 119] width 59 height 21
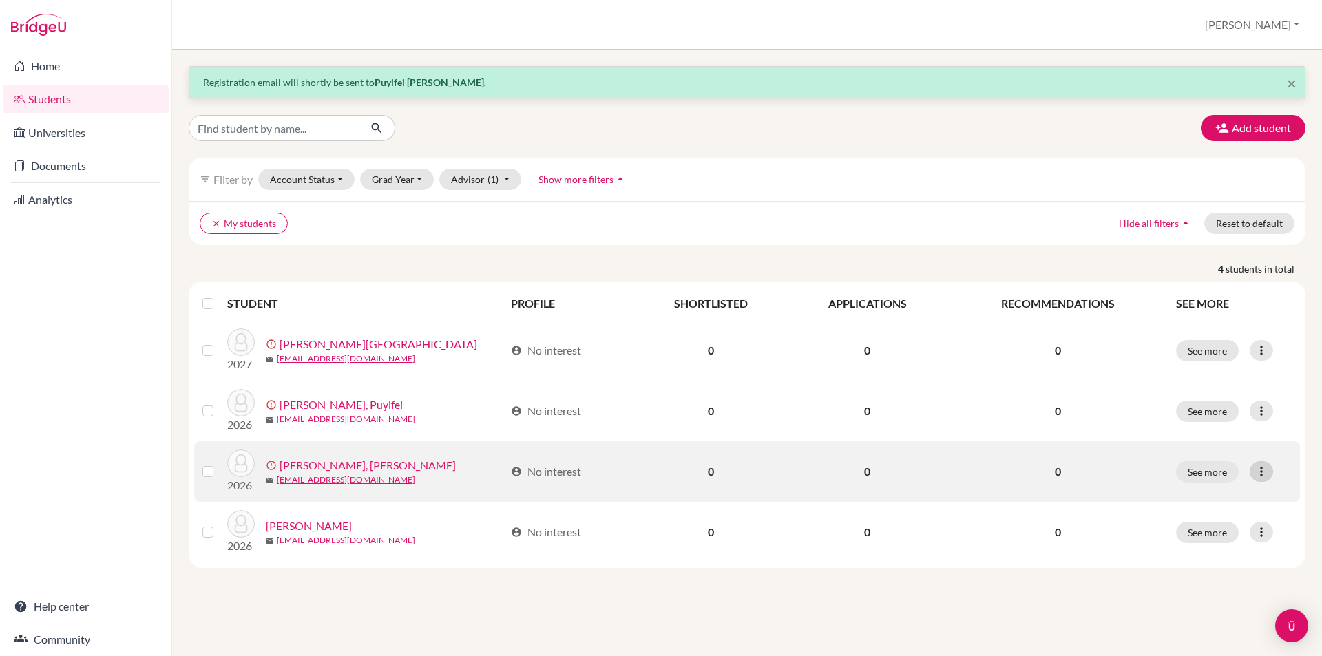
click at [1260, 475] on icon at bounding box center [1262, 472] width 14 height 14
click at [1169, 543] on button "Resend invite email" at bounding box center [1209, 545] width 125 height 22
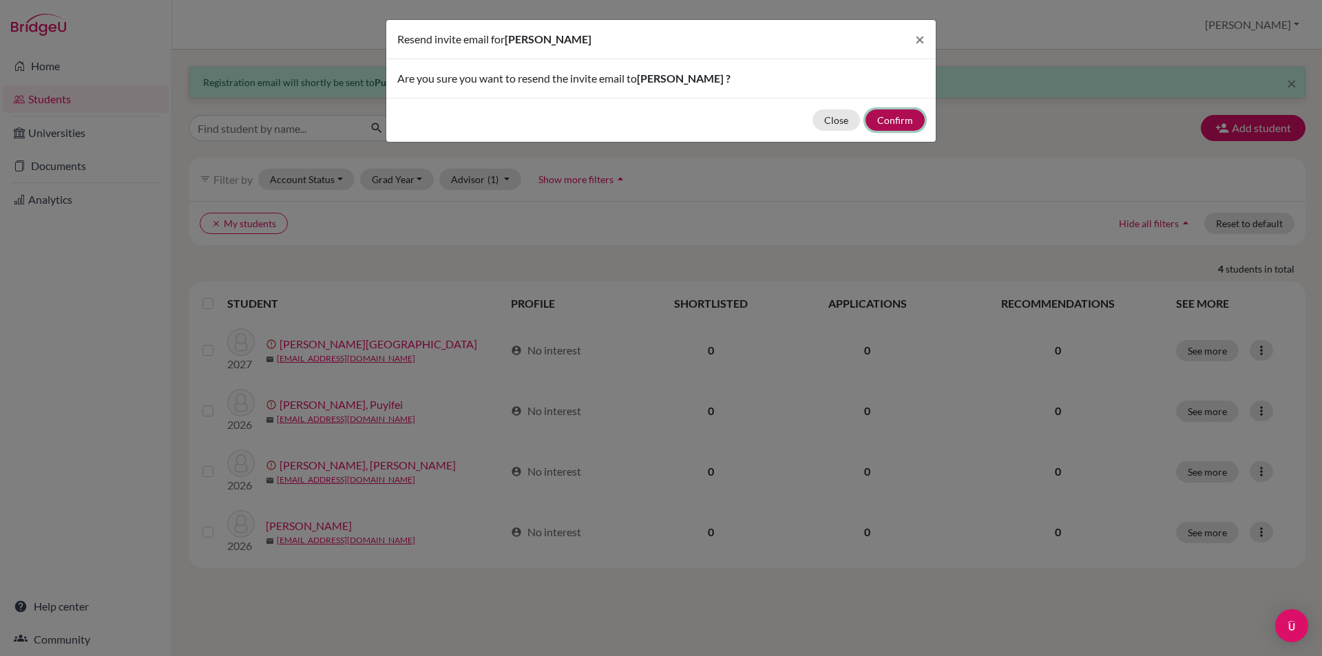
click at [890, 124] on button "Confirm" at bounding box center [895, 119] width 59 height 21
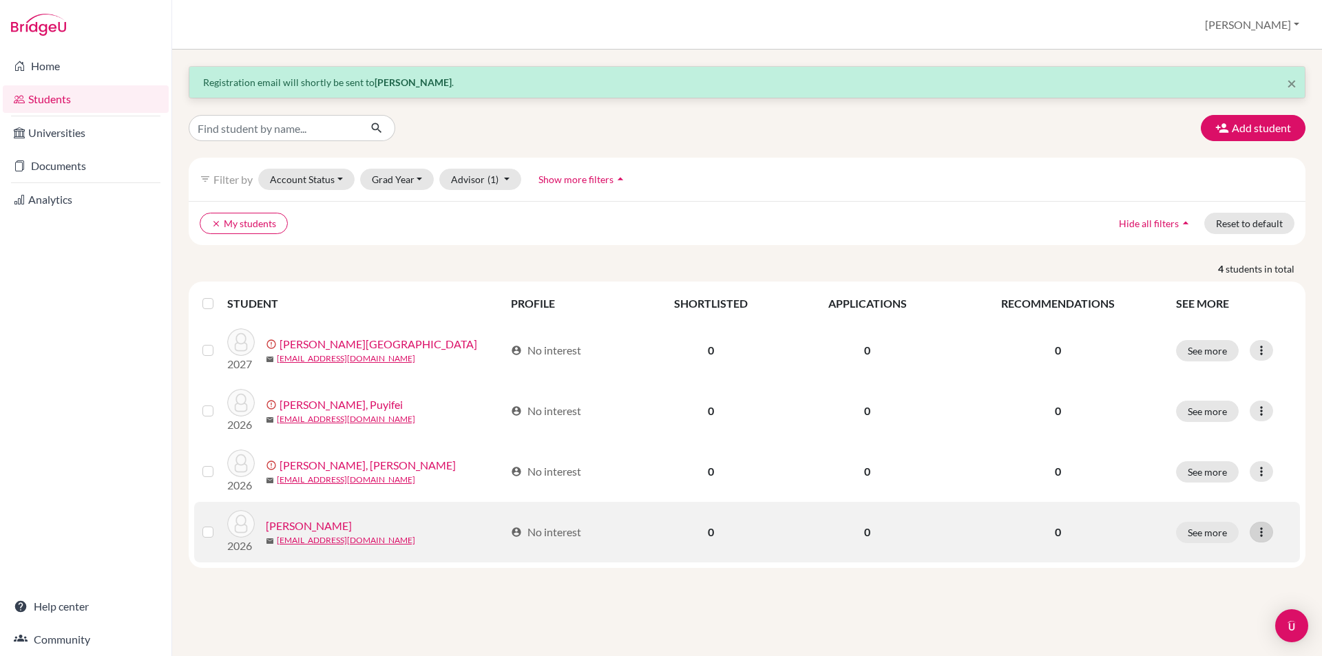
click at [1263, 536] on icon at bounding box center [1262, 532] width 14 height 14
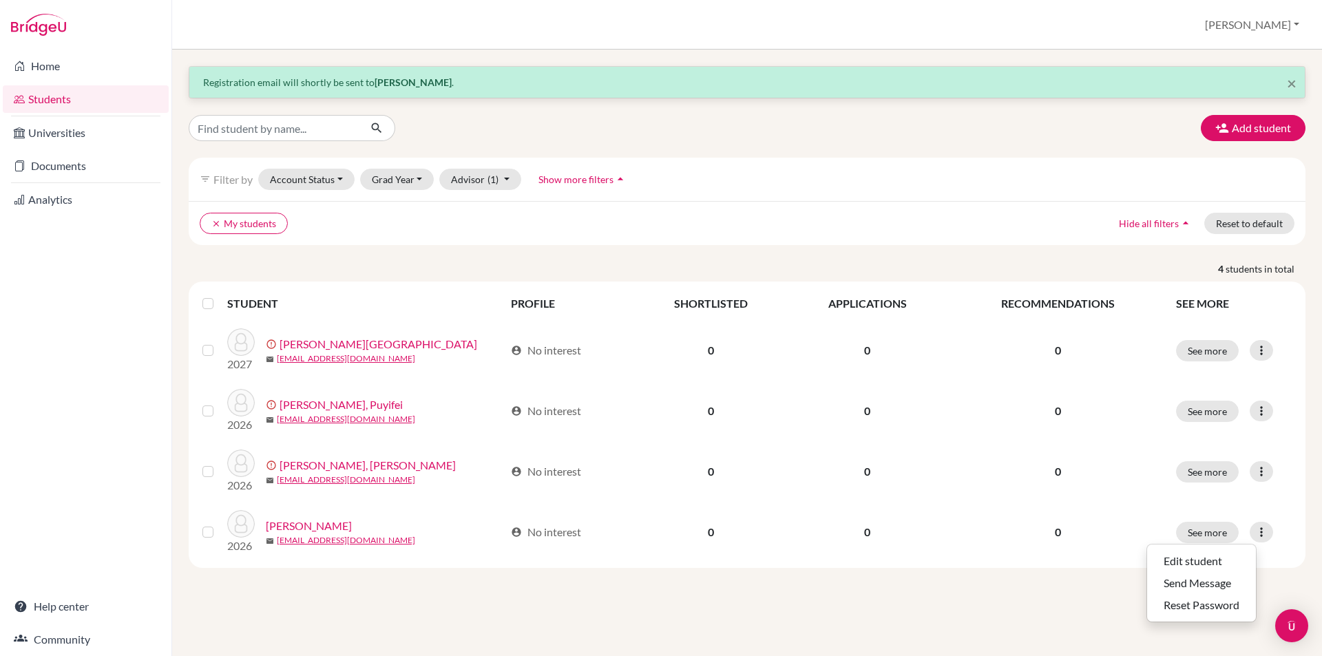
click at [1060, 603] on div "× Registration email will shortly be sent to [PERSON_NAME] . Add student filter…" at bounding box center [747, 353] width 1150 height 607
